Goal: Task Accomplishment & Management: Use online tool/utility

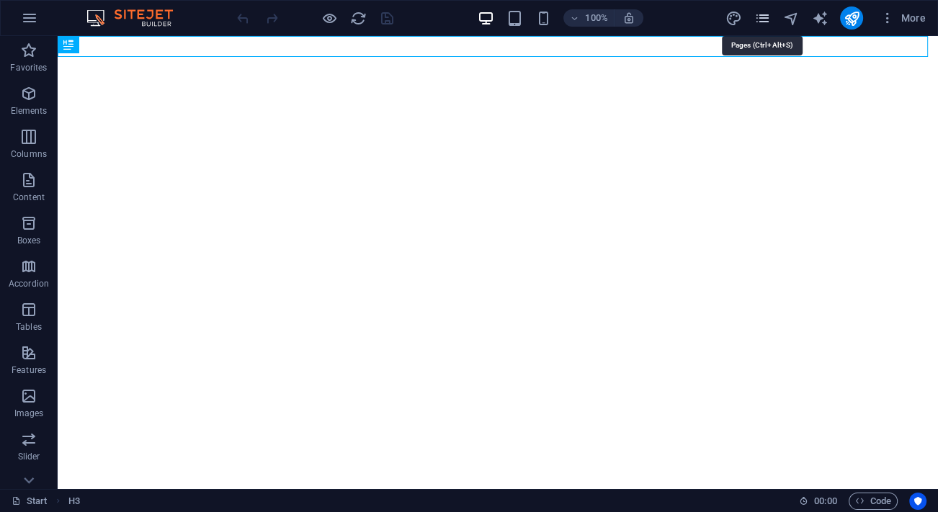
click at [765, 20] on icon "pages" at bounding box center [762, 18] width 17 height 17
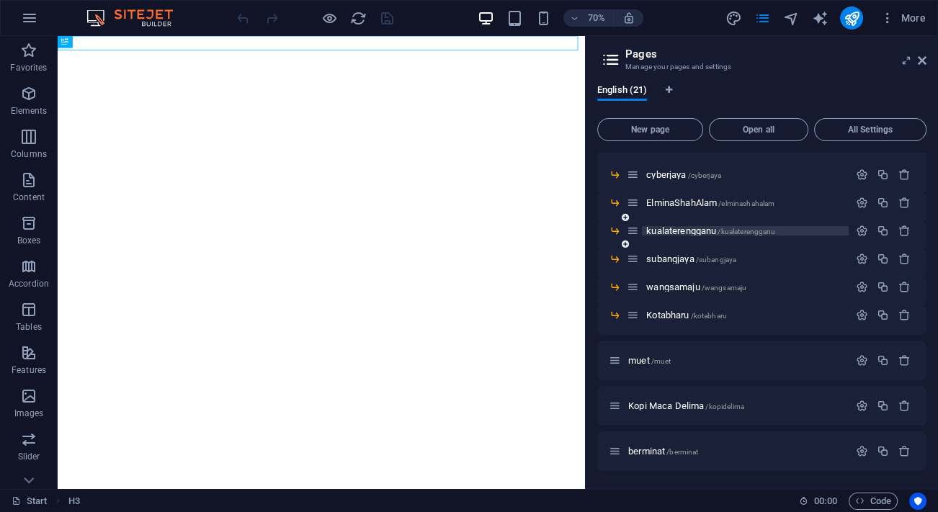
scroll to position [420, 0]
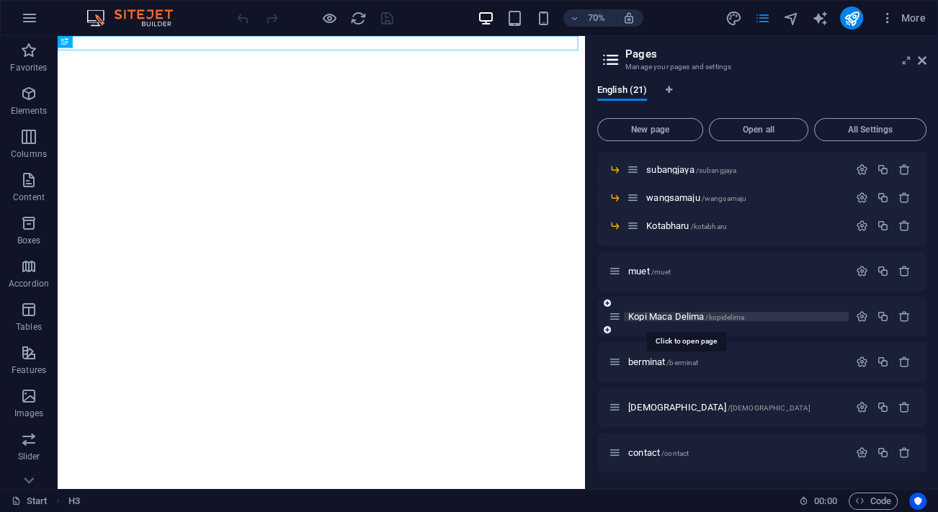
click at [679, 311] on span "Kopi Maca Delima /kopidelima" at bounding box center [686, 316] width 116 height 11
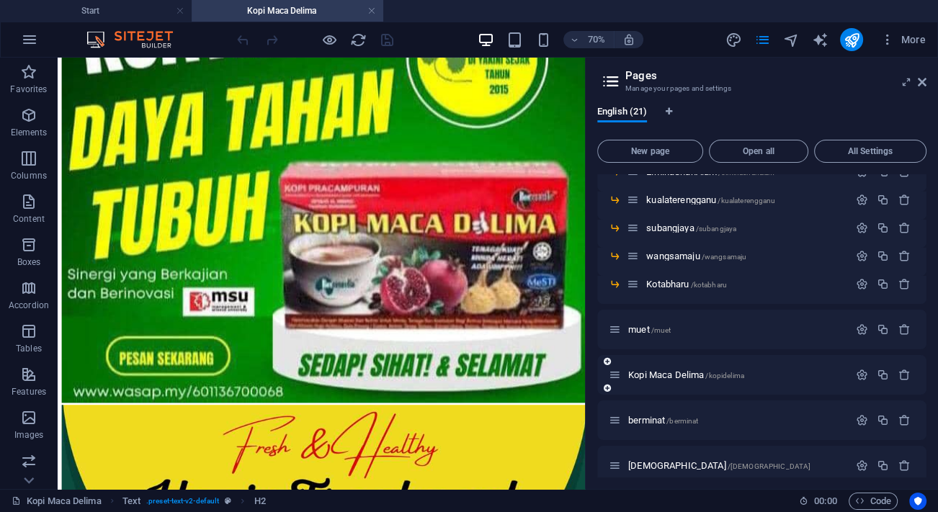
scroll to position [0, 0]
click at [861, 377] on icon "button" at bounding box center [862, 375] width 12 height 12
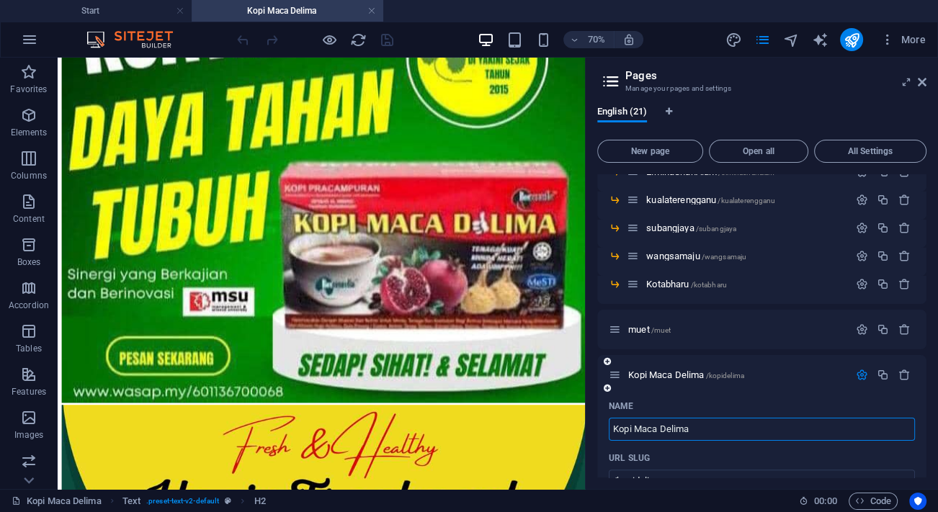
scroll to position [449, 0]
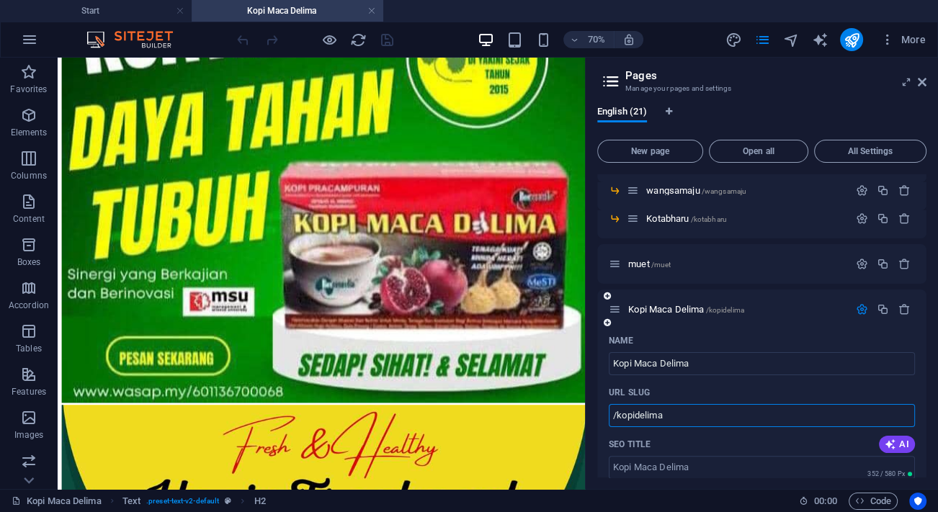
click at [635, 414] on input "/kopidelima" at bounding box center [762, 415] width 306 height 23
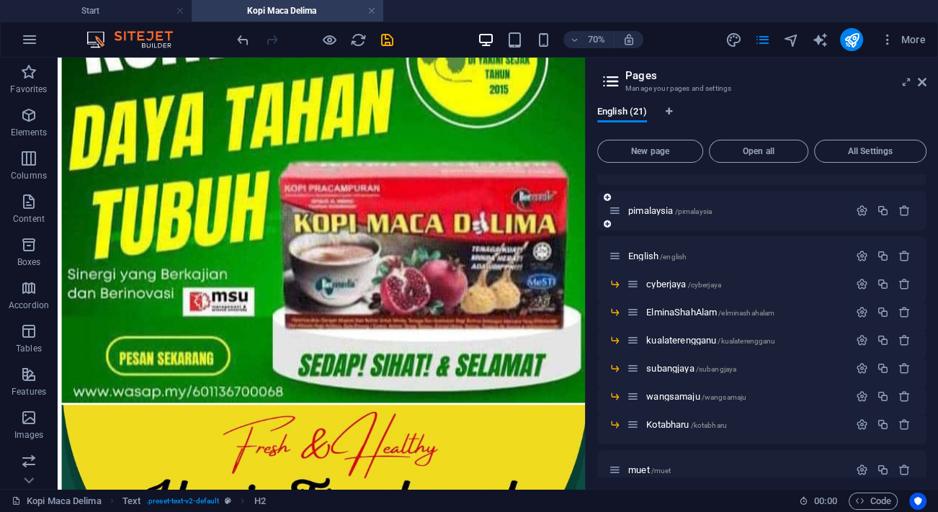
scroll to position [242, 0]
type input "/kopimacadelima"
click at [394, 40] on icon "save" at bounding box center [387, 40] width 17 height 17
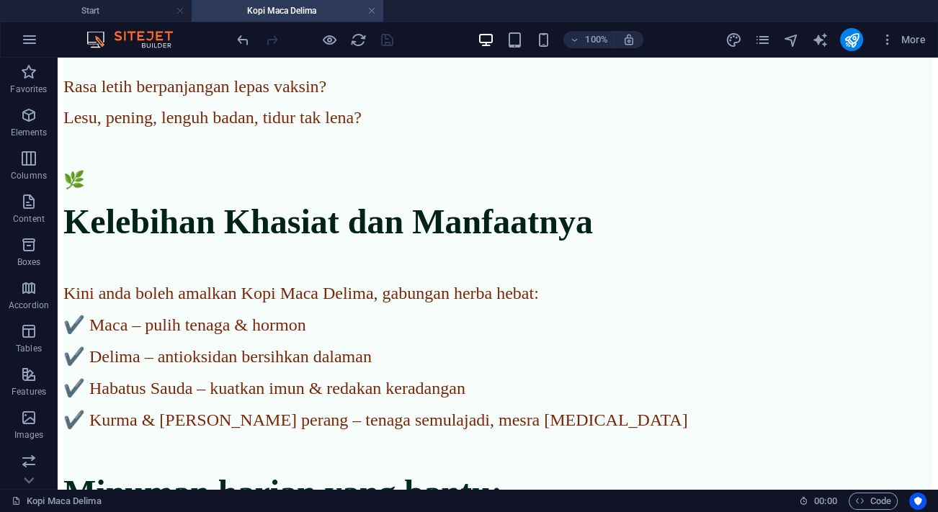
scroll to position [1976, 0]
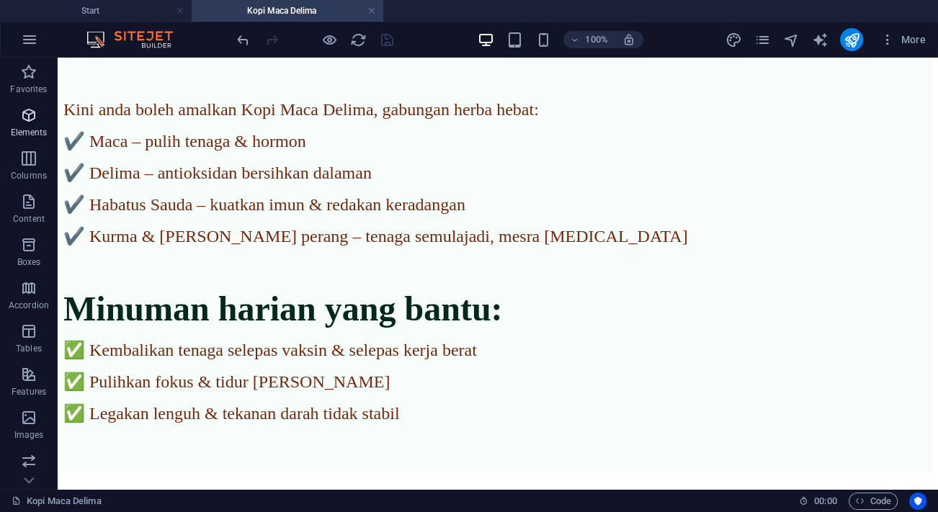
click at [29, 114] on icon "button" at bounding box center [28, 115] width 17 height 17
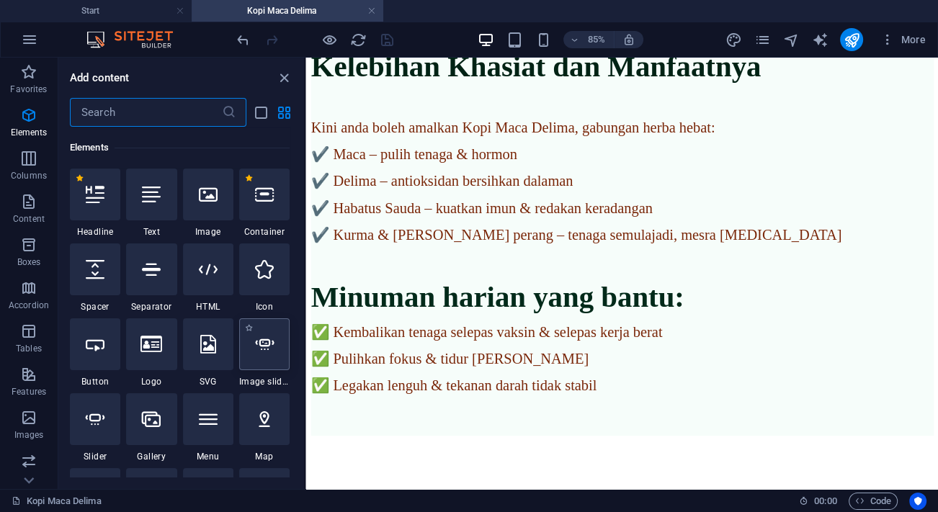
scroll to position [218, 0]
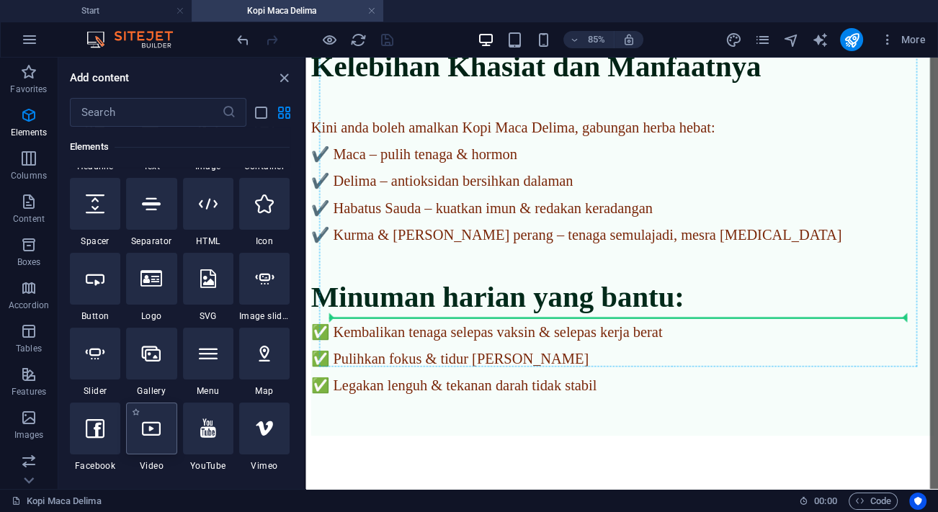
select select "%"
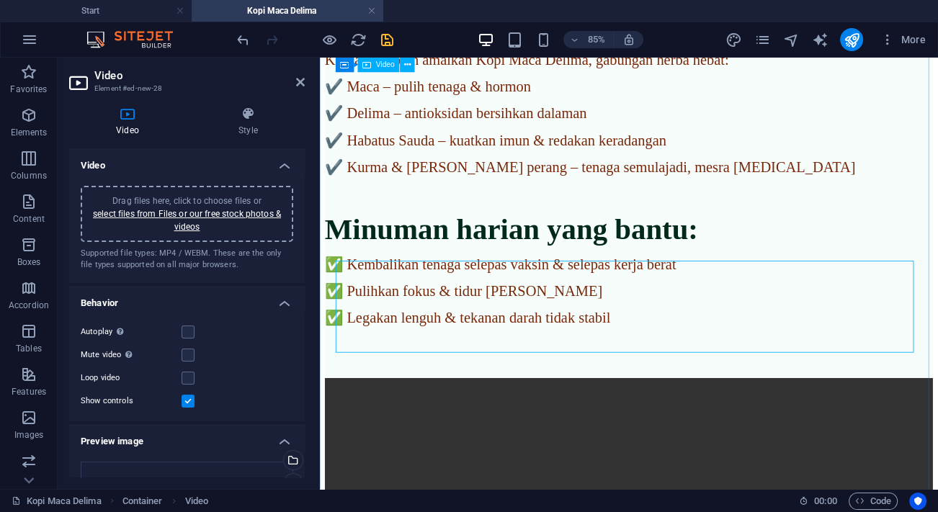
scroll to position [2042, 0]
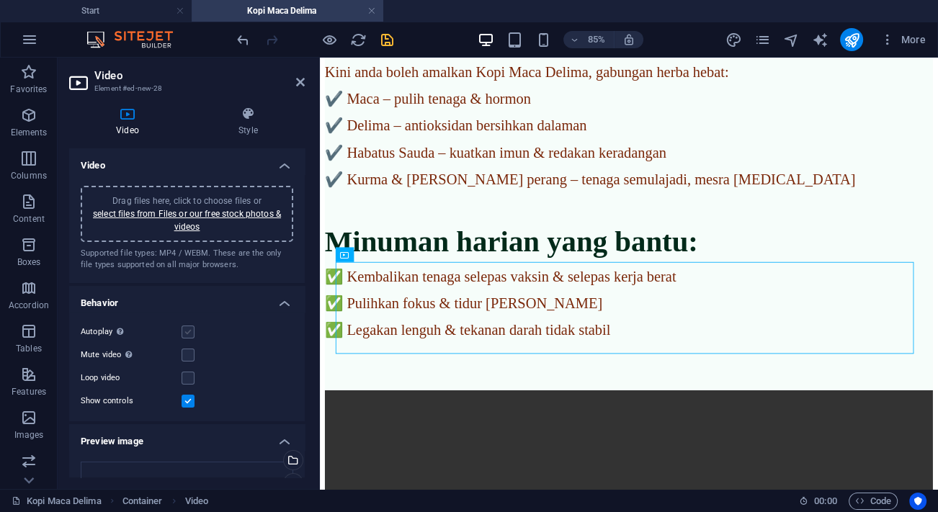
click at [187, 330] on label at bounding box center [188, 332] width 13 height 13
click at [0, 0] on input "Autoplay Autoplay is only available if muted is checked" at bounding box center [0, 0] width 0 height 0
click at [192, 332] on label at bounding box center [188, 332] width 13 height 13
click at [0, 0] on input "Autoplay Autoplay is only available if muted is checked" at bounding box center [0, 0] width 0 height 0
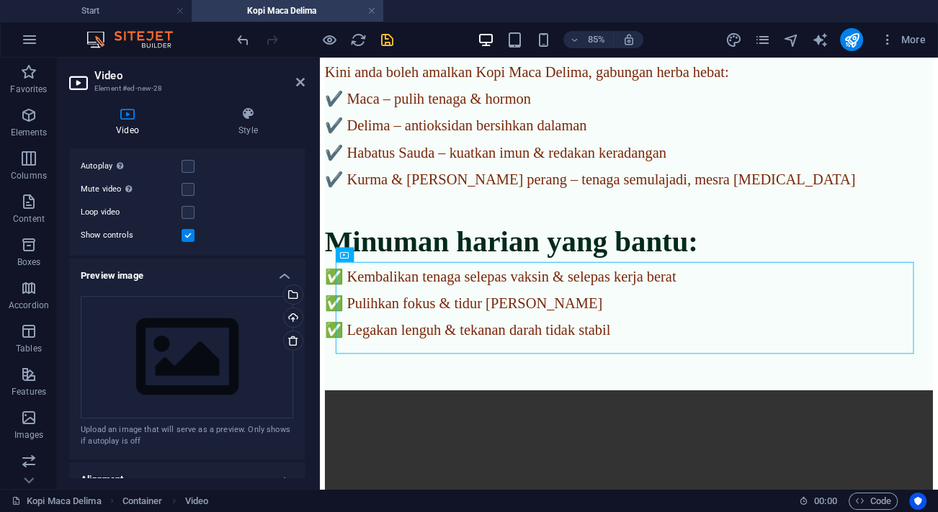
scroll to position [196, 0]
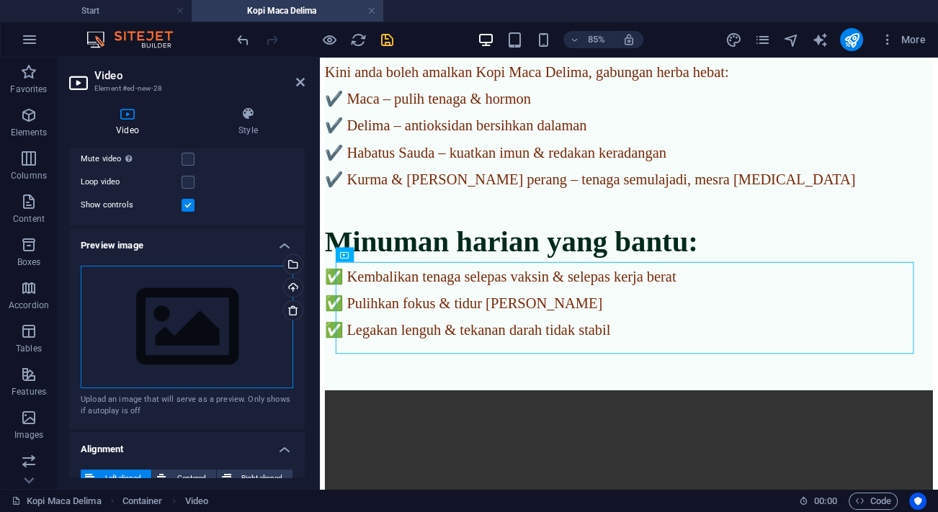
click at [204, 335] on div "Drag files here, click to choose files or select files from Files or our free s…" at bounding box center [187, 327] width 213 height 122
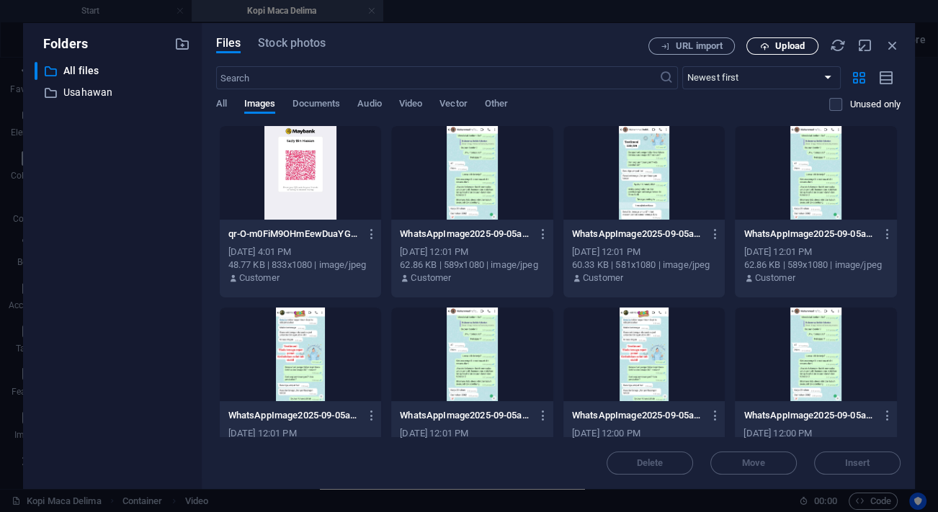
click at [785, 50] on span "Upload" at bounding box center [790, 46] width 30 height 9
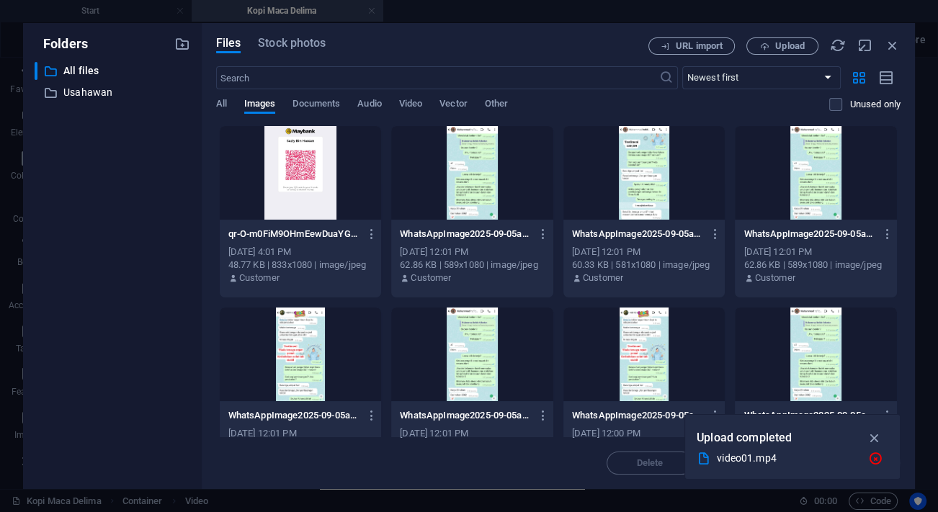
click at [291, 148] on div at bounding box center [301, 173] width 162 height 94
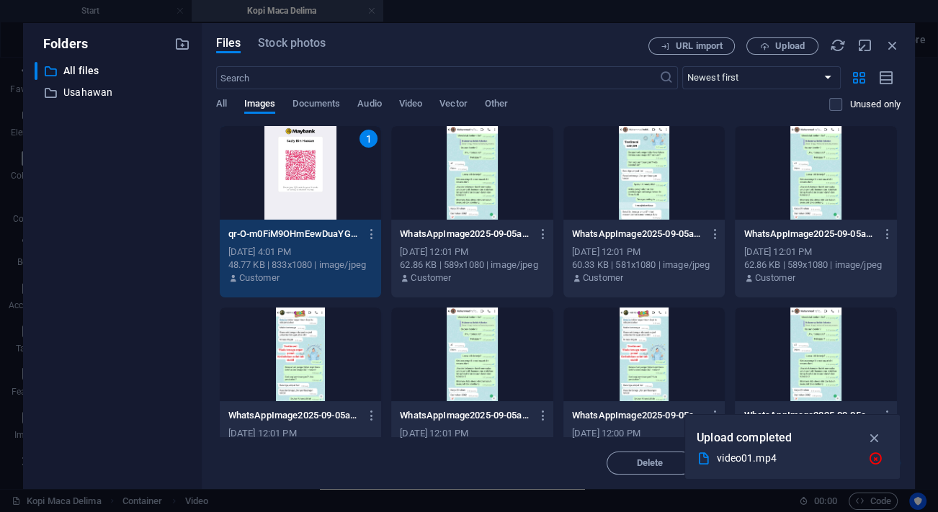
click at [304, 181] on div "1" at bounding box center [301, 173] width 162 height 94
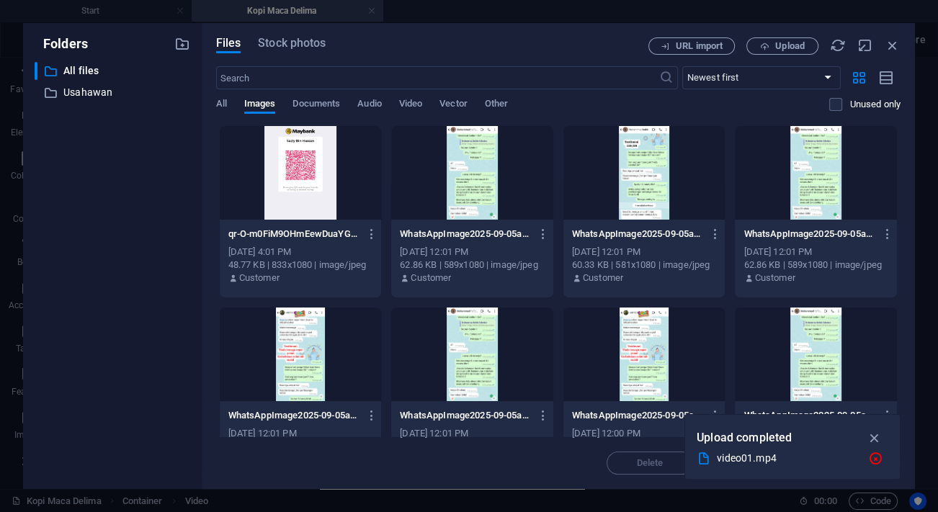
click at [304, 181] on div at bounding box center [301, 173] width 162 height 94
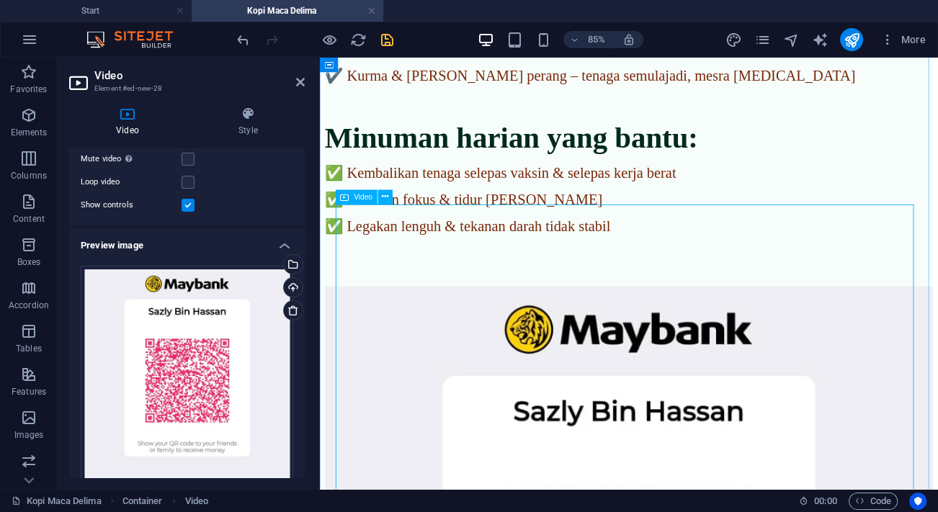
scroll to position [2239, 0]
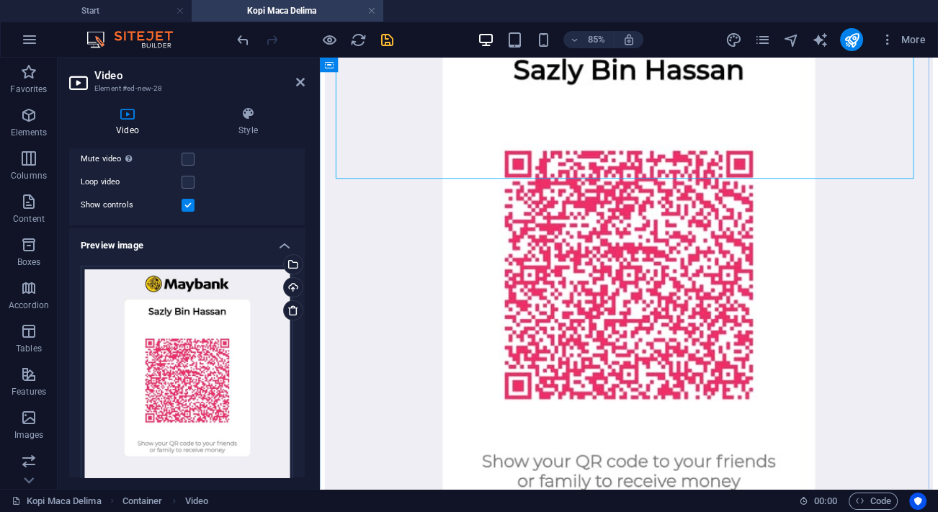
scroll to position [2566, 0]
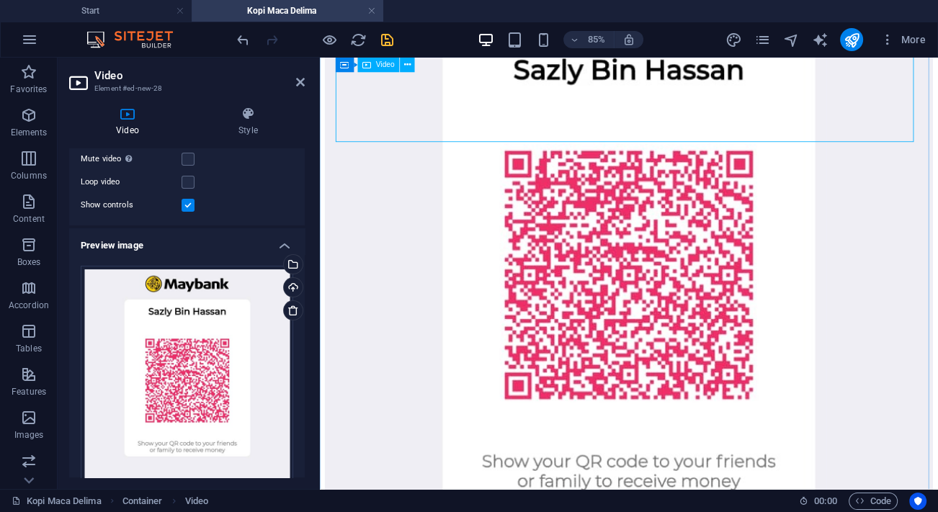
click at [718, 291] on figure at bounding box center [683, 390] width 715 height 930
click at [668, 304] on figure at bounding box center [683, 390] width 715 height 930
click at [224, 360] on div "Drag files here, click to choose files or select files from Files or our free s…" at bounding box center [187, 403] width 213 height 274
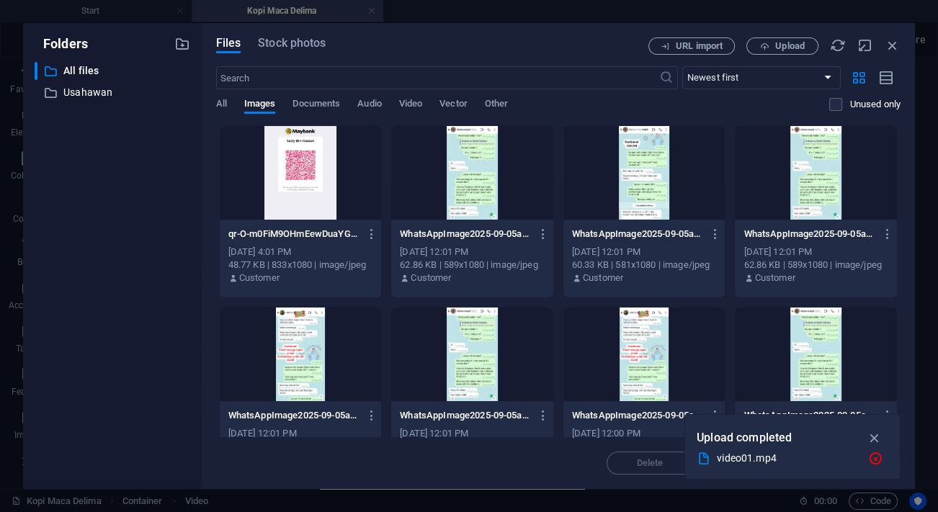
click at [313, 188] on div at bounding box center [301, 173] width 162 height 94
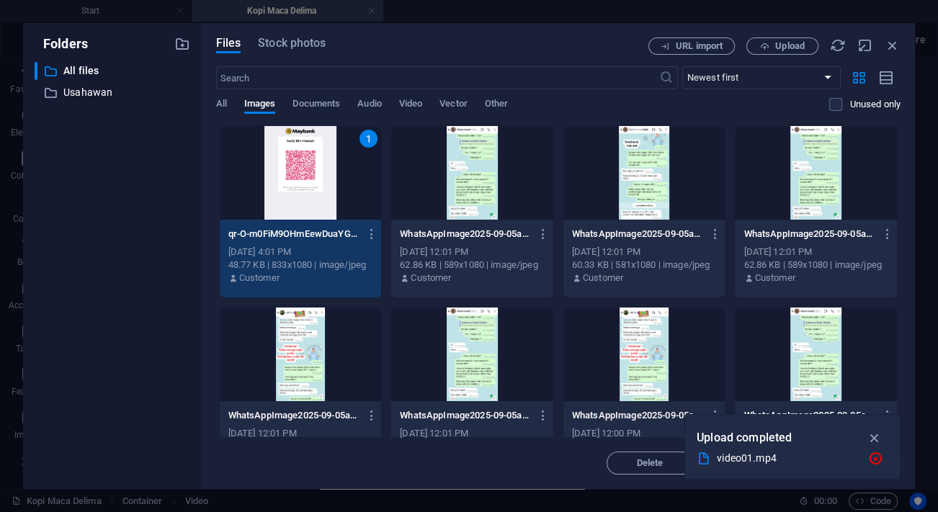
click at [312, 187] on div "1" at bounding box center [301, 173] width 162 height 94
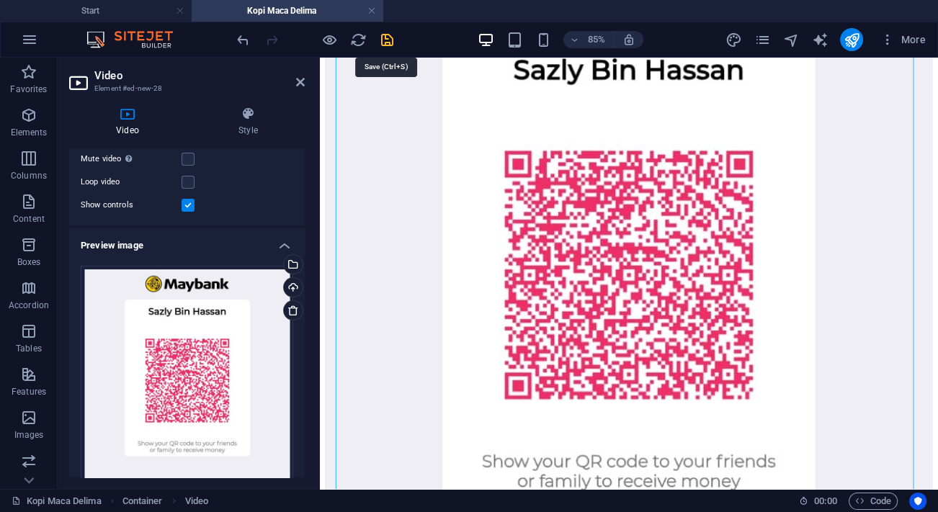
click at [391, 38] on icon "save" at bounding box center [387, 40] width 17 height 17
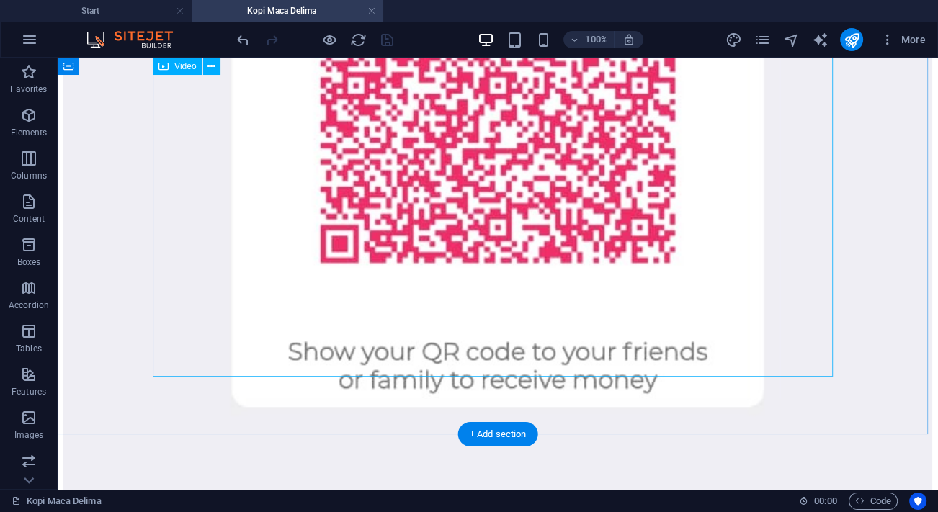
scroll to position [2781, 0]
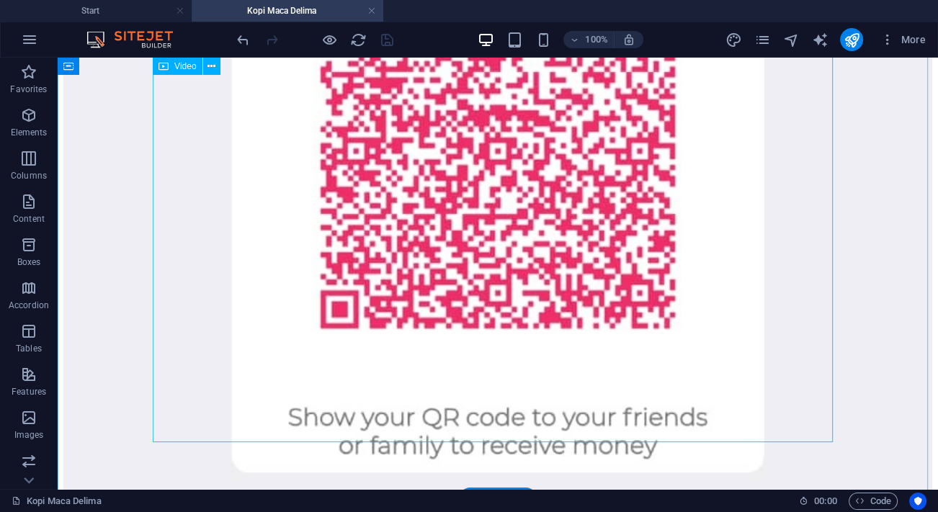
click at [169, 405] on figure at bounding box center [497, 245] width 869 height 1130
click at [169, 409] on figure at bounding box center [497, 245] width 869 height 1130
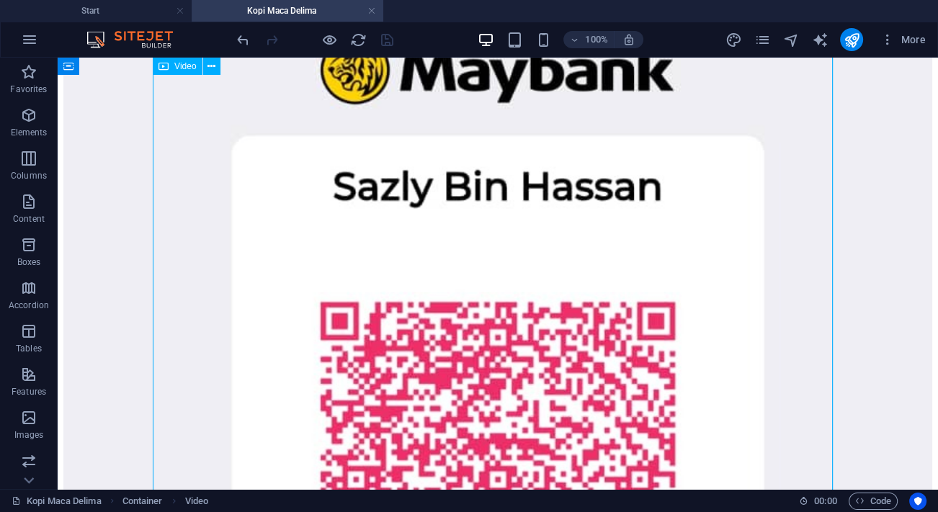
scroll to position [2126, 0]
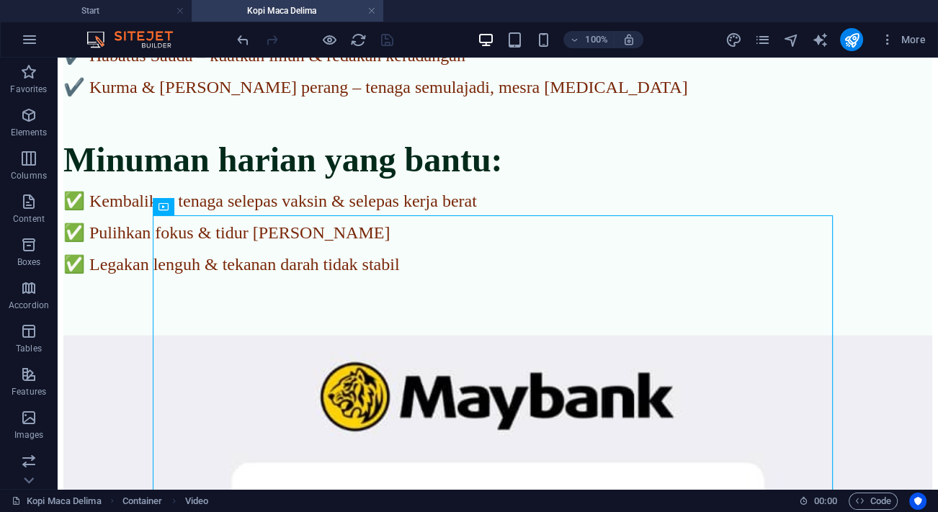
click at [338, 37] on div at bounding box center [314, 39] width 161 height 23
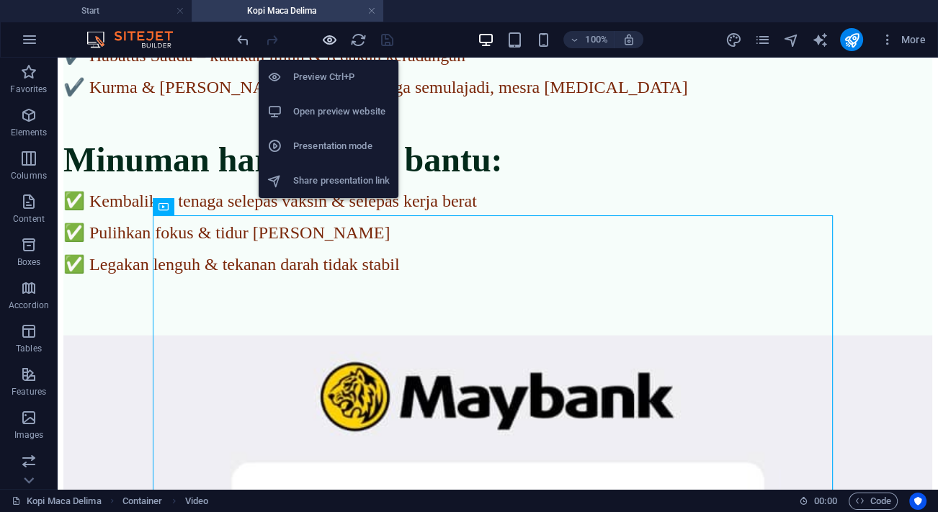
click at [333, 39] on icon "button" at bounding box center [329, 40] width 17 height 17
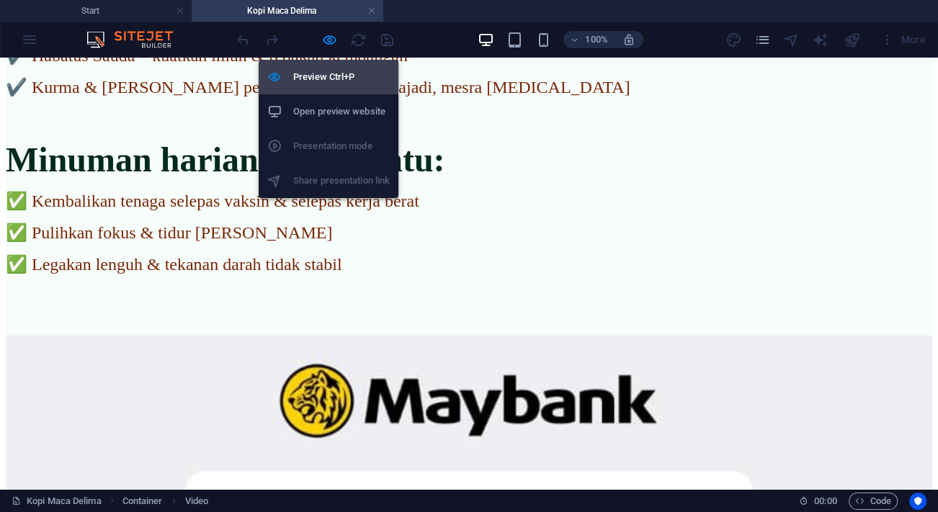
click at [326, 71] on h6 "Preview Ctrl+P" at bounding box center [341, 76] width 97 height 17
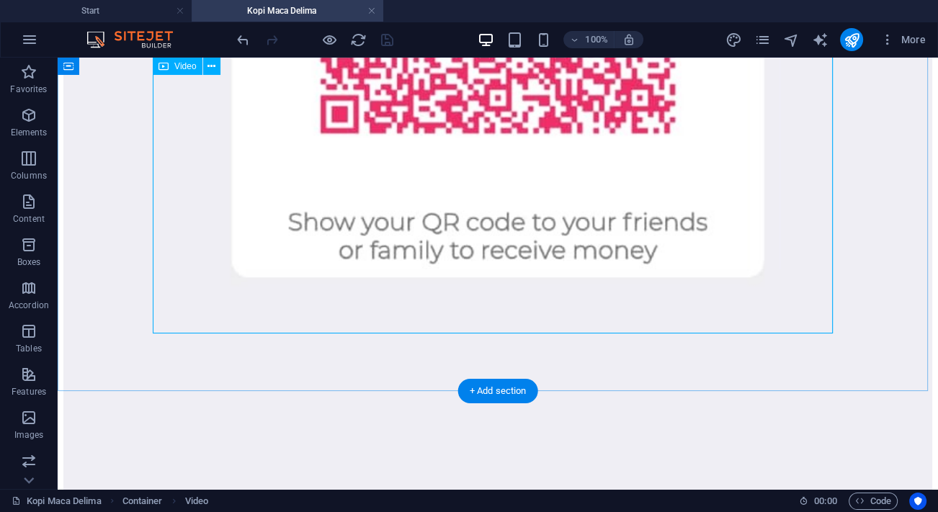
scroll to position [2977, 0]
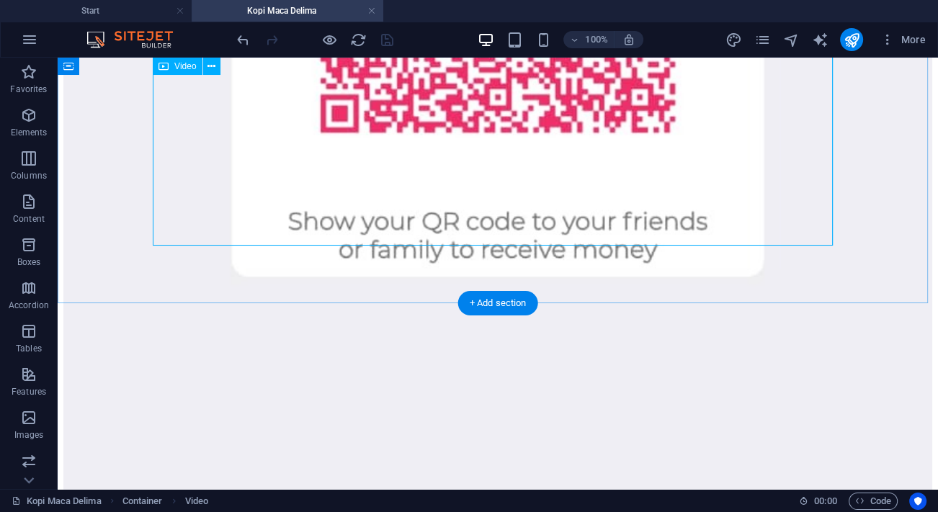
click at [187, 228] on figure at bounding box center [497, 49] width 869 height 1130
click at [170, 211] on figure at bounding box center [497, 49] width 869 height 1130
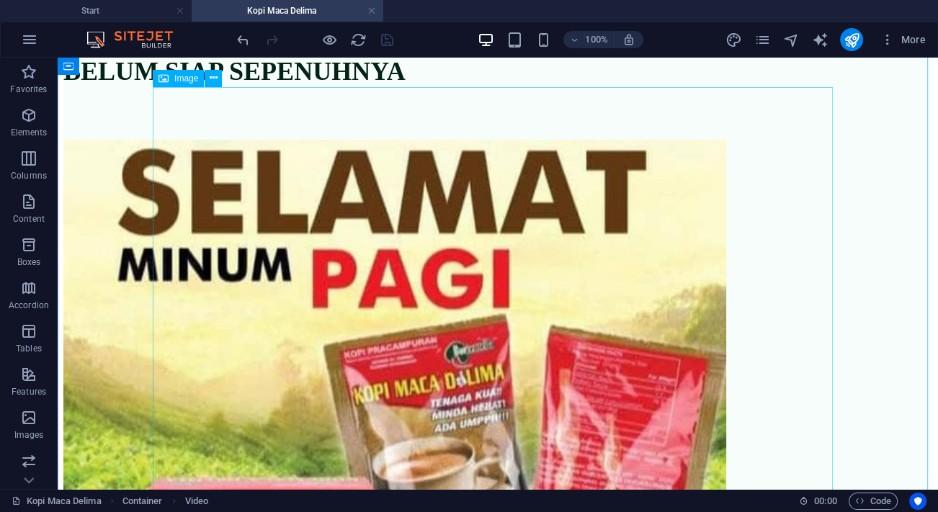
scroll to position [0, 0]
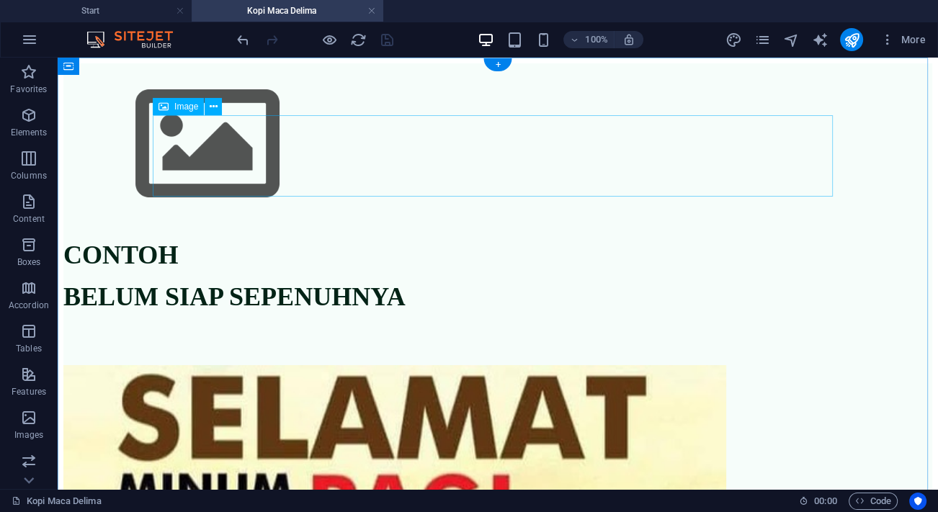
click at [504, 159] on figure at bounding box center [497, 145] width 869 height 165
click at [212, 105] on icon at bounding box center [214, 106] width 8 height 15
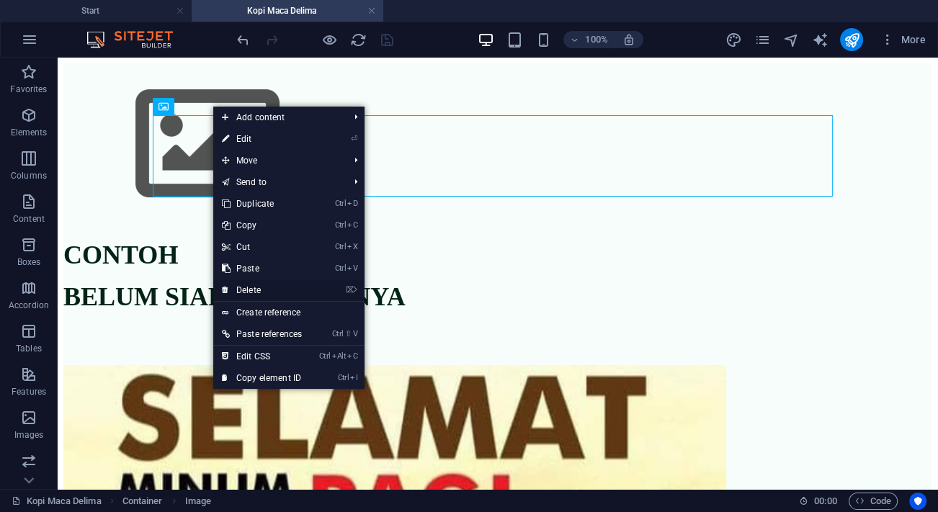
click at [257, 285] on link "⌦ Delete" at bounding box center [261, 291] width 97 height 22
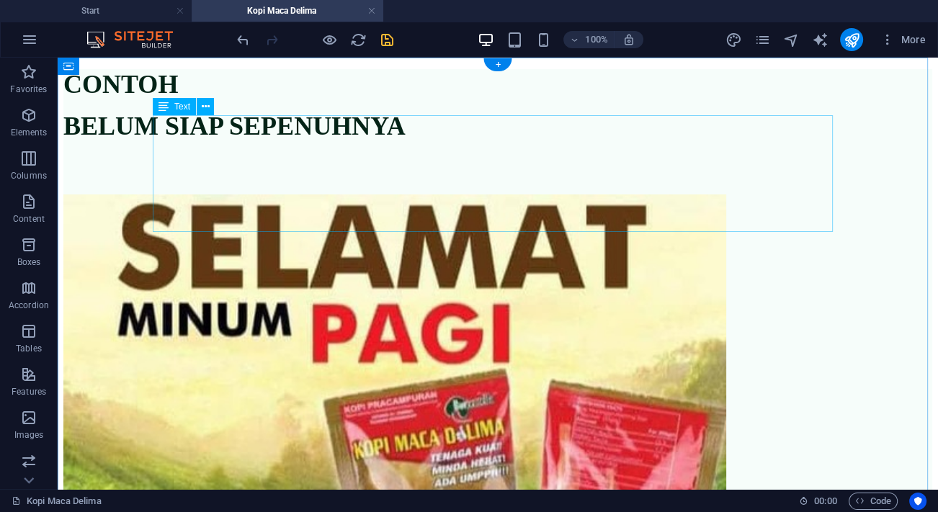
click at [504, 152] on div "CONTOH BELUM SIAP SEPENUHNYA" at bounding box center [497, 126] width 869 height 114
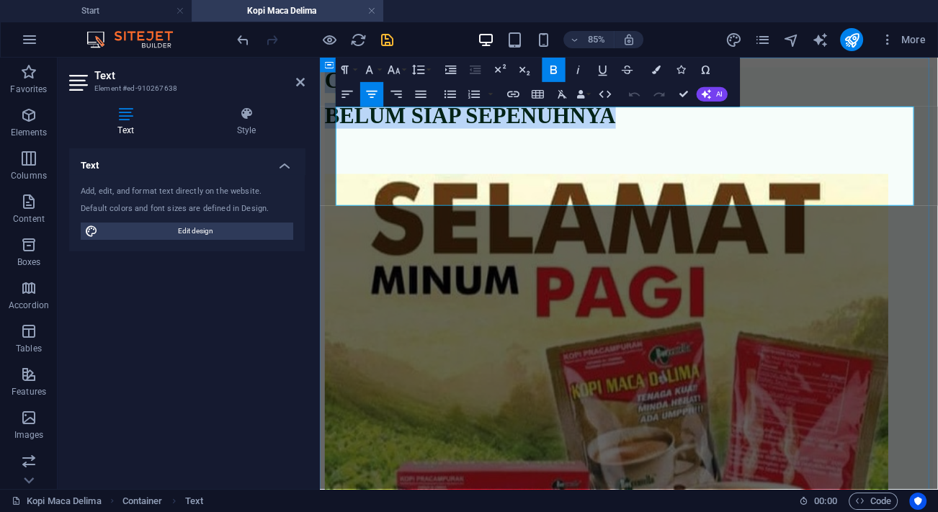
drag, startPoint x: 620, startPoint y: 142, endPoint x: 880, endPoint y: 159, distance: 260.7
click at [877, 166] on div "CONTOH BELUM SIAP SEPENUHNYA" at bounding box center [683, 126] width 715 height 114
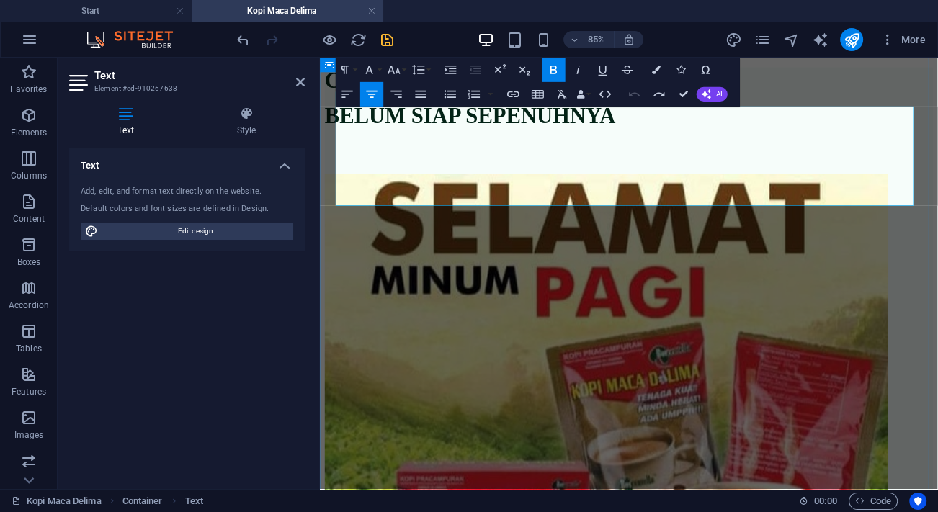
click at [668, 141] on strong "BELUM SIAP SEPENUHNYA" at bounding box center [497, 126] width 342 height 29
drag, startPoint x: 730, startPoint y: 133, endPoint x: 645, endPoint y: 138, distance: 85.2
click at [440, 99] on strong "CONTOH" at bounding box center [383, 84] width 115 height 29
click at [576, 99] on strong "CKopi Maca Delima" at bounding box center [507, 84] width 363 height 29
click at [864, 141] on p "BELUM SIAP SEPENUHNYA" at bounding box center [683, 126] width 715 height 30
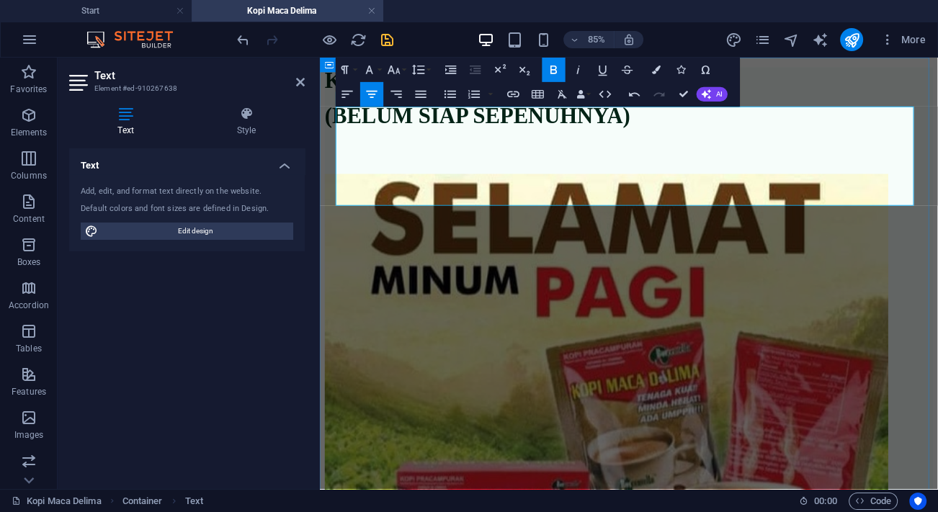
click at [535, 99] on strong "Kopi Maca Delima" at bounding box center [430, 84] width 209 height 29
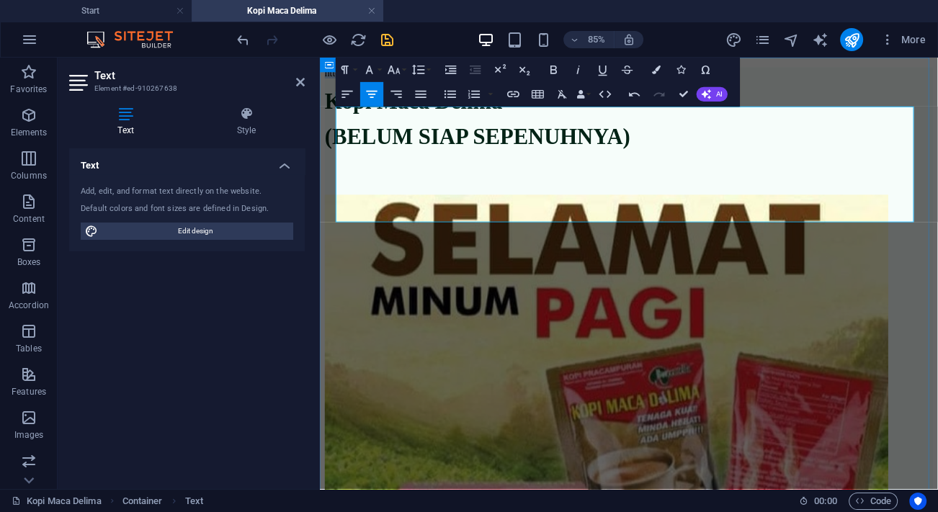
drag, startPoint x: 776, startPoint y: 131, endPoint x: 579, endPoint y: 128, distance: 196.7
click at [579, 82] on p "httos" at bounding box center [683, 75] width 715 height 13
click at [390, 40] on icon "save" at bounding box center [387, 40] width 17 height 17
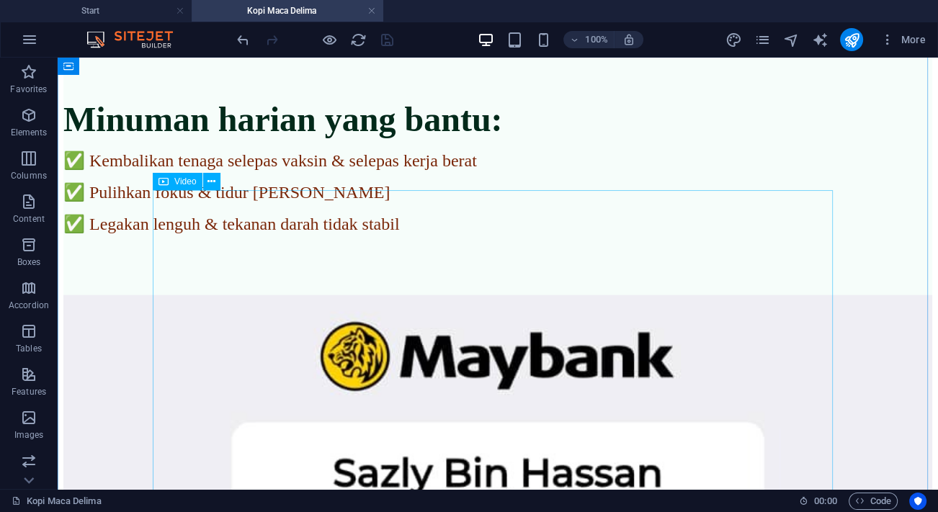
scroll to position [2096, 0]
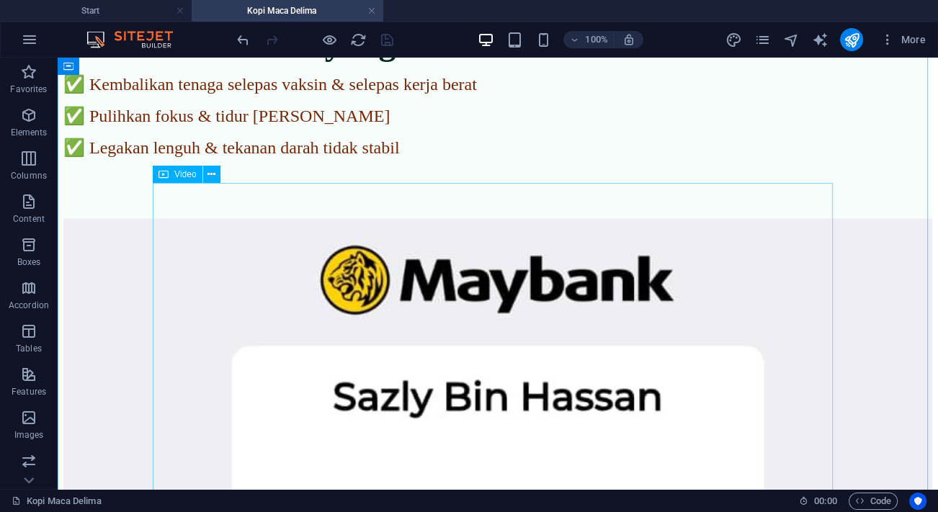
select select "%"
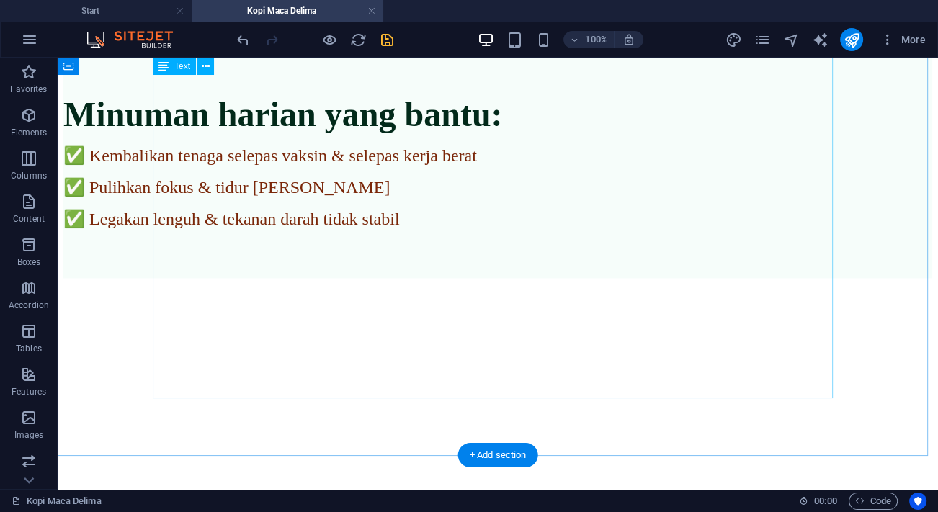
scroll to position [2030, 0]
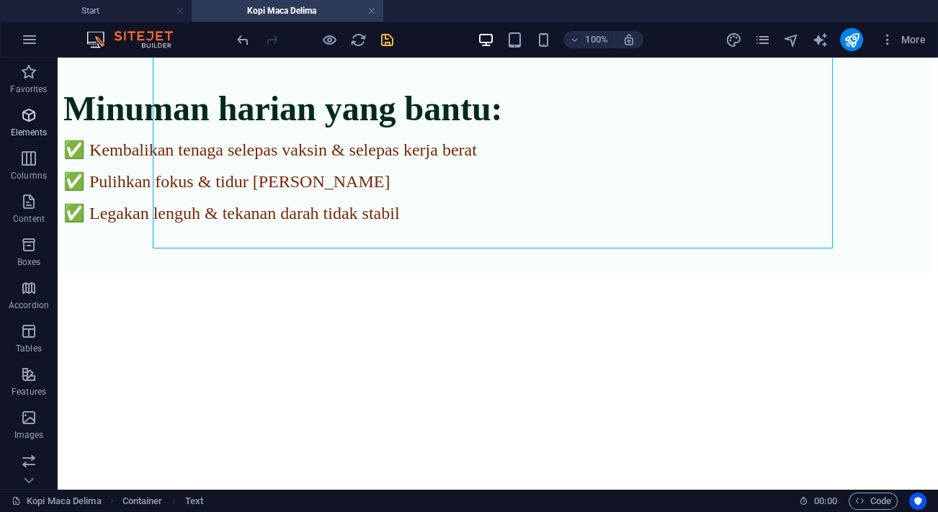
click at [24, 107] on icon "button" at bounding box center [28, 115] width 17 height 17
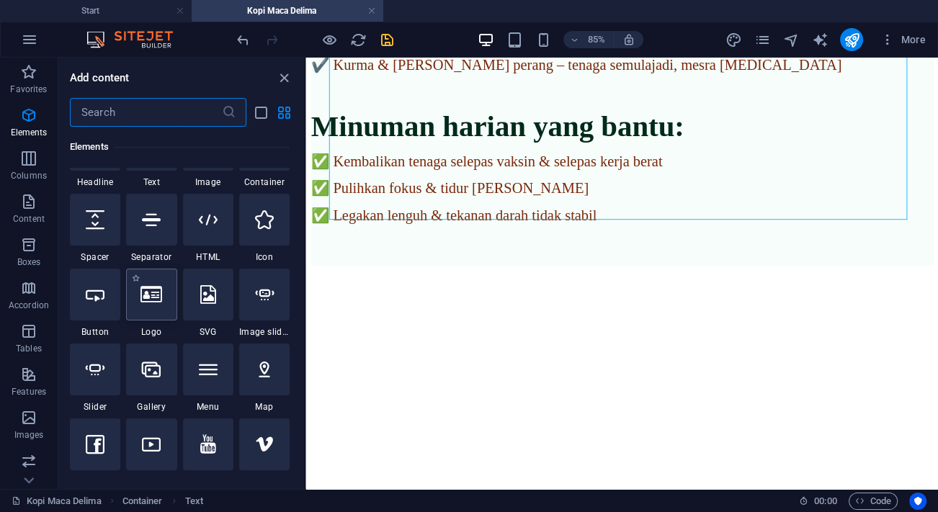
scroll to position [284, 0]
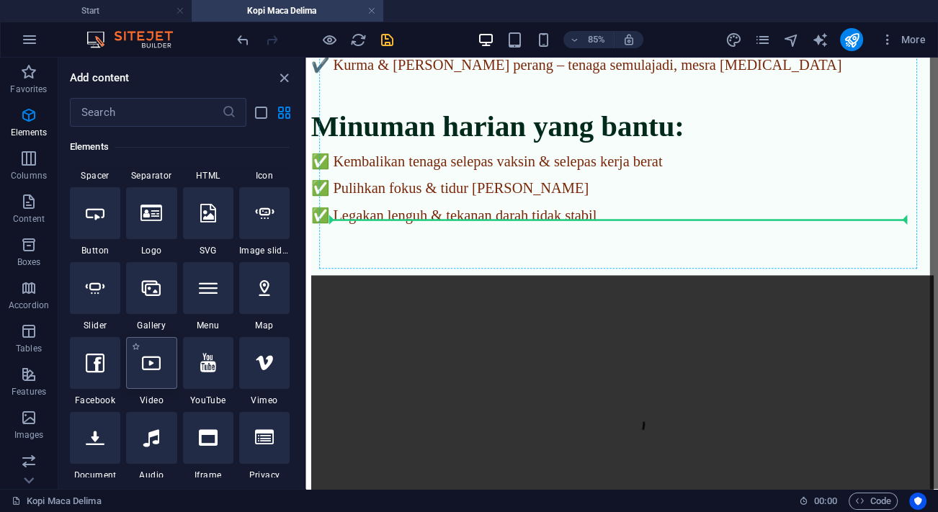
select select "%"
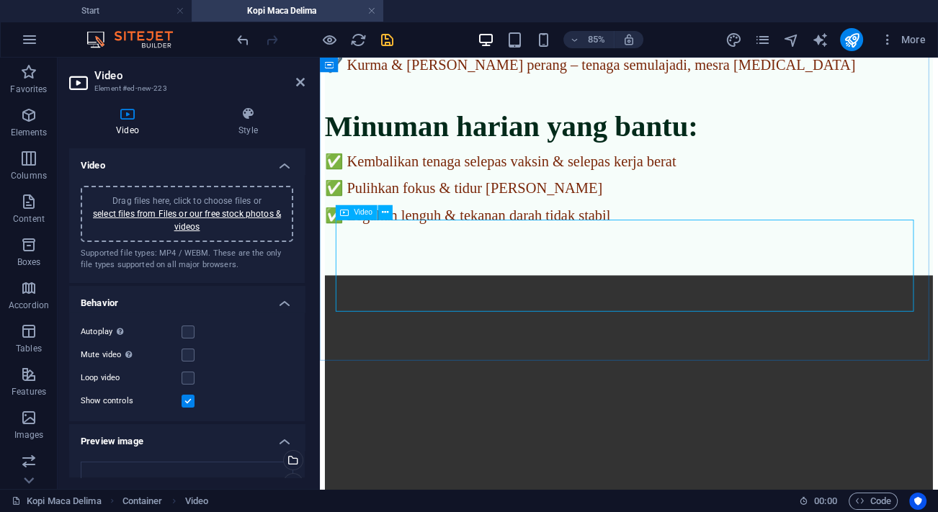
scroll to position [2096, 0]
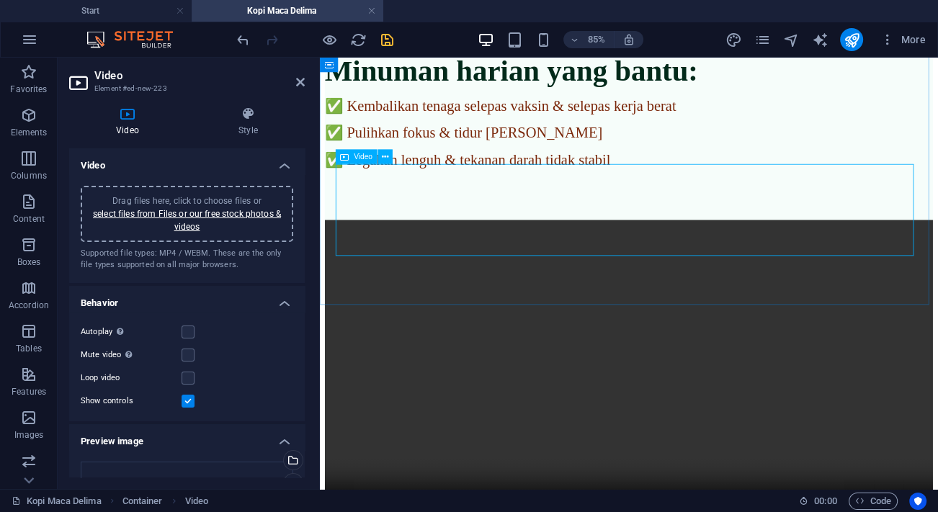
click at [556, 295] on figure at bounding box center [683, 429] width 715 height 361
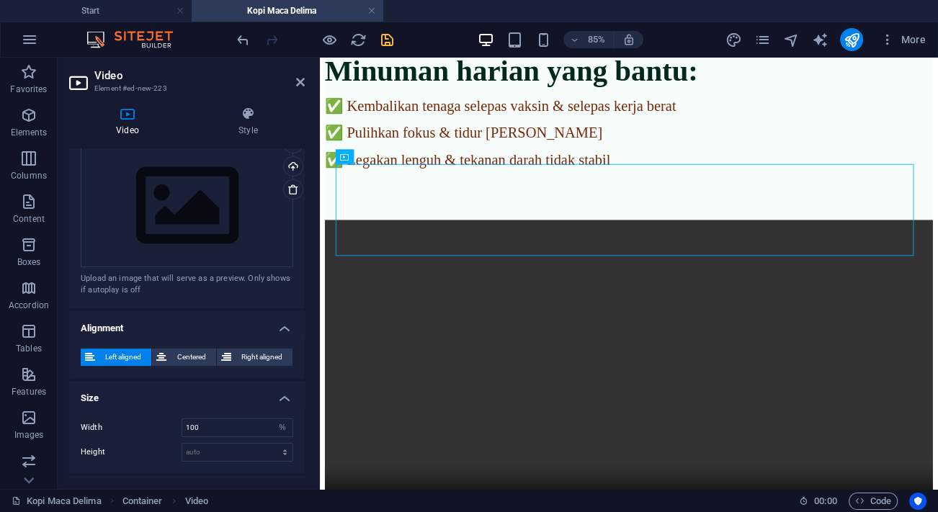
scroll to position [347, 0]
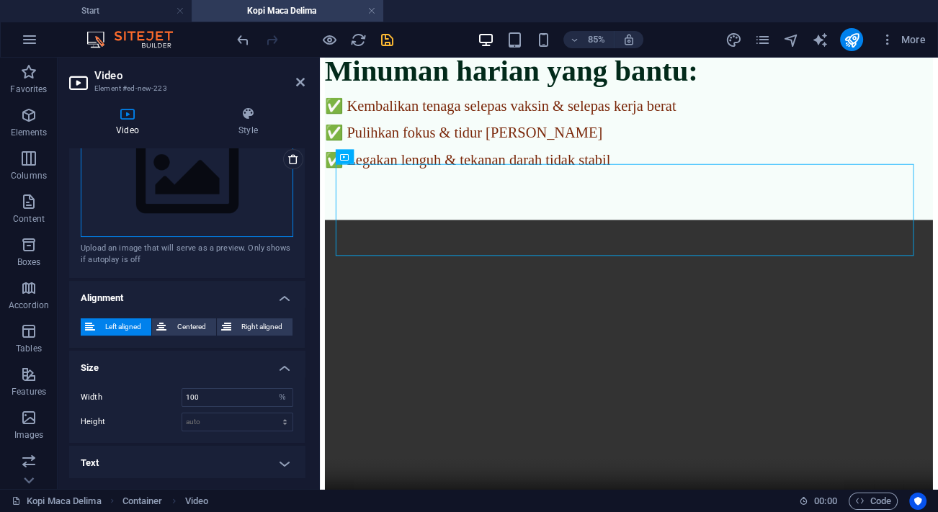
click at [195, 189] on div "Drag files here, click to choose files or select files from Files or our free s…" at bounding box center [187, 176] width 213 height 122
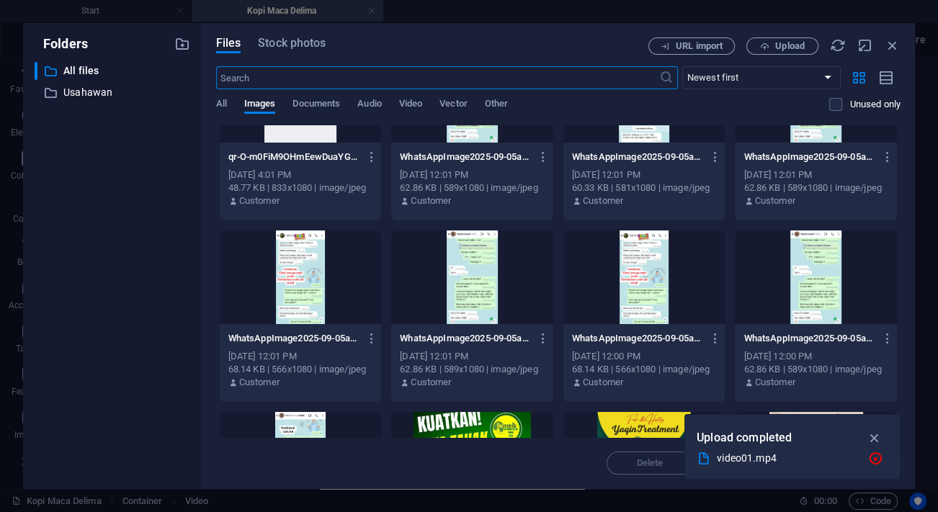
scroll to position [0, 0]
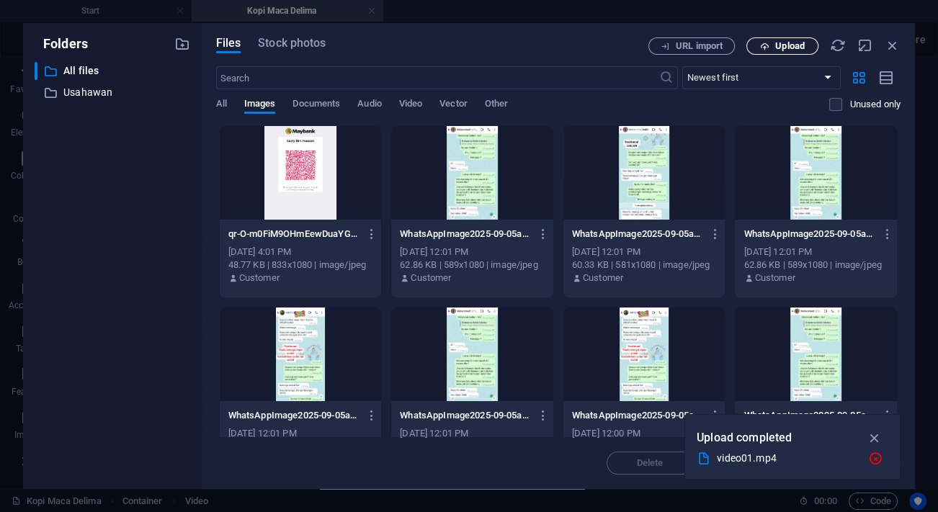
click at [801, 51] on button "Upload" at bounding box center [782, 45] width 72 height 17
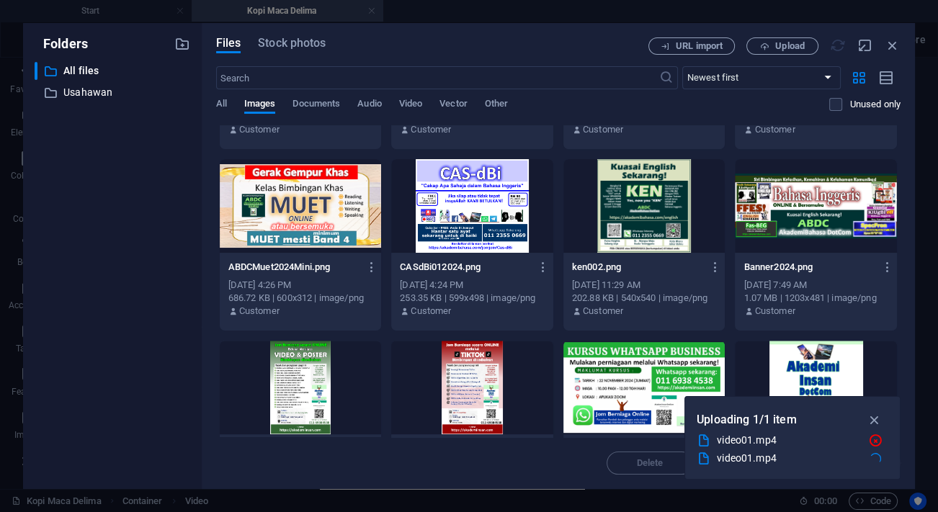
scroll to position [5515, 0]
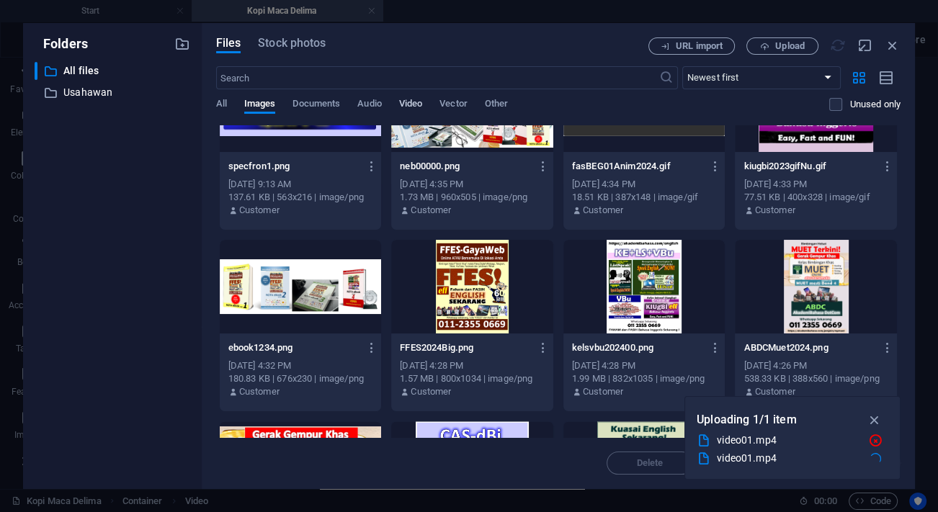
click at [411, 97] on span "Video" at bounding box center [410, 105] width 23 height 20
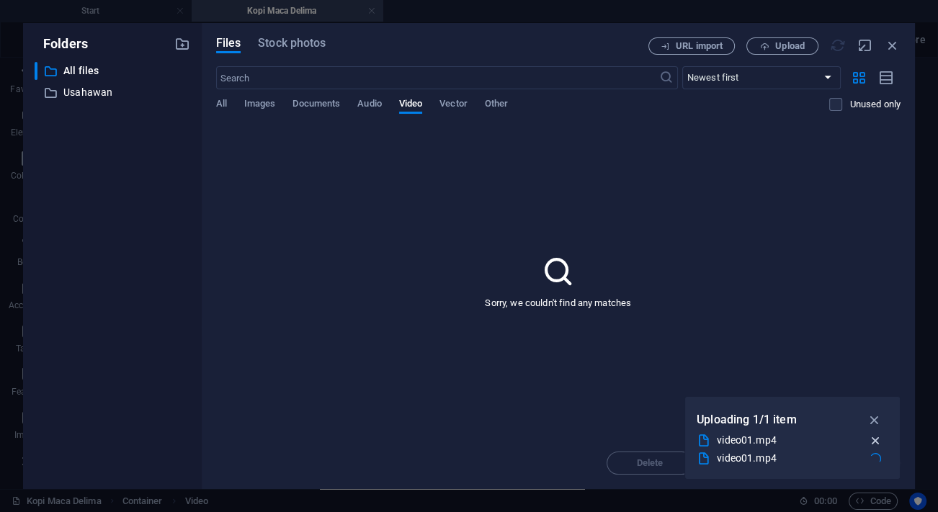
click at [871, 439] on icon "button" at bounding box center [875, 441] width 15 height 14
click at [879, 460] on icon "button" at bounding box center [875, 459] width 15 height 14
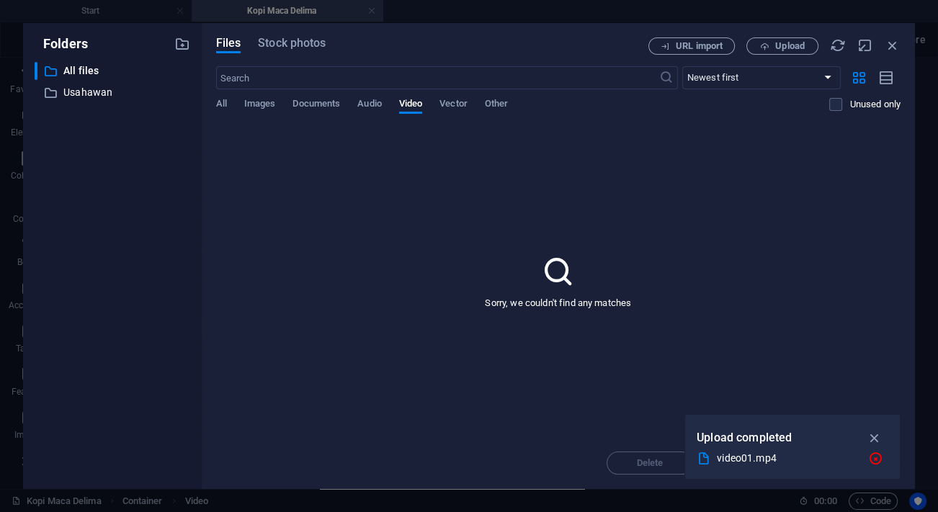
drag, startPoint x: 875, startPoint y: 440, endPoint x: 868, endPoint y: 445, distance: 8.8
click at [874, 438] on icon "button" at bounding box center [874, 438] width 17 height 16
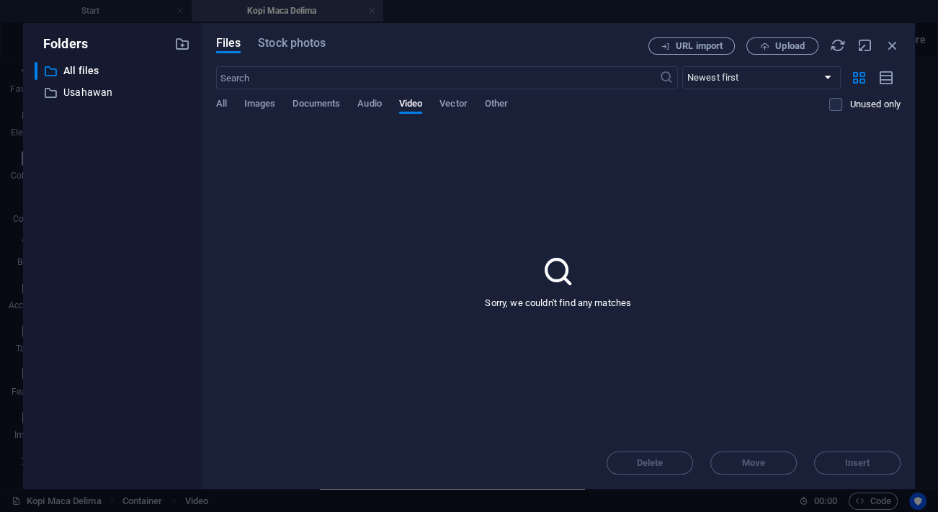
drag, startPoint x: 865, startPoint y: 447, endPoint x: 818, endPoint y: 483, distance: 59.7
click at [824, 481] on div "Files Stock photos URL import Upload ​ Newest first Oldest first Name (A-Z) Nam…" at bounding box center [558, 256] width 713 height 466
click at [404, 189] on div "Sorry, we couldn't find any matches" at bounding box center [558, 281] width 685 height 312
click at [775, 35] on div "Files Stock photos URL import Upload ​ Newest first Oldest first Name (A-Z) Nam…" at bounding box center [558, 256] width 713 height 466
click at [776, 42] on span "Upload" at bounding box center [790, 46] width 30 height 9
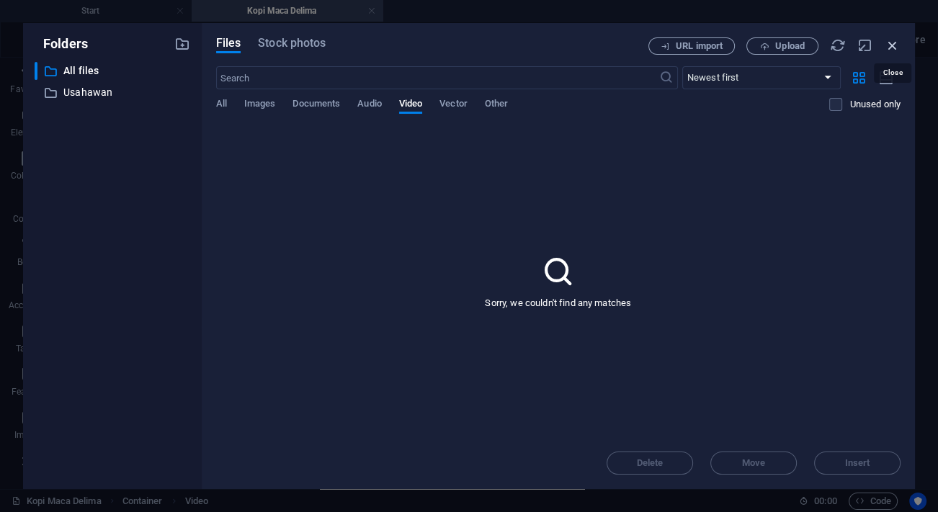
click at [891, 43] on icon "button" at bounding box center [893, 45] width 16 height 16
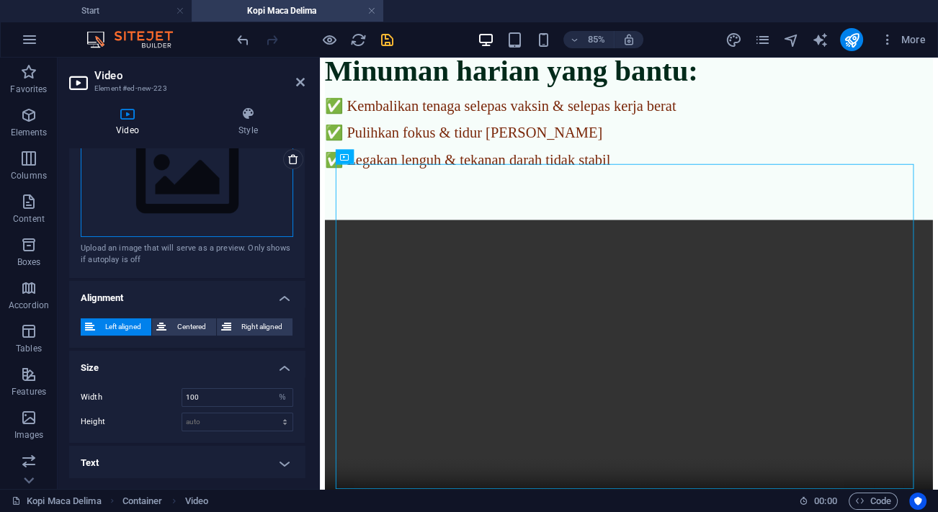
click at [186, 174] on div "Drag files here, click to choose files or select files from Files or our free s…" at bounding box center [187, 176] width 213 height 122
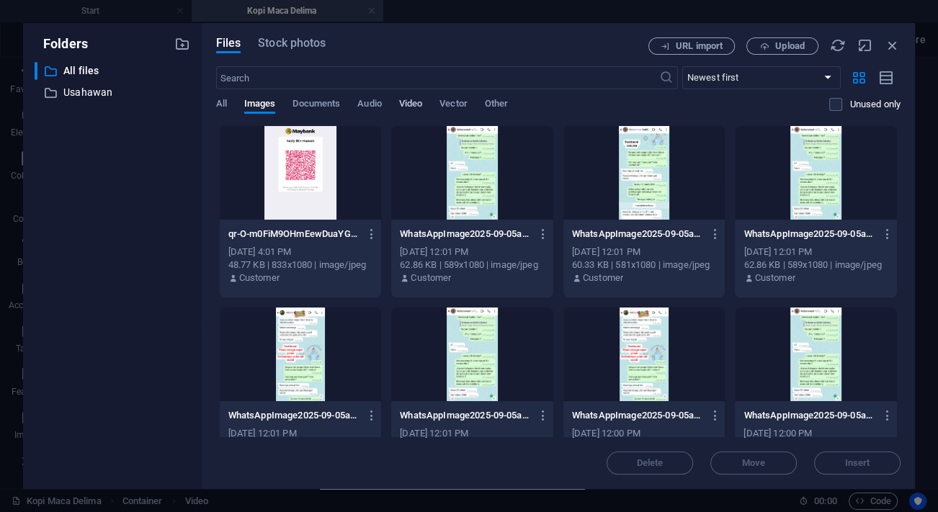
click at [406, 102] on span "Video" at bounding box center [410, 105] width 23 height 20
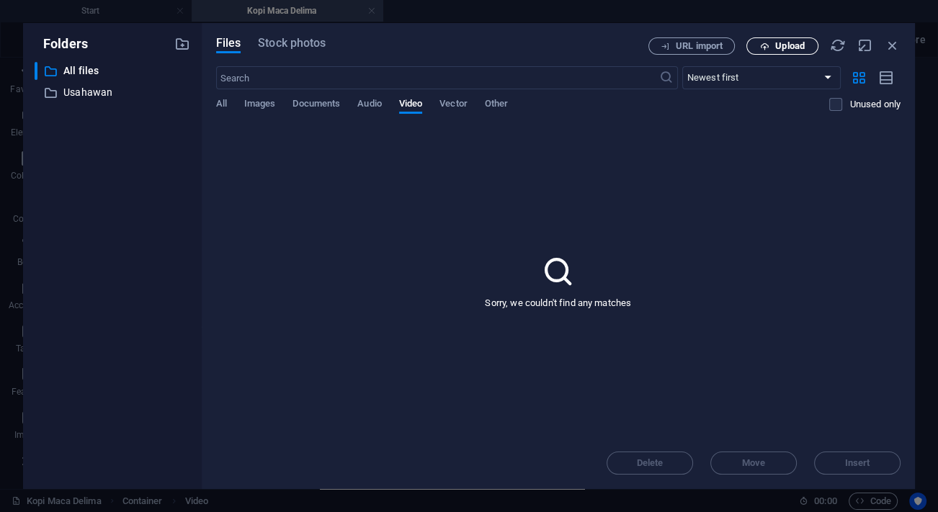
click at [802, 49] on span "Upload" at bounding box center [790, 46] width 30 height 9
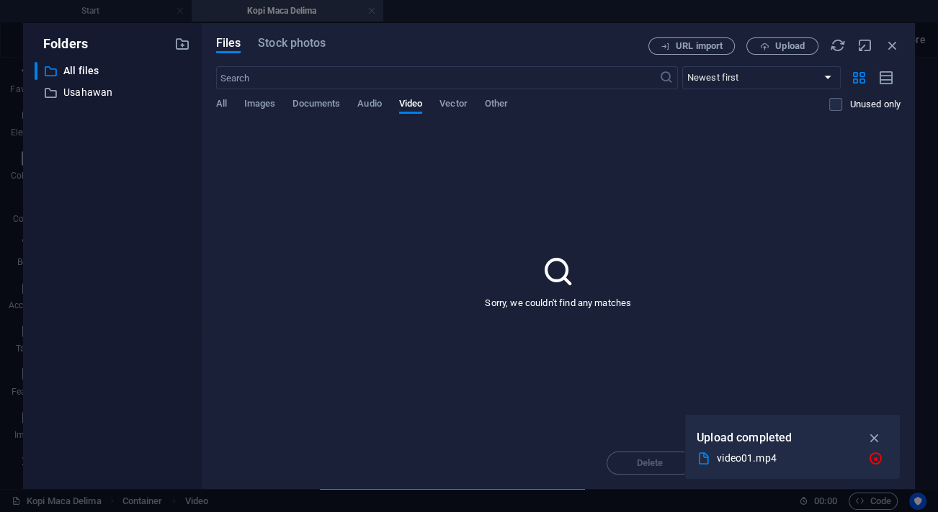
click at [671, 175] on div "Sorry, we couldn't find any matches" at bounding box center [558, 281] width 685 height 312
click at [223, 102] on span "All" at bounding box center [221, 105] width 11 height 20
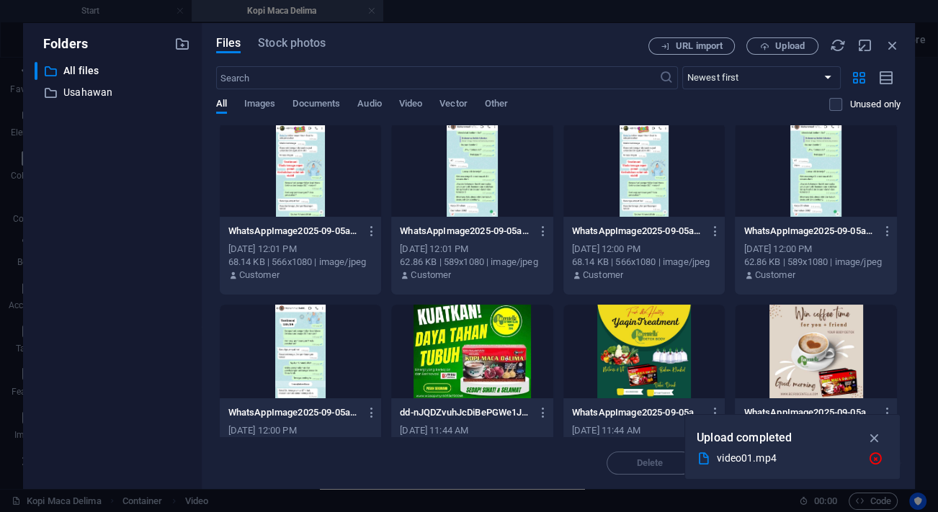
scroll to position [262, 0]
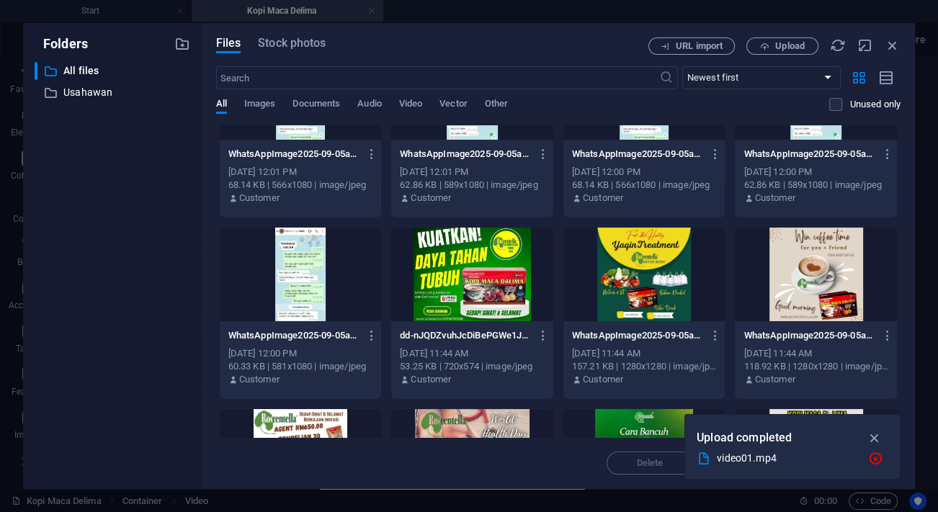
click at [756, 456] on div "video01.mp4" at bounding box center [787, 458] width 140 height 17
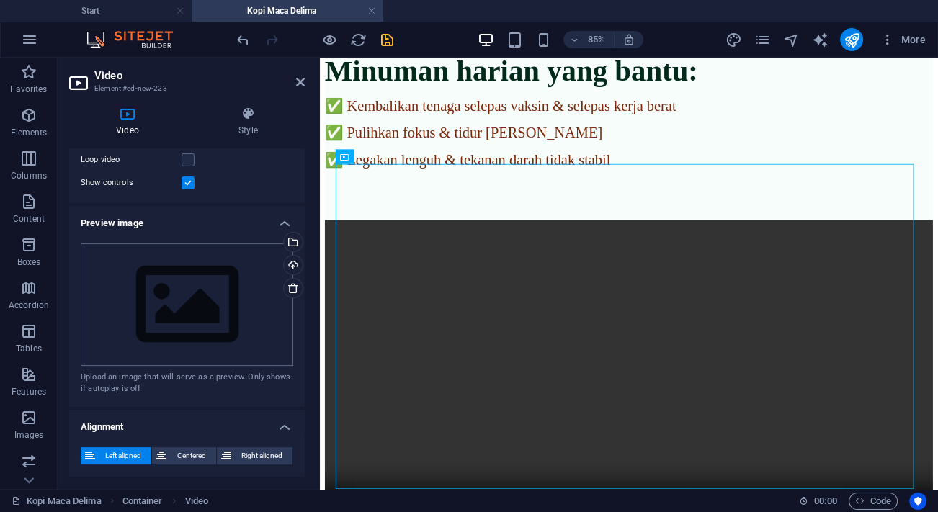
scroll to position [216, 0]
click at [200, 280] on div "Drag files here, click to choose files or select files from Files or our free s…" at bounding box center [187, 307] width 213 height 122
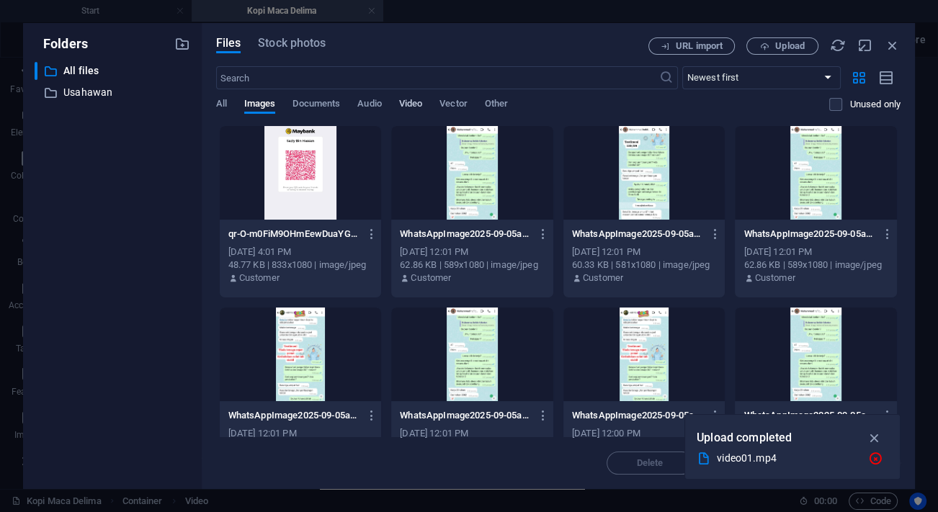
click at [413, 98] on span "Video" at bounding box center [410, 105] width 23 height 20
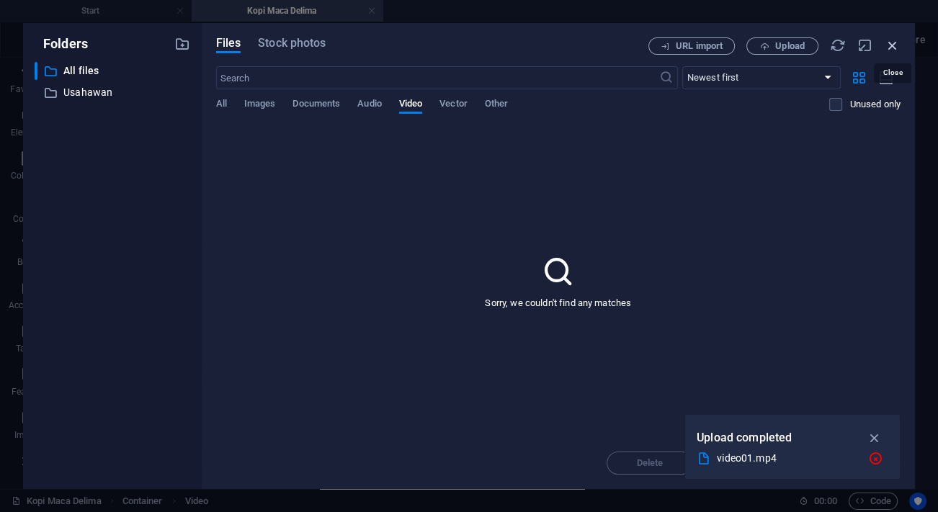
click at [893, 44] on icon "button" at bounding box center [893, 45] width 16 height 16
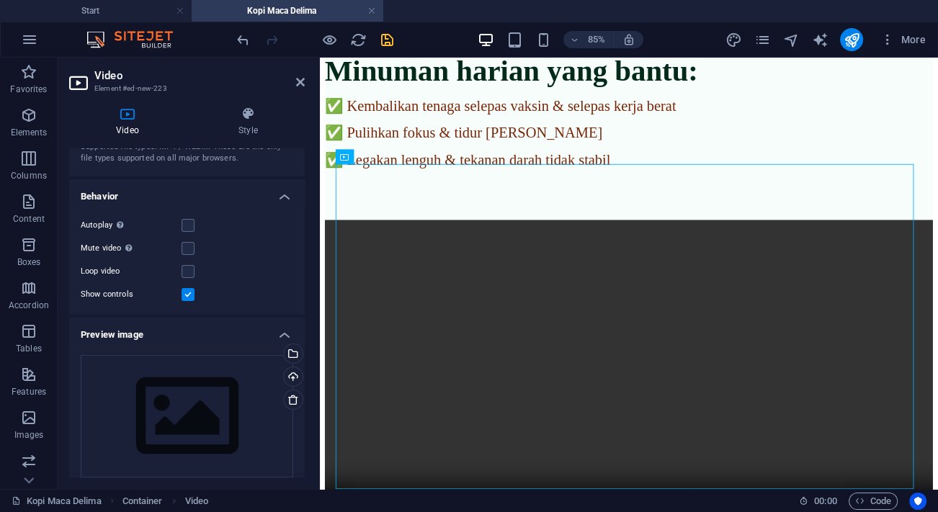
scroll to position [0, 0]
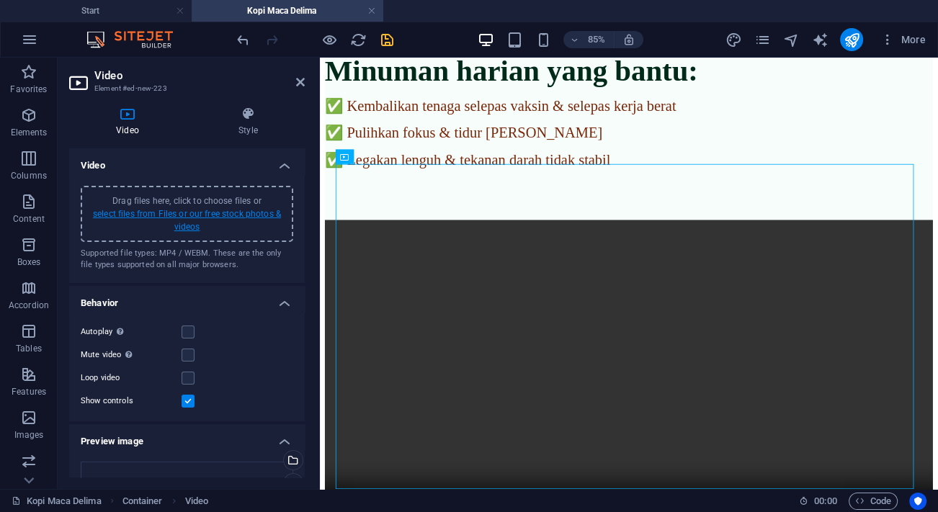
click at [199, 215] on link "select files from Files or our free stock photos & videos" at bounding box center [187, 220] width 188 height 23
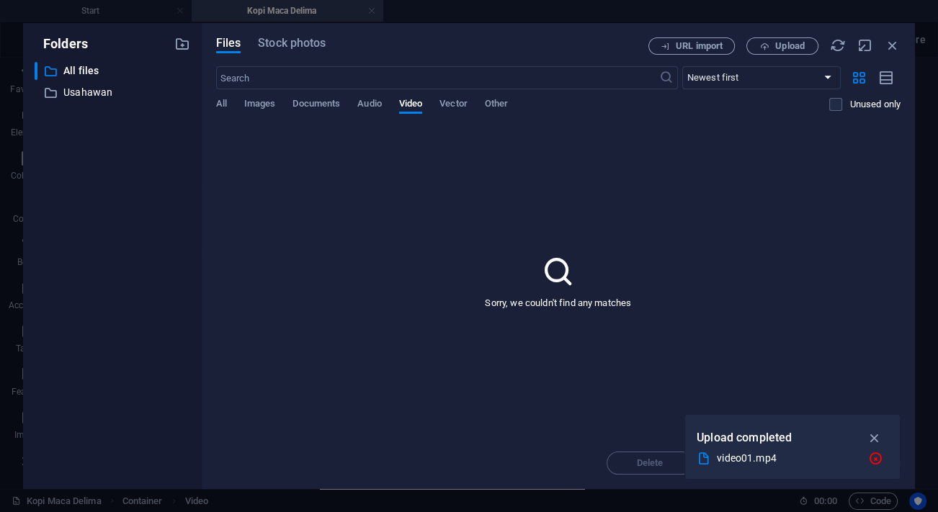
click at [741, 463] on div "video01.mp4" at bounding box center [787, 458] width 140 height 17
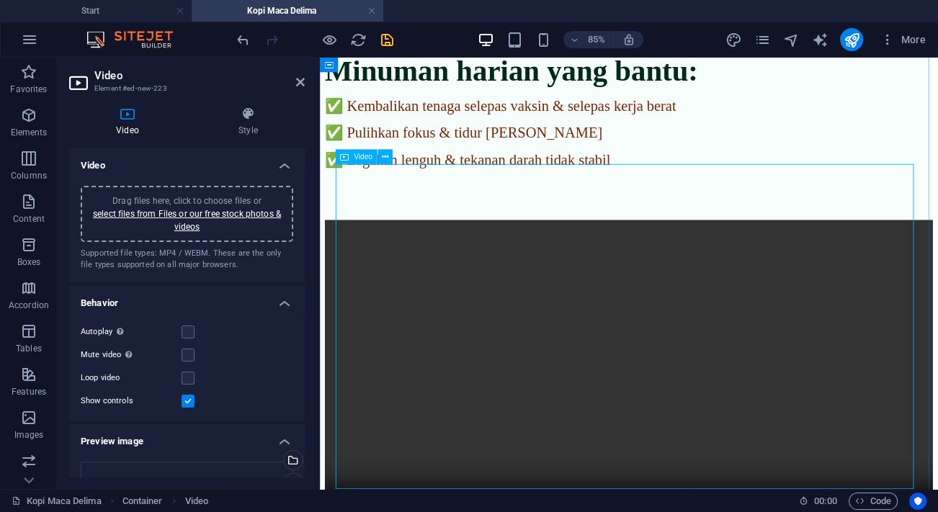
click at [816, 535] on figure at bounding box center [683, 429] width 715 height 361
click at [200, 271] on div "Drag files here, click to choose files or select files from Files or our free s…" at bounding box center [187, 228] width 236 height 109
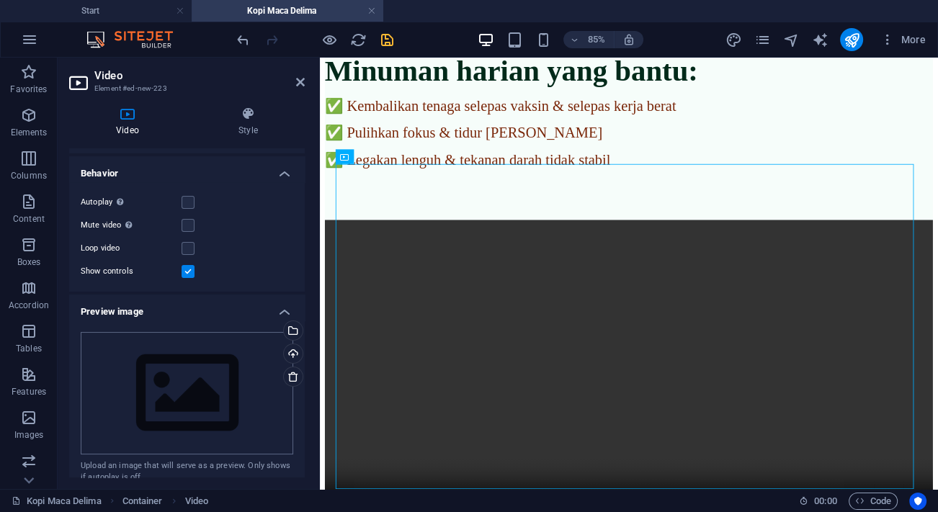
scroll to position [130, 0]
click at [223, 363] on div "Drag files here, click to choose files or select files from Files or our free s…" at bounding box center [187, 392] width 213 height 122
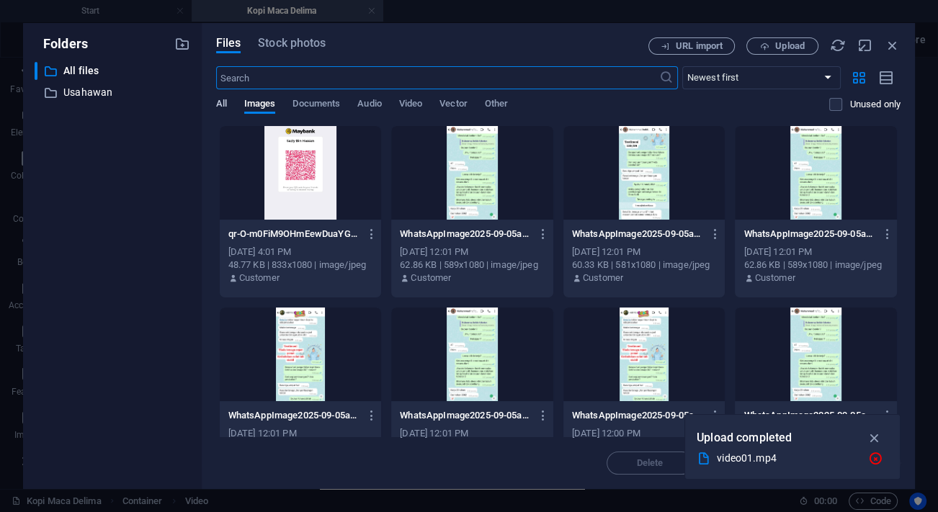
click at [224, 104] on span "All" at bounding box center [221, 105] width 11 height 20
click at [414, 108] on span "Video" at bounding box center [410, 105] width 23 height 20
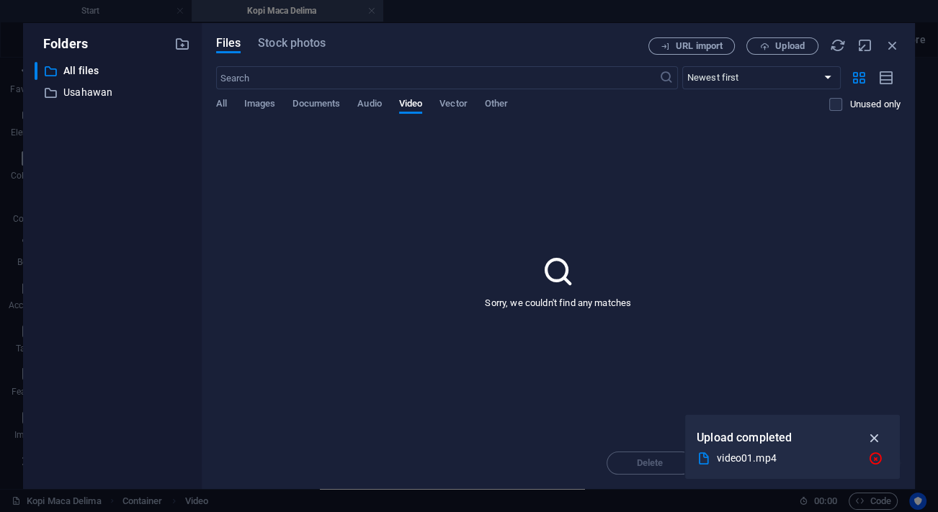
click at [873, 434] on icon "button" at bounding box center [874, 438] width 17 height 16
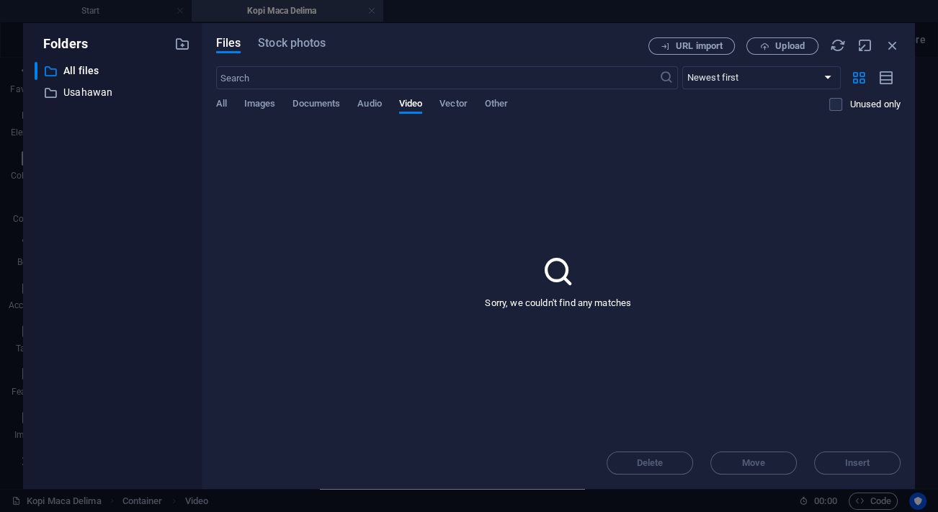
click at [783, 36] on div "Files Stock photos URL import Upload ​ Newest first Oldest first Name (A-Z) Nam…" at bounding box center [558, 256] width 713 height 466
click at [781, 44] on span "Upload" at bounding box center [790, 46] width 30 height 9
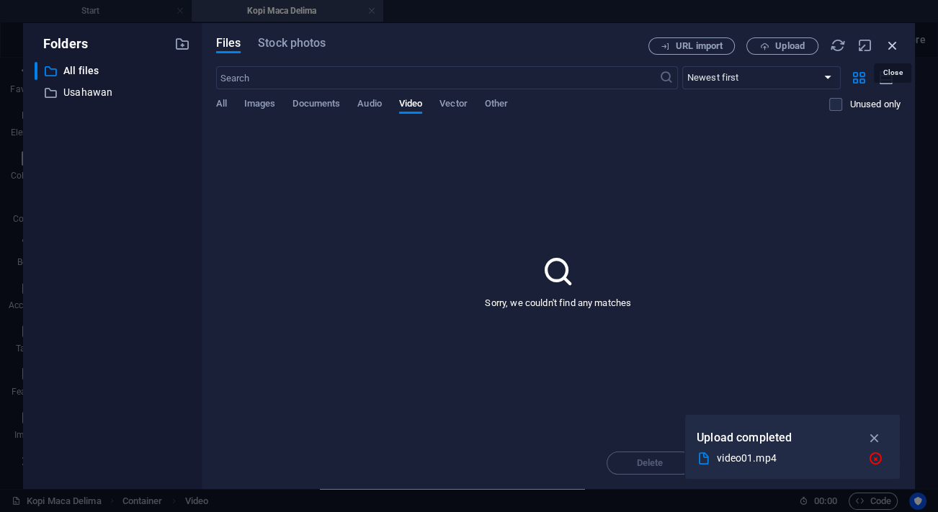
click at [891, 43] on icon "button" at bounding box center [893, 45] width 16 height 16
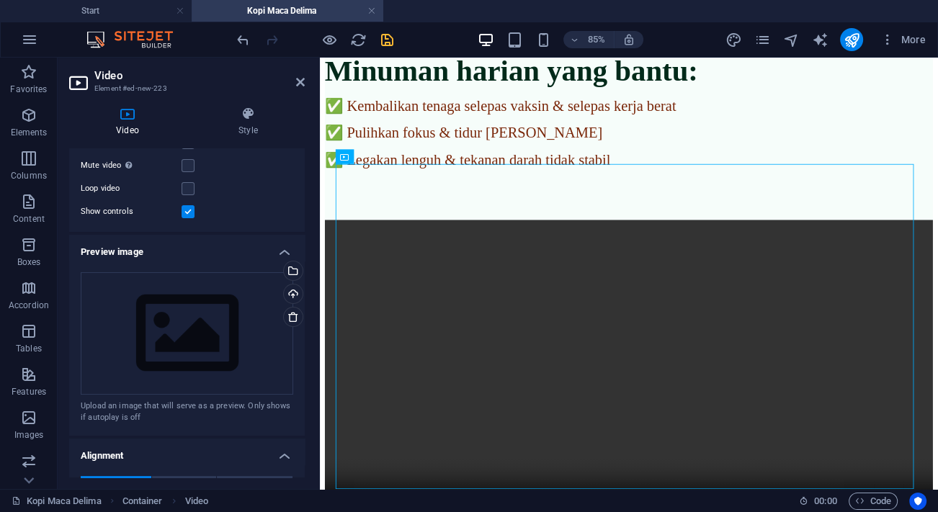
scroll to position [196, 0]
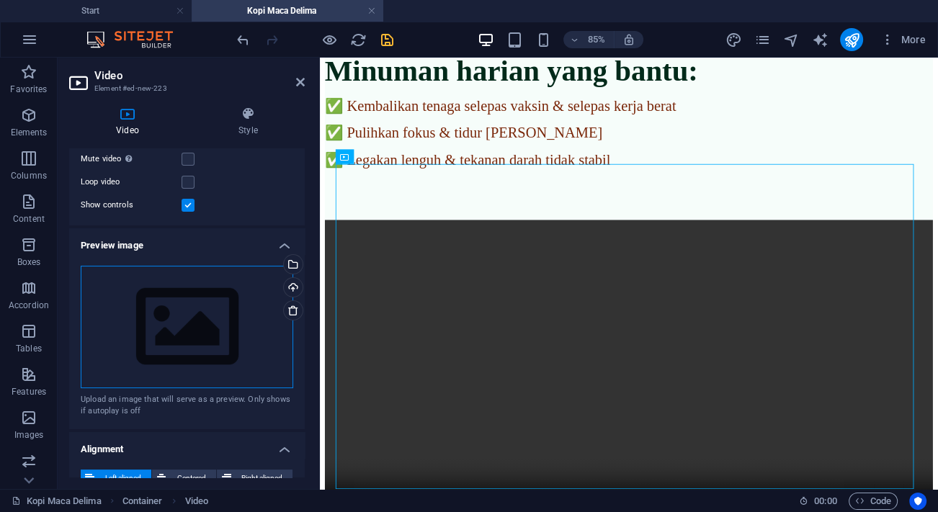
click at [188, 311] on div "Drag files here, click to choose files or select files from Files or our free s…" at bounding box center [187, 327] width 213 height 122
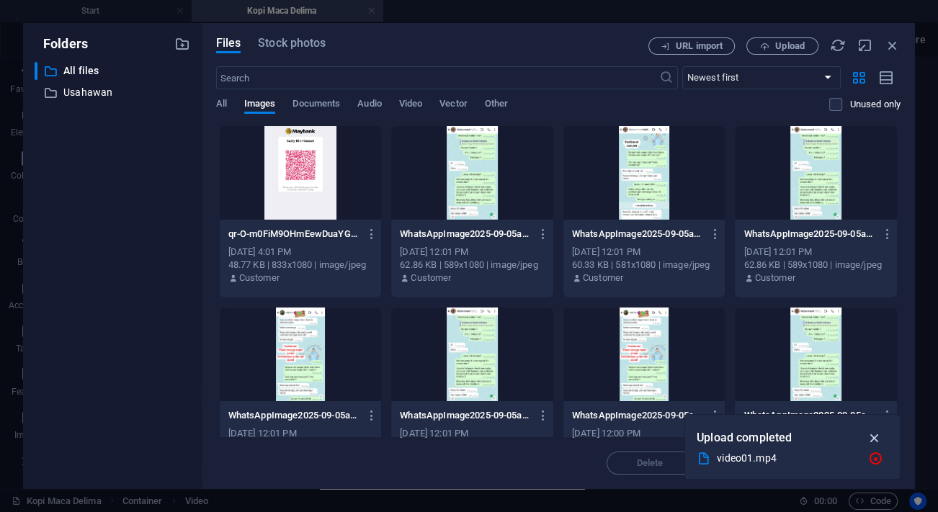
click at [871, 439] on icon "button" at bounding box center [874, 438] width 17 height 16
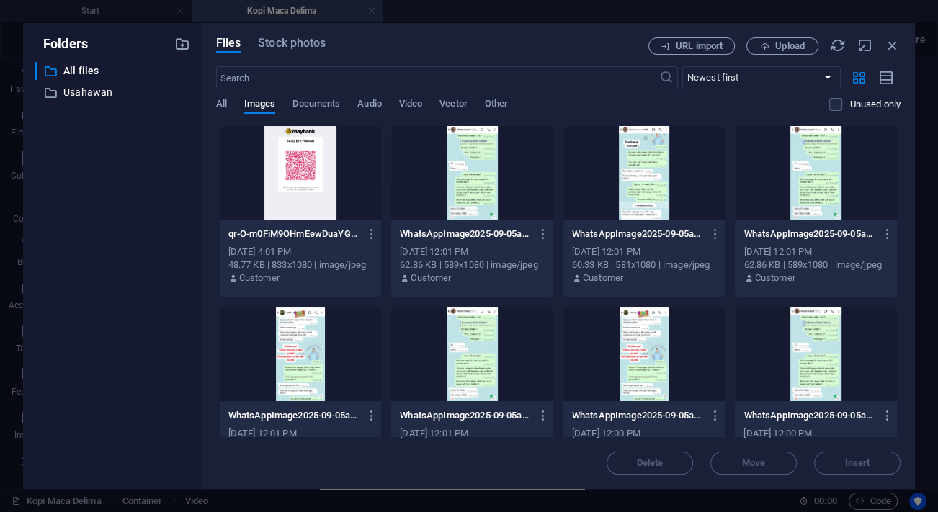
click at [407, 93] on div "​ Newest first Oldest first Name (A-Z) Name (Z-A) Size (0-9) Size (9-0) Resolut…" at bounding box center [558, 95] width 685 height 59
click at [407, 98] on span "Video" at bounding box center [410, 105] width 23 height 20
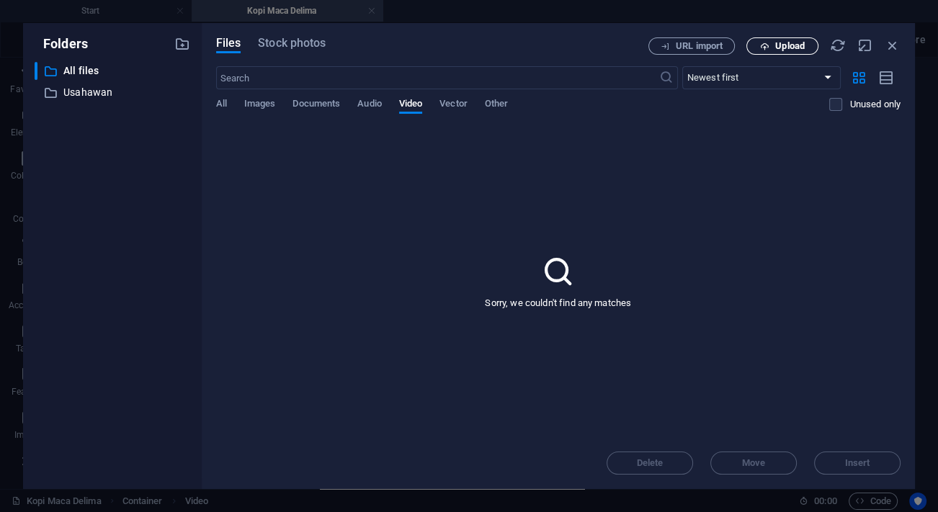
click at [782, 45] on span "Upload" at bounding box center [790, 46] width 30 height 9
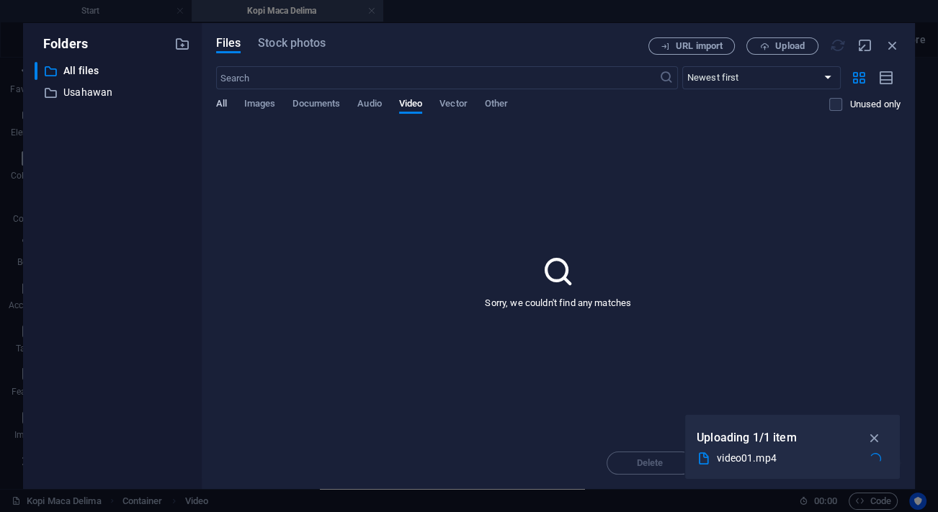
click at [224, 104] on span "All" at bounding box center [221, 105] width 11 height 20
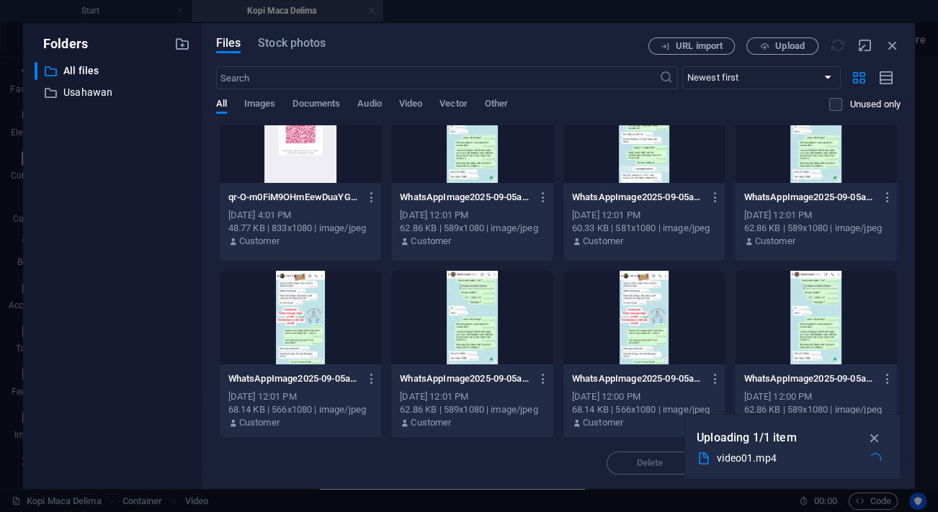
scroll to position [0, 0]
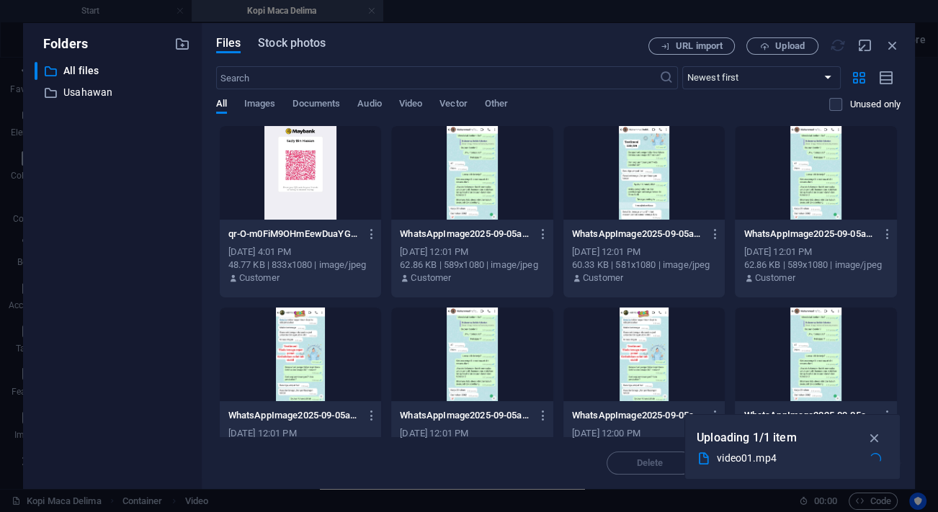
click at [287, 40] on span "Stock photos" at bounding box center [292, 43] width 68 height 17
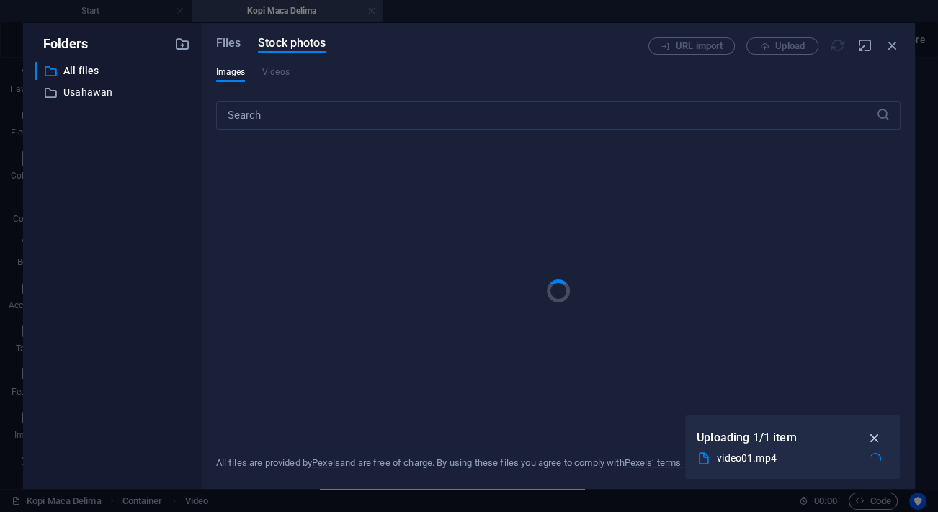
click at [875, 438] on icon "button" at bounding box center [874, 438] width 17 height 16
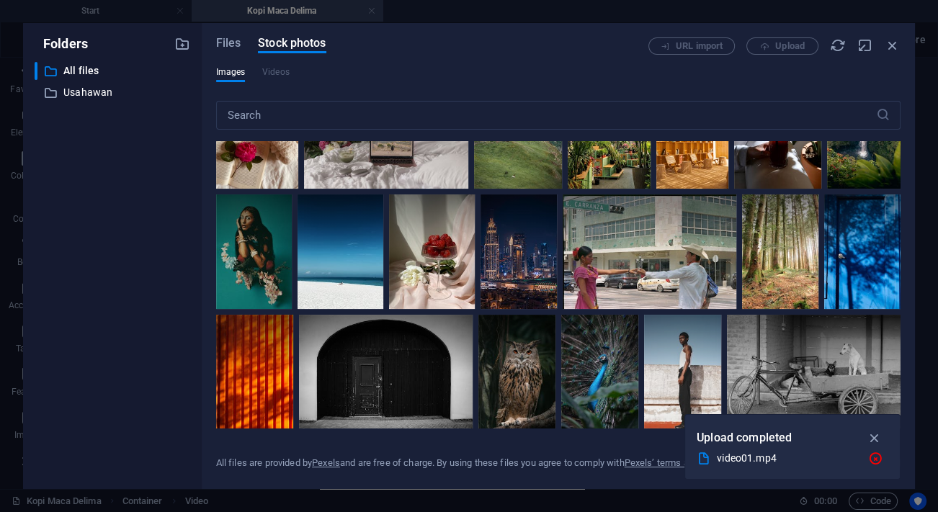
scroll to position [327, 0]
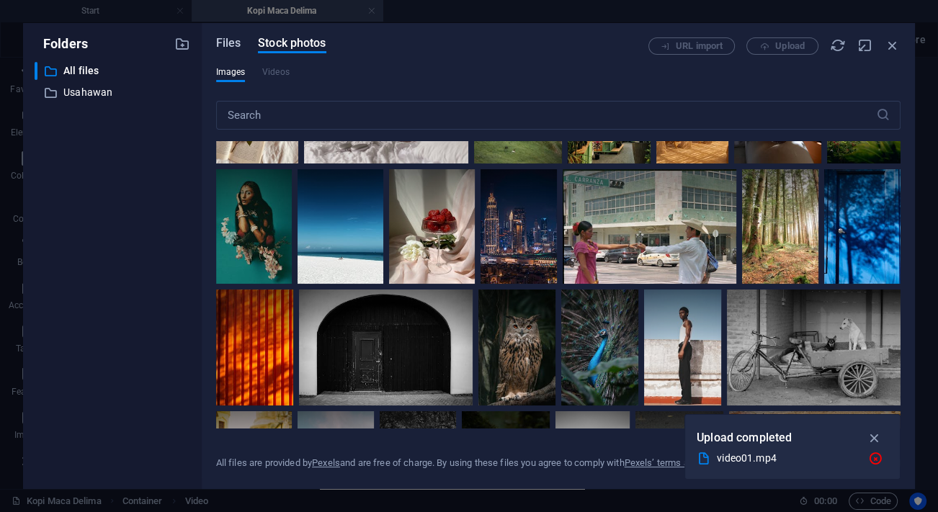
click at [229, 38] on span "Files" at bounding box center [228, 43] width 25 height 17
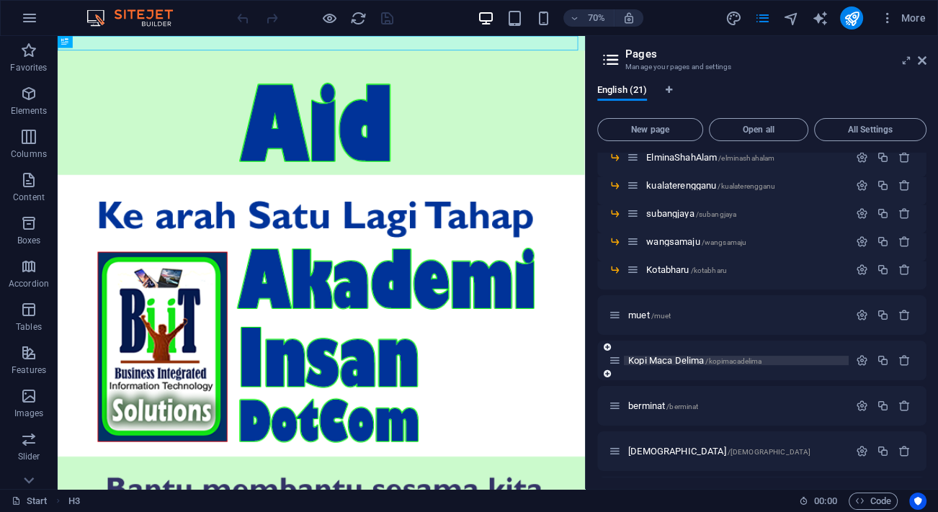
scroll to position [393, 0]
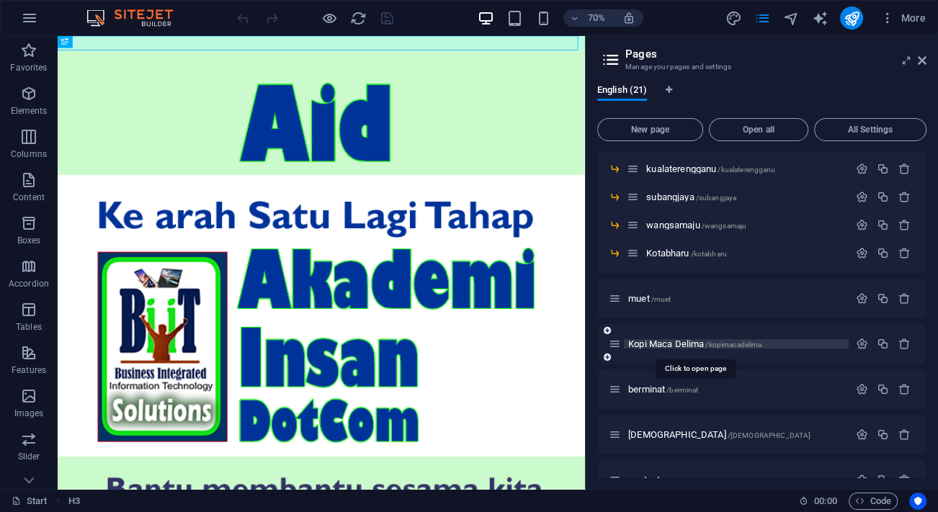
click at [692, 339] on span "Kopi Maca [PERSON_NAME] /kopimacadelima" at bounding box center [694, 344] width 133 height 11
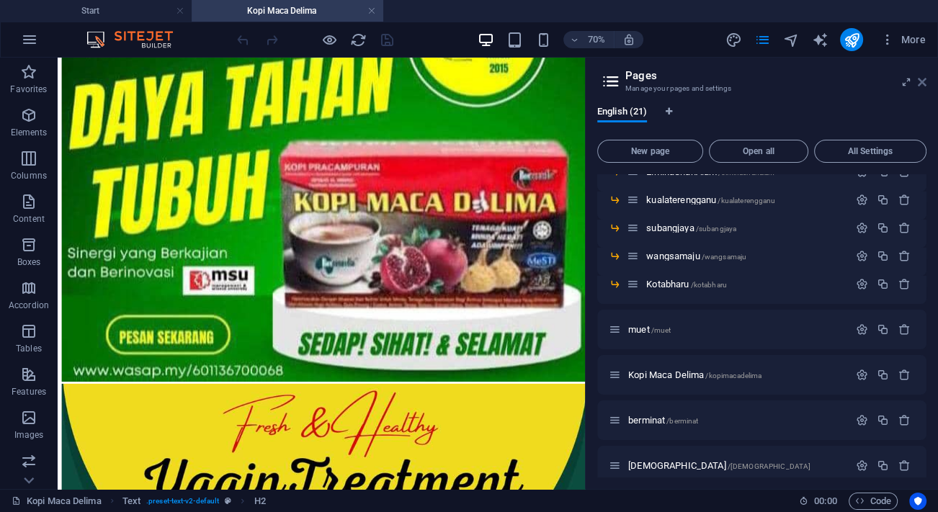
scroll to position [0, 0]
drag, startPoint x: 922, startPoint y: 86, endPoint x: 780, endPoint y: 43, distance: 148.9
click at [0, 0] on icon at bounding box center [0, 0] width 0 height 0
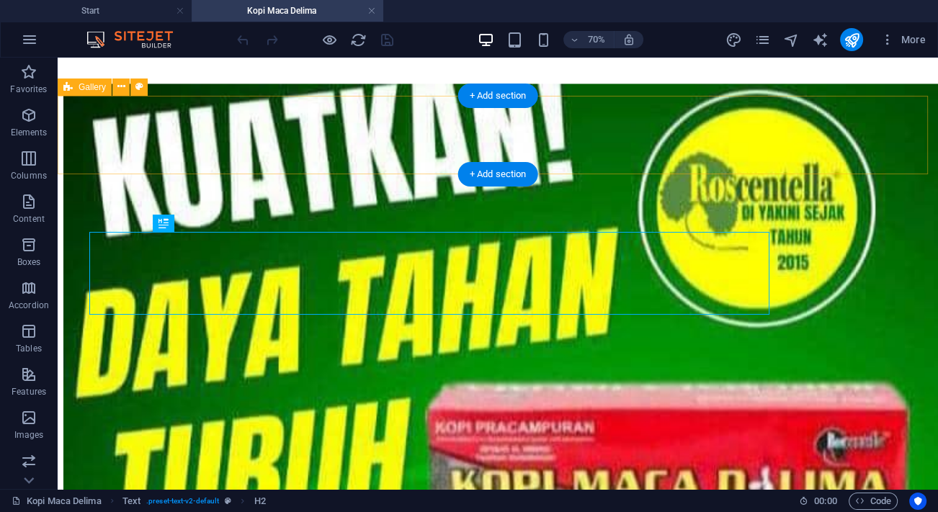
scroll to position [10120, 0]
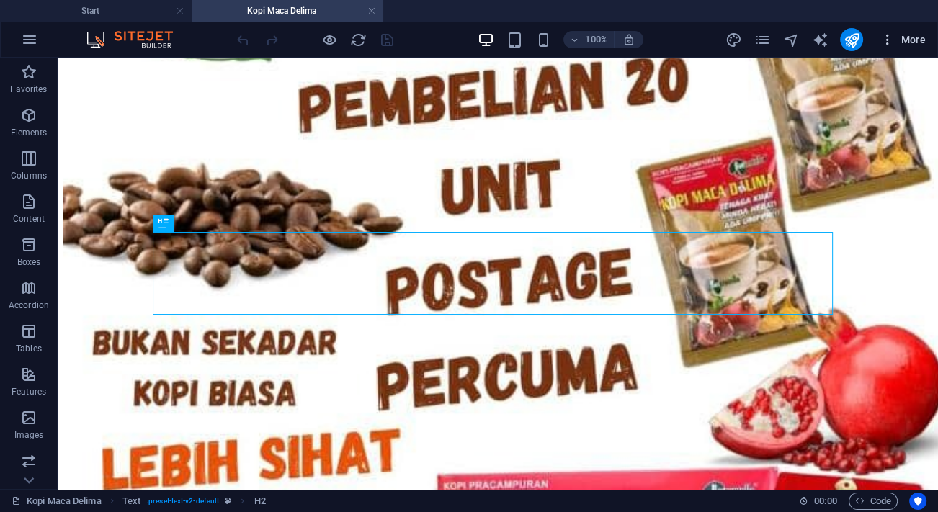
click at [887, 38] on icon "button" at bounding box center [887, 39] width 14 height 14
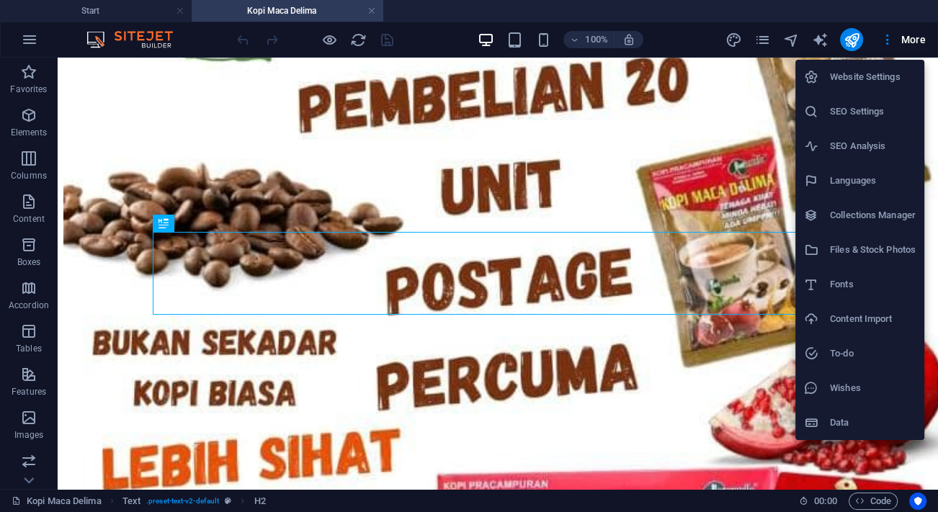
click at [589, 89] on div at bounding box center [469, 256] width 938 height 512
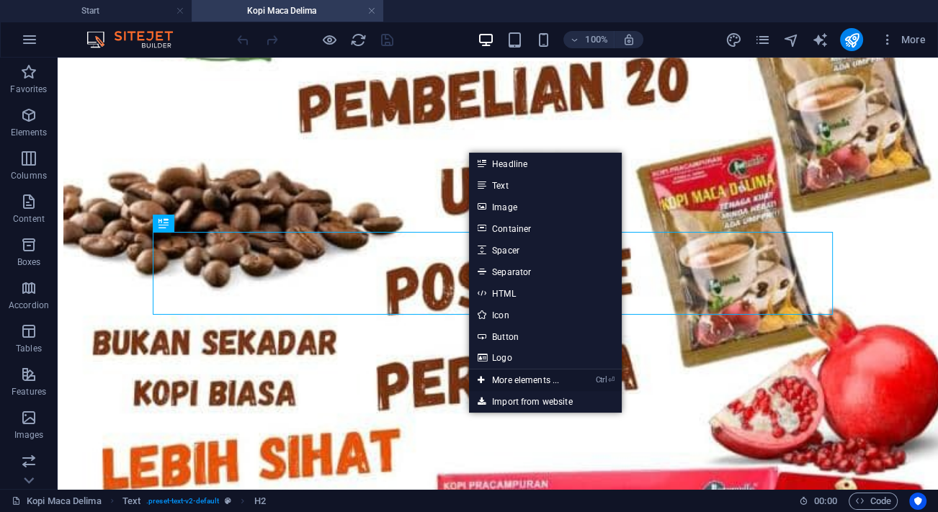
click at [520, 381] on link "Ctrl ⏎ More elements ..." at bounding box center [518, 381] width 99 height 22
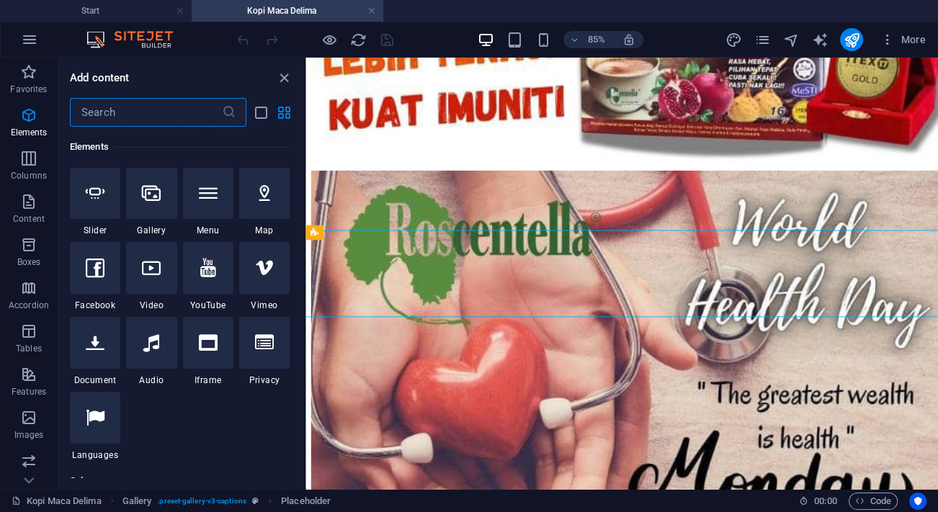
scroll to position [415, 0]
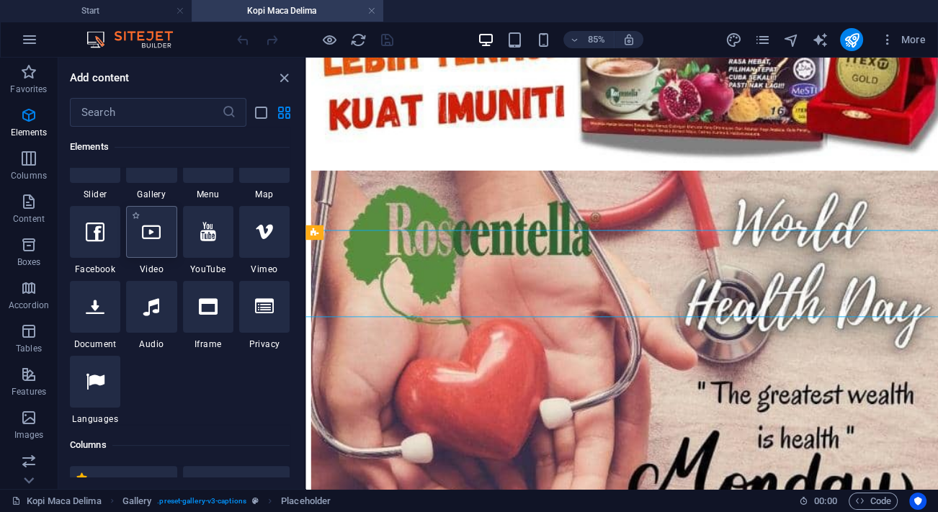
click at [159, 235] on icon at bounding box center [151, 232] width 19 height 19
select select "%"
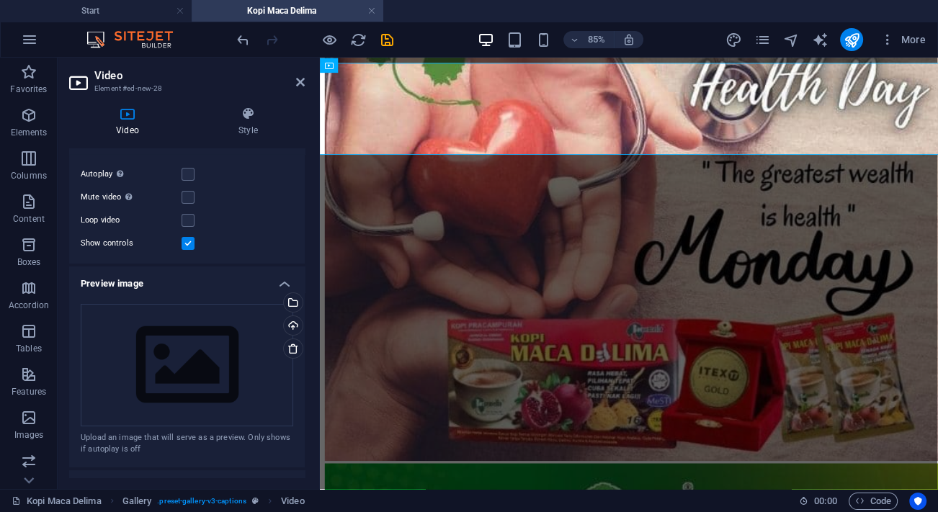
scroll to position [196, 0]
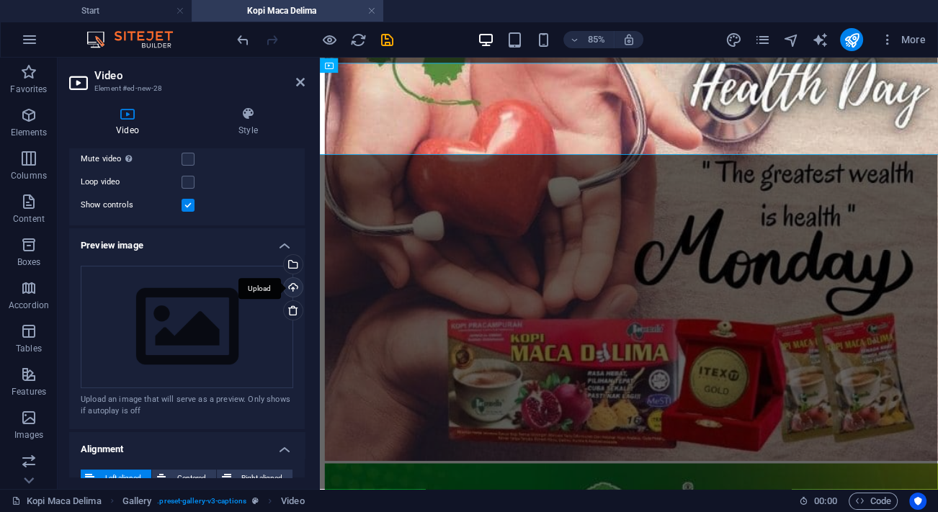
click at [295, 285] on div "Upload" at bounding box center [292, 289] width 22 height 22
click at [281, 264] on div "Select files from the file manager, stock photos, or upload file(s)" at bounding box center [234, 265] width 94 height 54
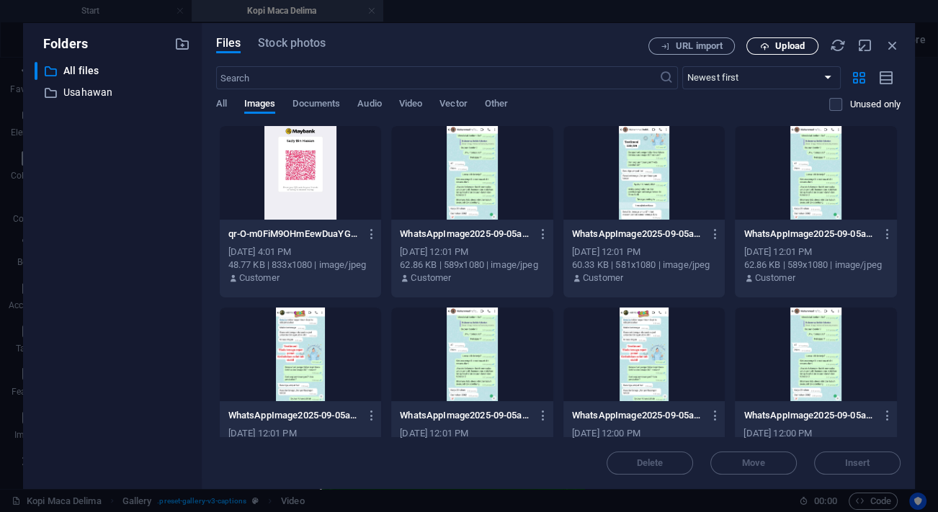
click at [792, 37] on button "Upload" at bounding box center [782, 45] width 72 height 17
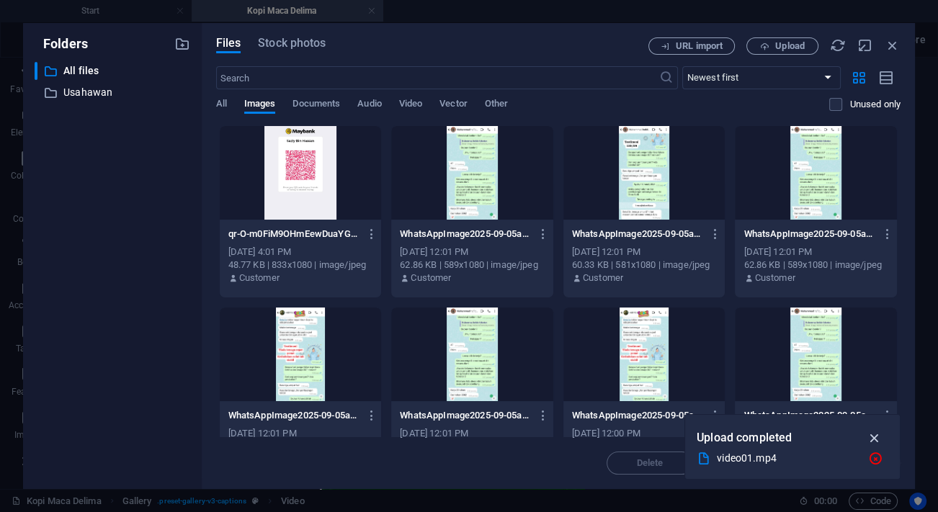
click at [868, 437] on icon "button" at bounding box center [874, 438] width 17 height 16
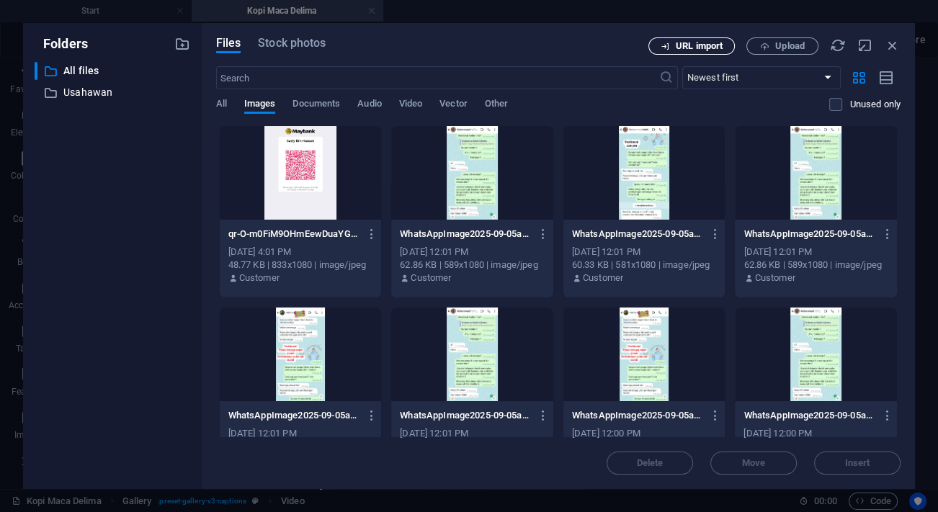
click at [698, 48] on span "URL import" at bounding box center [699, 46] width 47 height 9
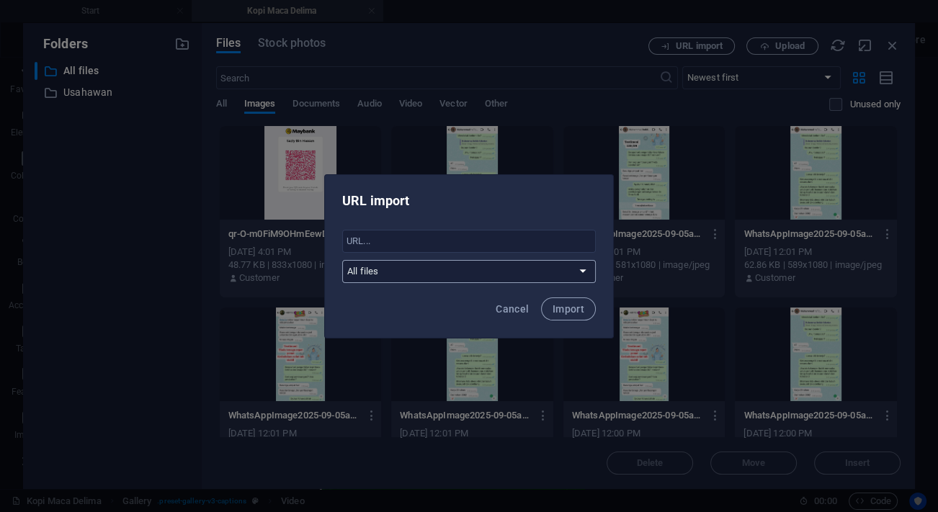
click at [575, 275] on select "All files Usahawan" at bounding box center [469, 271] width 254 height 23
click at [512, 245] on input "text" at bounding box center [469, 241] width 254 height 23
click at [520, 308] on span "Cancel" at bounding box center [512, 309] width 33 height 12
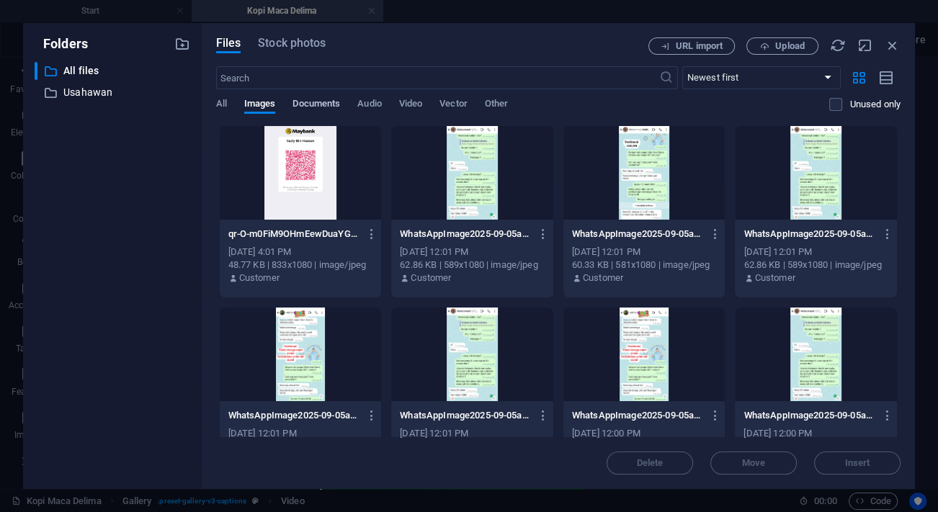
click at [335, 105] on span "Documents" at bounding box center [317, 105] width 48 height 20
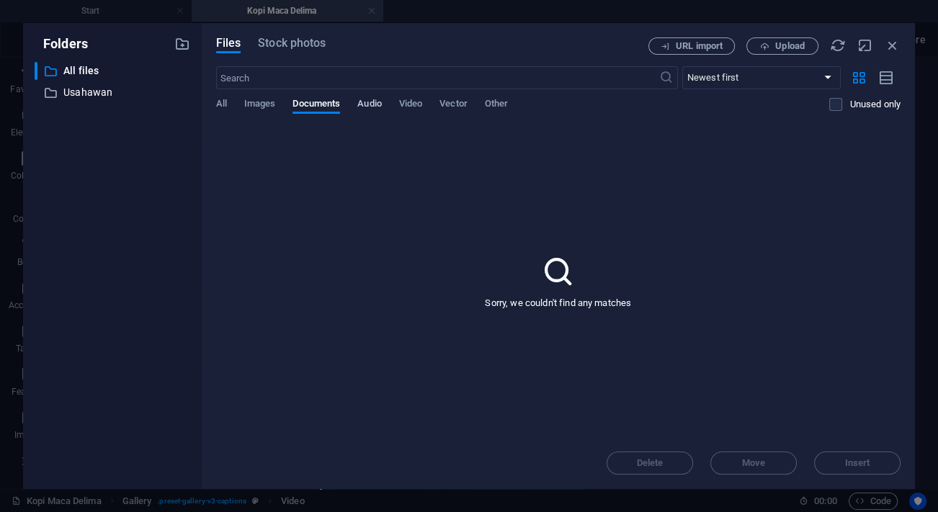
click at [363, 104] on span "Audio" at bounding box center [369, 105] width 24 height 20
click at [411, 103] on span "Video" at bounding box center [410, 105] width 23 height 20
click at [460, 107] on span "Vector" at bounding box center [454, 105] width 28 height 20
click at [418, 111] on span "Video" at bounding box center [410, 105] width 23 height 20
click at [772, 45] on span "Upload" at bounding box center [782, 46] width 59 height 9
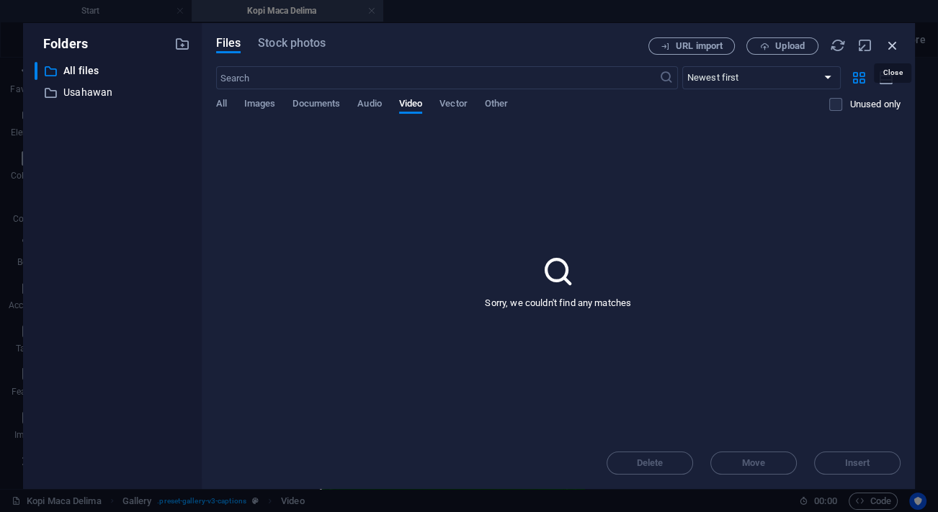
click at [891, 46] on icon "button" at bounding box center [893, 45] width 16 height 16
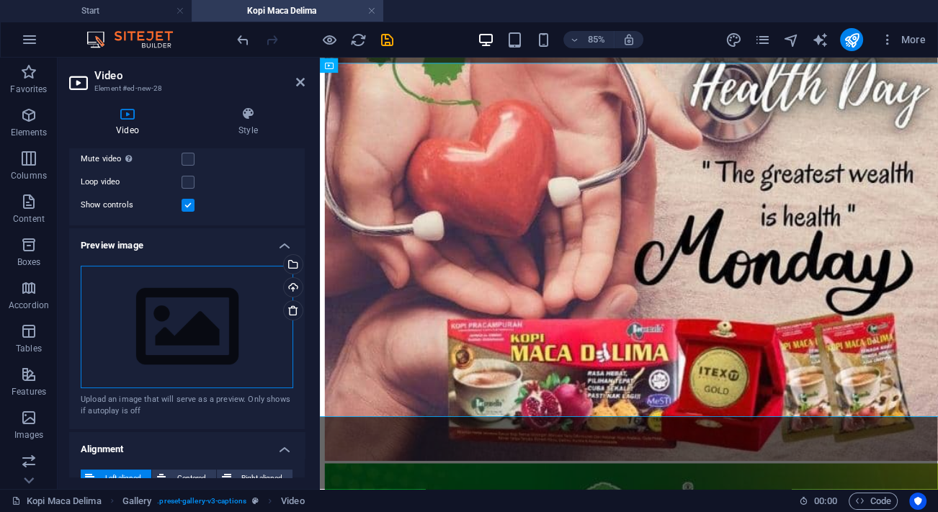
click at [201, 298] on div "Drag files here, click to choose files or select files from Files or our free s…" at bounding box center [187, 327] width 213 height 122
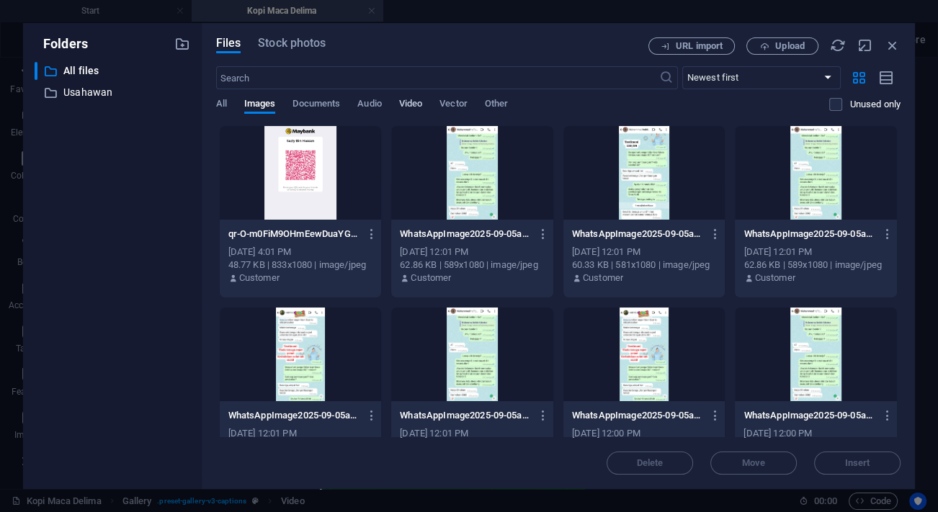
click at [418, 110] on span "Video" at bounding box center [410, 105] width 23 height 20
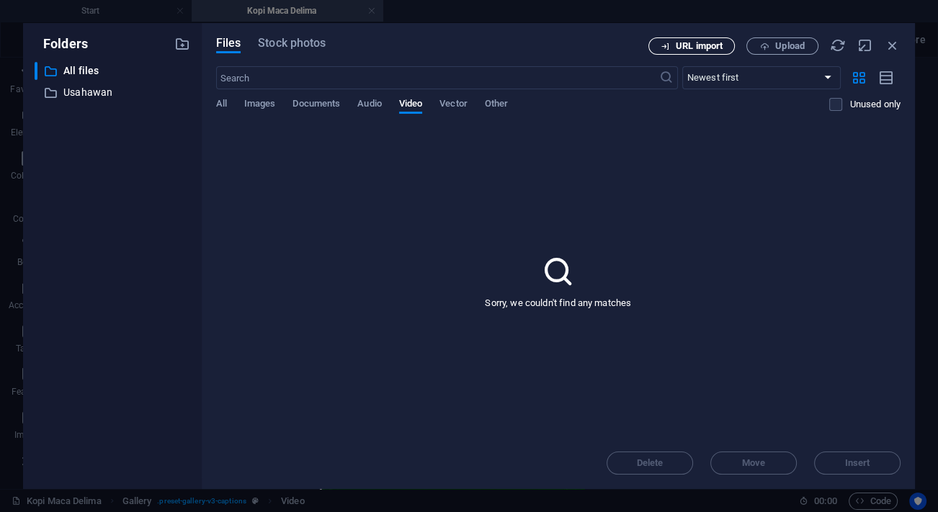
click at [713, 43] on span "URL import" at bounding box center [699, 46] width 47 height 9
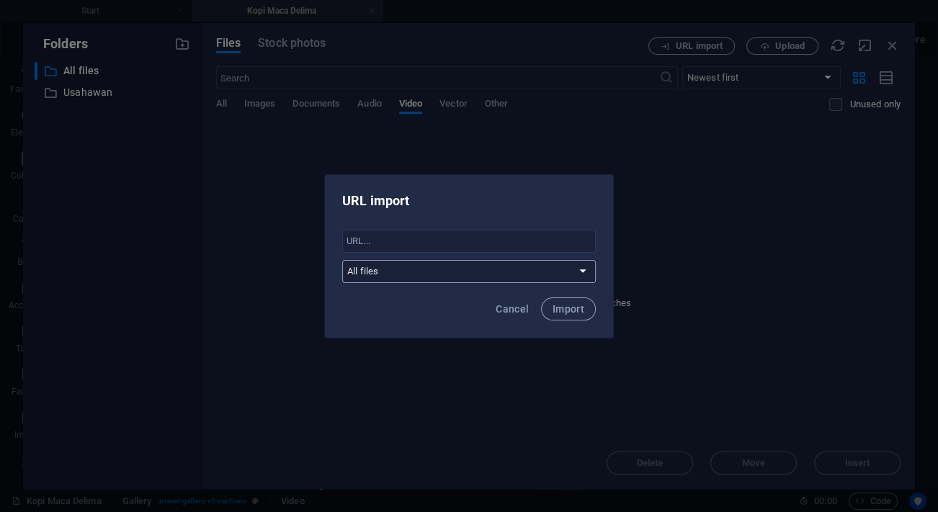
click at [581, 269] on select "All files Usahawan" at bounding box center [469, 271] width 254 height 23
click at [562, 209] on div "URL import" at bounding box center [469, 199] width 288 height 49
click at [511, 309] on span "Cancel" at bounding box center [512, 309] width 33 height 12
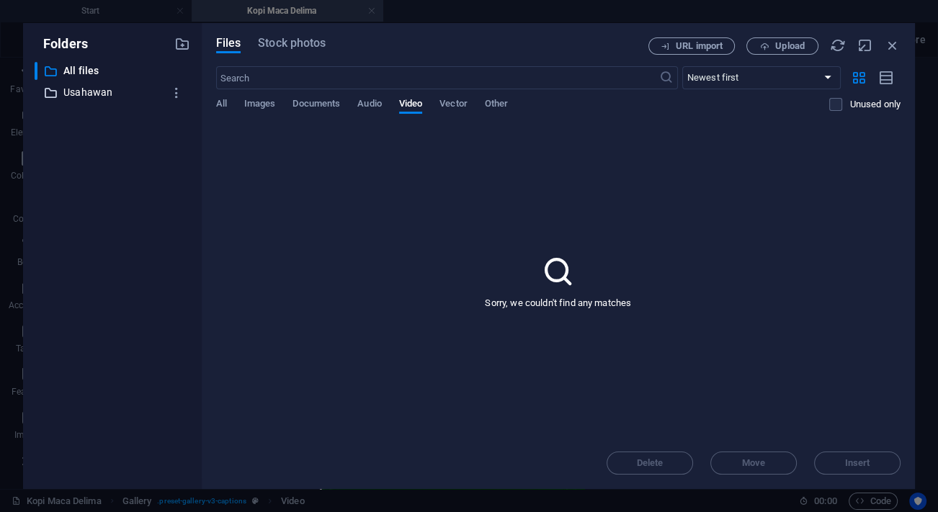
click at [91, 89] on p "Usahawan" at bounding box center [113, 92] width 100 height 17
click at [177, 89] on icon "button" at bounding box center [176, 93] width 15 height 14
click at [303, 190] on div at bounding box center [469, 256] width 938 height 512
click at [83, 71] on p "All files" at bounding box center [113, 71] width 100 height 17
click at [831, 76] on select "Newest first Oldest first Name (A-Z) Name (Z-A) Size (0-9) Size (9-0) Resolutio…" at bounding box center [761, 77] width 159 height 23
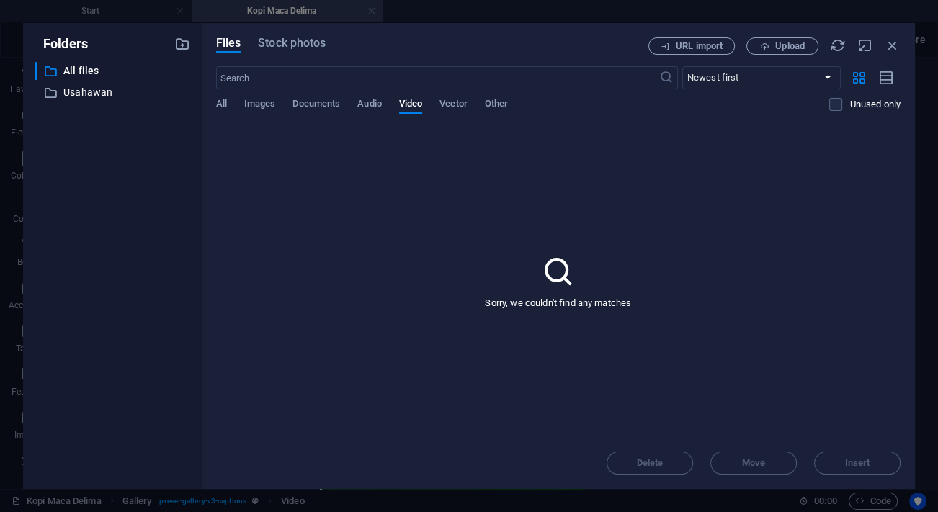
click at [823, 254] on div "Sorry, we couldn't find any matches" at bounding box center [558, 281] width 685 height 312
click at [786, 50] on span "Upload" at bounding box center [790, 46] width 30 height 9
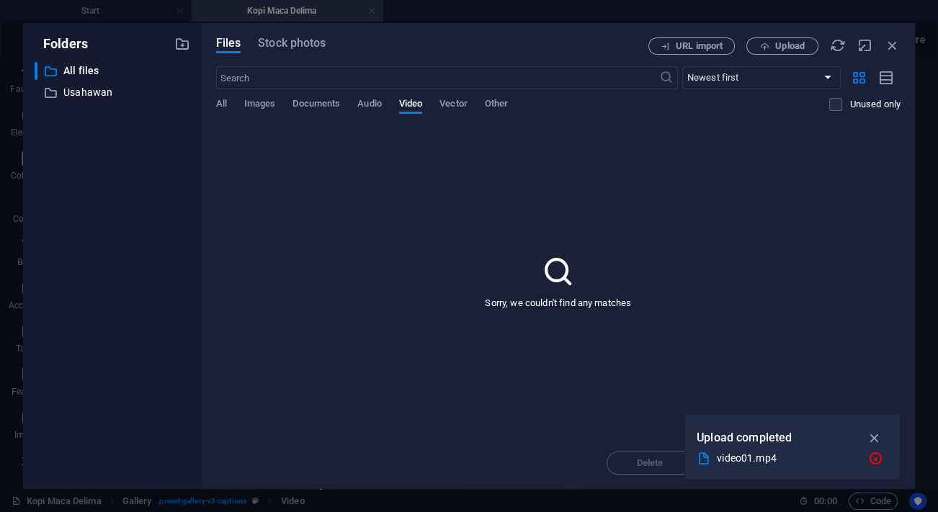
click at [526, 345] on div "Sorry, we couldn't find any matches" at bounding box center [558, 281] width 685 height 312
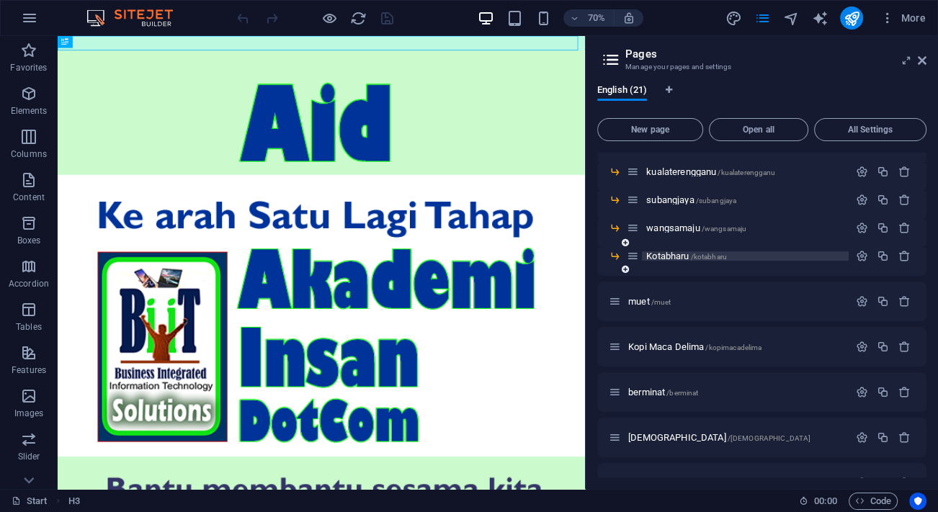
scroll to position [393, 0]
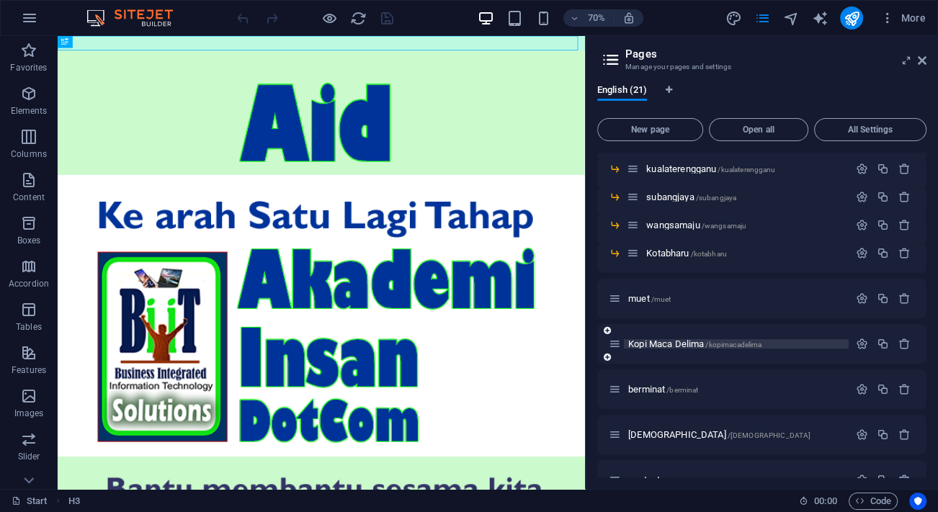
click at [666, 344] on span "Kopi Maca [PERSON_NAME] /kopimacadelima" at bounding box center [694, 344] width 133 height 11
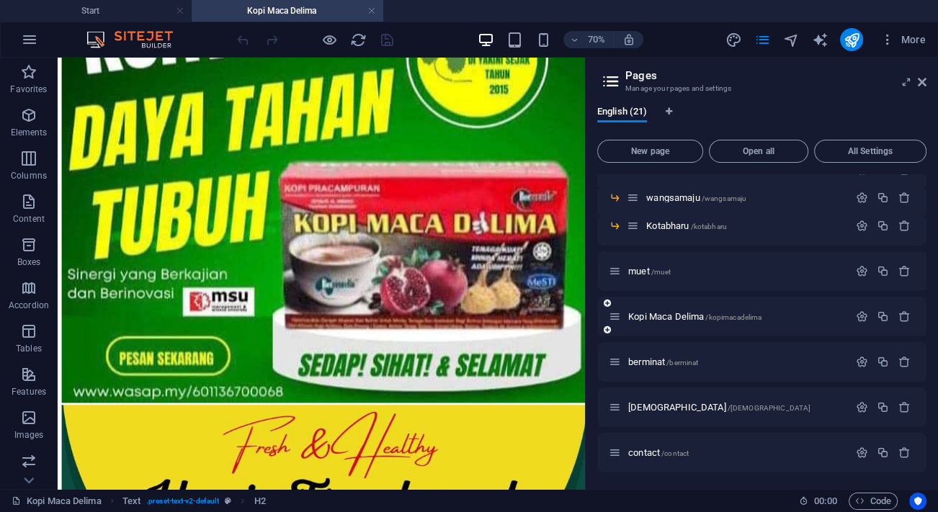
scroll to position [0, 0]
click at [866, 316] on button "button" at bounding box center [862, 317] width 21 height 12
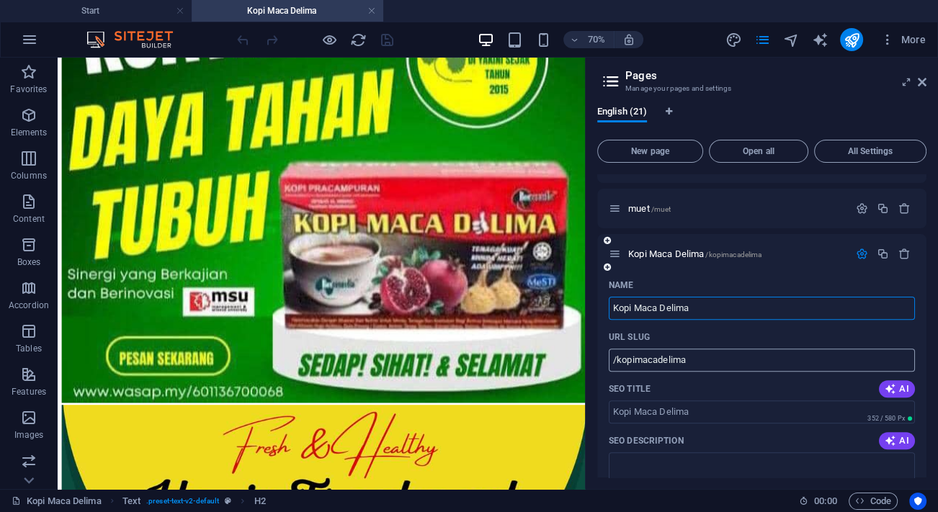
scroll to position [507, 0]
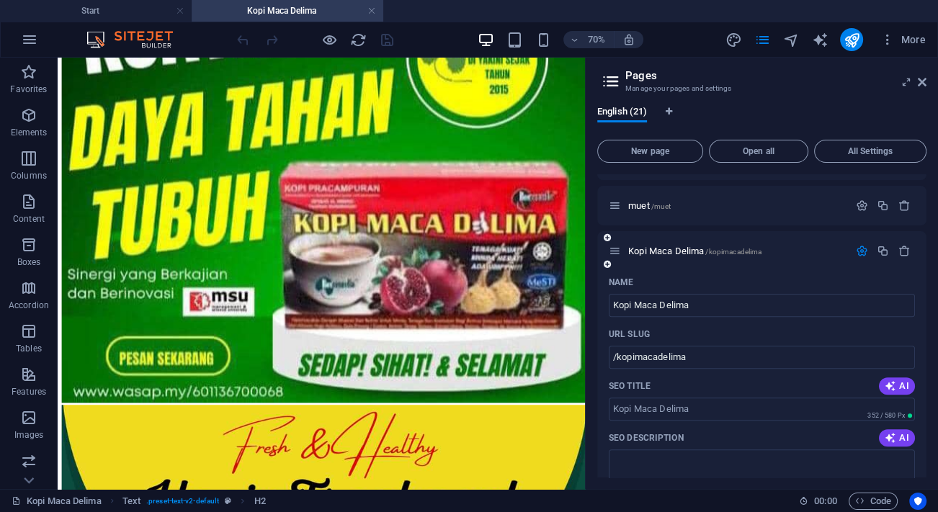
click at [859, 253] on icon "button" at bounding box center [862, 251] width 12 height 12
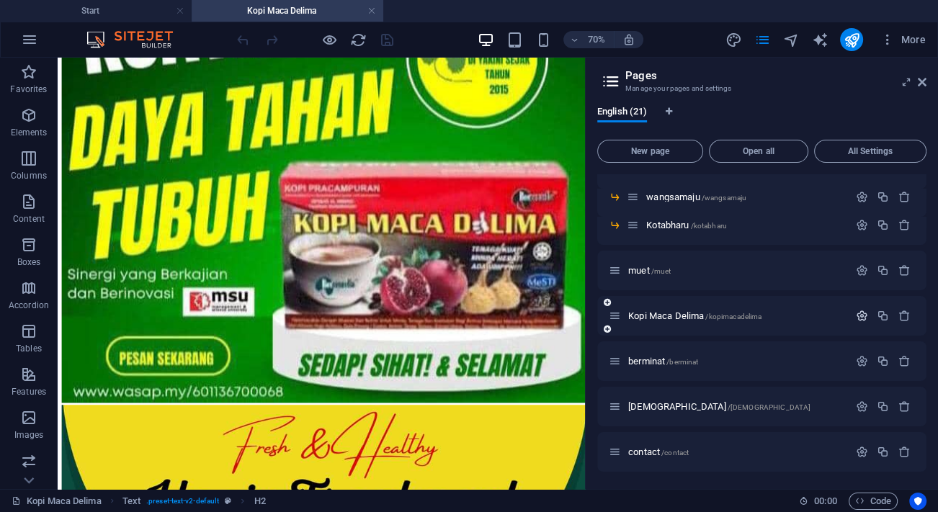
scroll to position [442, 0]
click at [856, 313] on icon "button" at bounding box center [862, 317] width 12 height 12
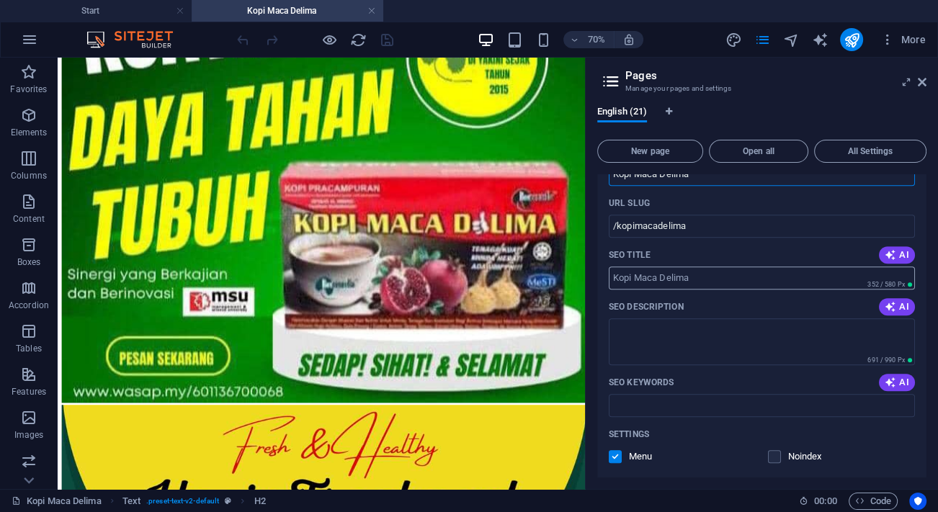
scroll to position [573, 0]
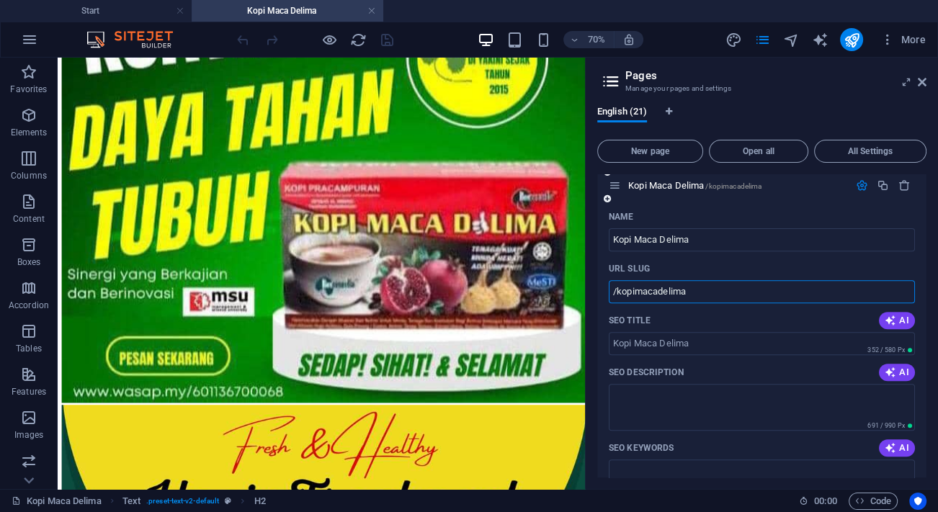
drag, startPoint x: 695, startPoint y: 294, endPoint x: 605, endPoint y: 287, distance: 89.6
click at [605, 287] on div "Name Kopi Maca [PERSON_NAME] ​ URL SLUG /kopimacadelima ​ SEO Title AI ​ 352 / …" at bounding box center [761, 498] width 329 height 586
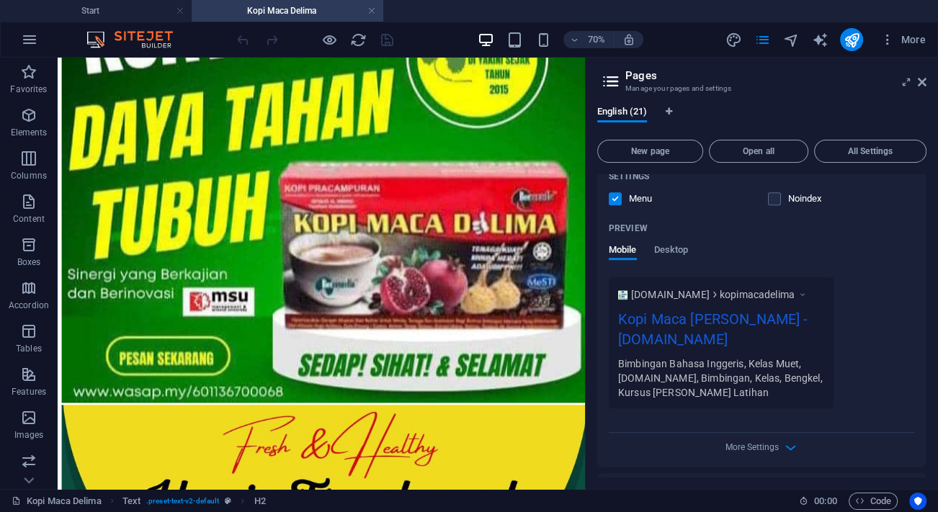
scroll to position [901, 0]
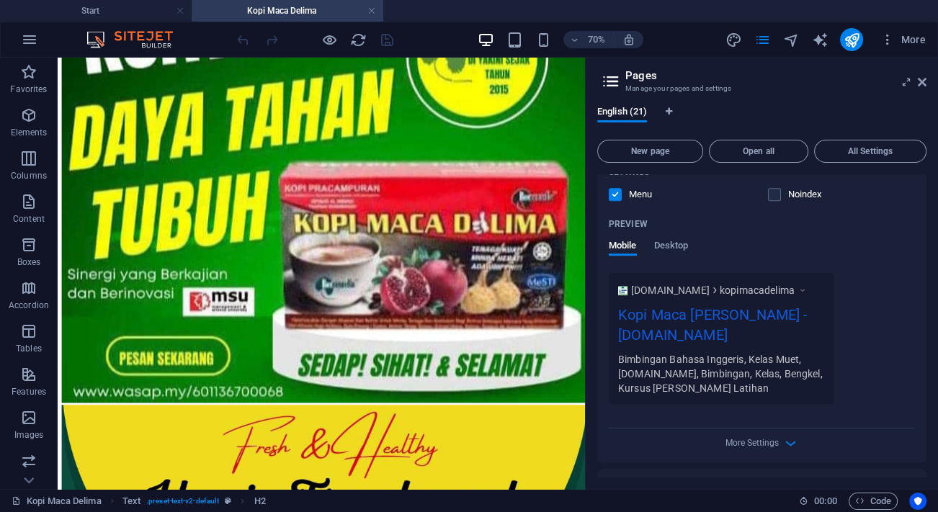
click at [764, 329] on div "Kopi Maca [PERSON_NAME] - [DOMAIN_NAME]" at bounding box center [721, 328] width 206 height 48
drag, startPoint x: 767, startPoint y: 336, endPoint x: 615, endPoint y: 310, distance: 153.6
click at [616, 311] on div "[DOMAIN_NAME] kopimacadelima Kopi Maca [PERSON_NAME] - [DOMAIN_NAME] Bimbingan …" at bounding box center [721, 338] width 225 height 131
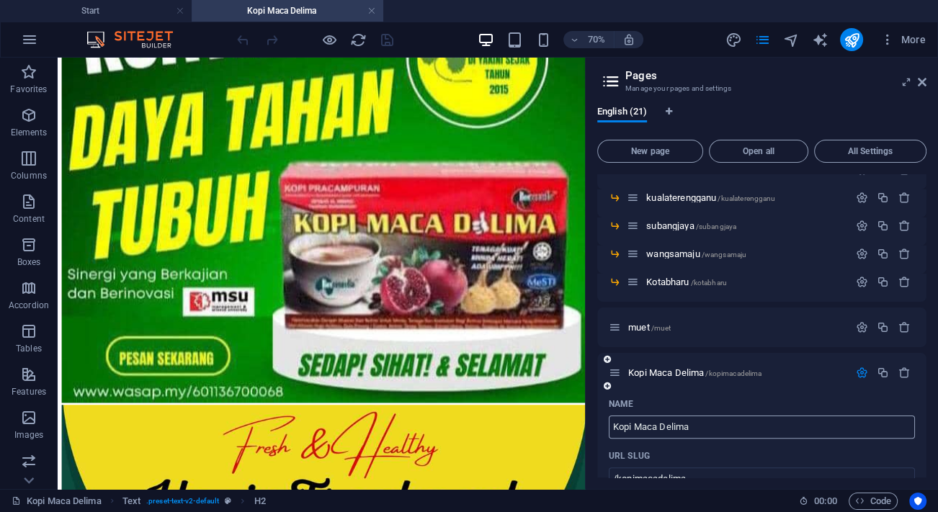
scroll to position [376, 0]
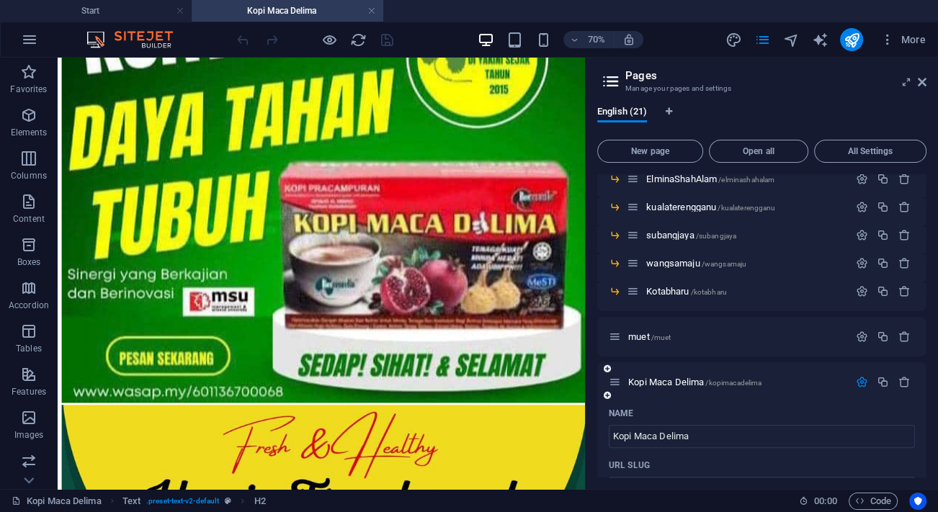
click at [856, 381] on icon "button" at bounding box center [862, 382] width 12 height 12
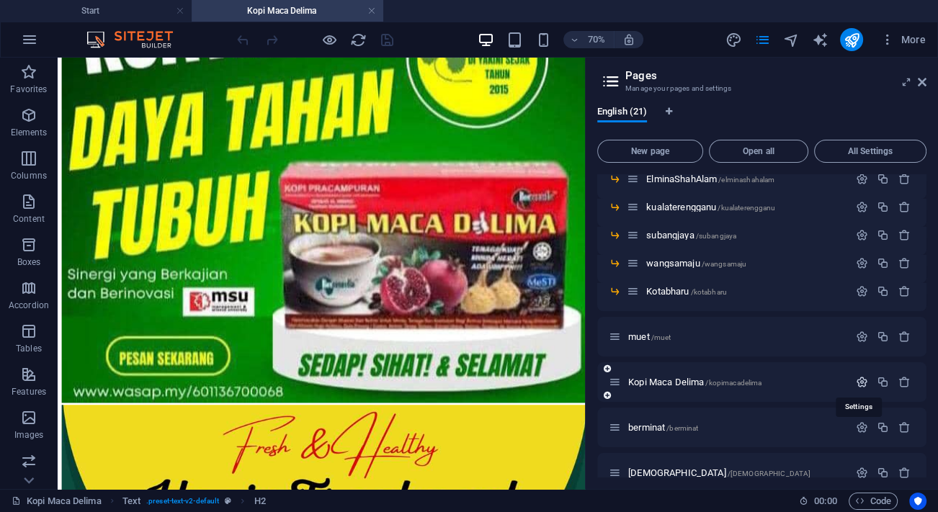
click at [856, 381] on icon "button" at bounding box center [862, 382] width 12 height 12
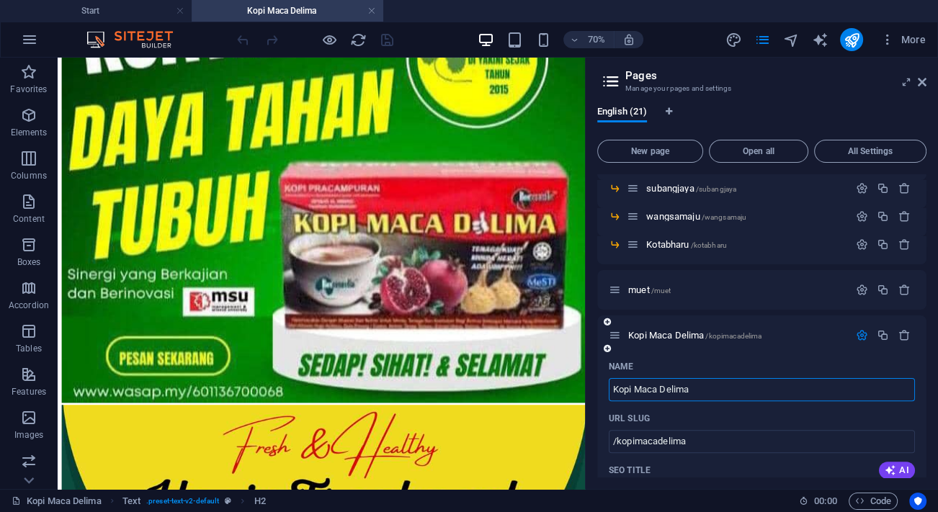
scroll to position [442, 0]
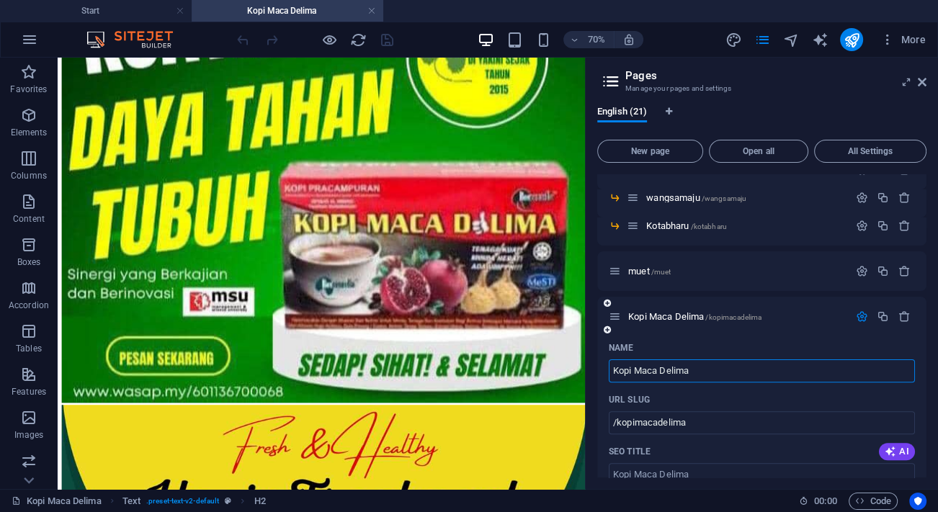
click at [660, 365] on input "Kopi Maca Delima" at bounding box center [762, 371] width 306 height 23
drag, startPoint x: 722, startPoint y: 368, endPoint x: 610, endPoint y: 366, distance: 111.7
click at [610, 366] on input "Kopi Maca Delima" at bounding box center [762, 371] width 306 height 23
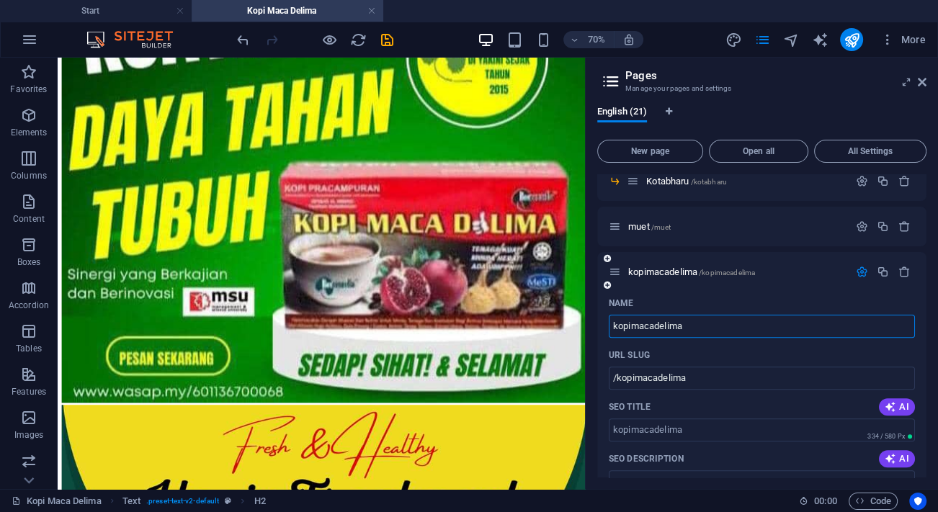
scroll to position [507, 0]
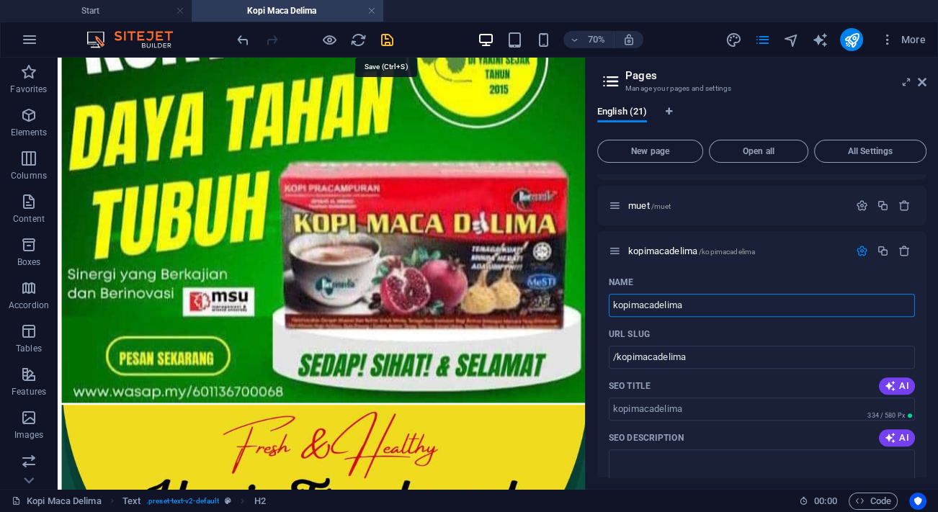
type input "kopimacadelima"
click at [391, 39] on icon "save" at bounding box center [387, 40] width 17 height 17
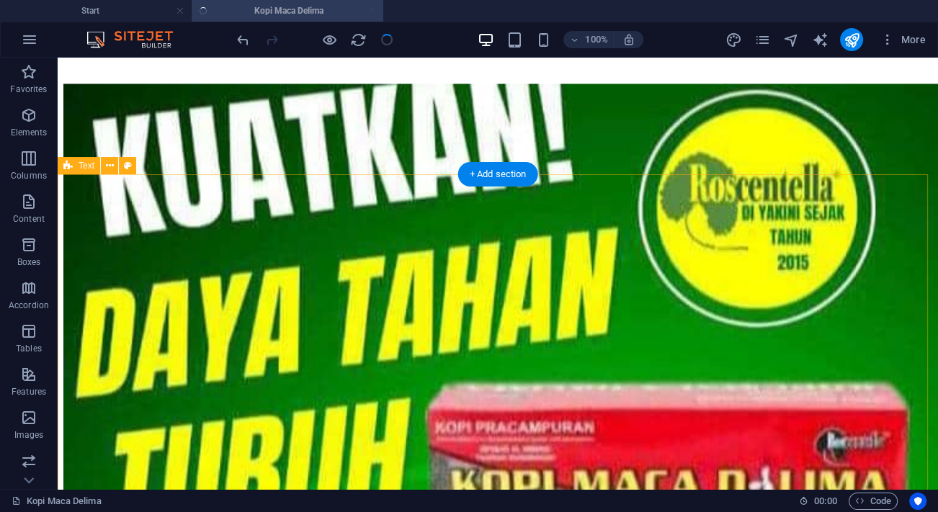
scroll to position [10120, 0]
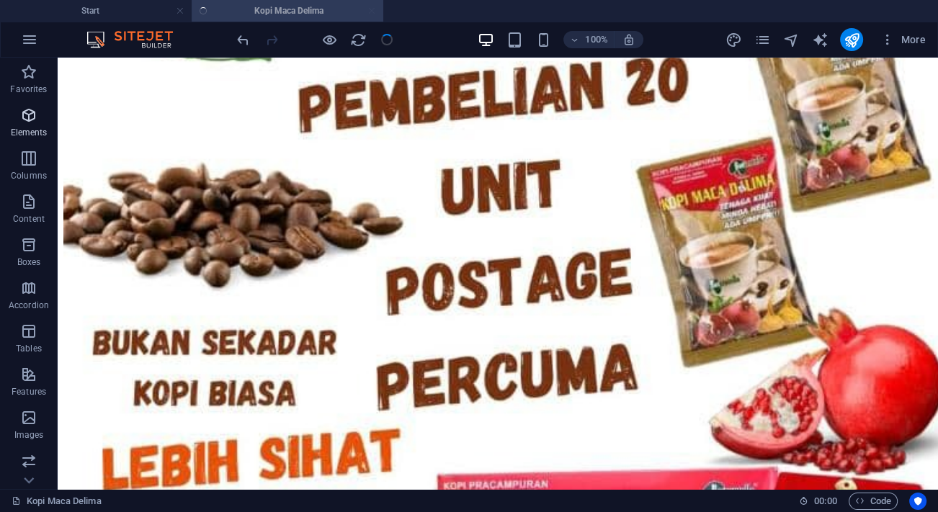
click at [36, 116] on icon "button" at bounding box center [28, 115] width 17 height 17
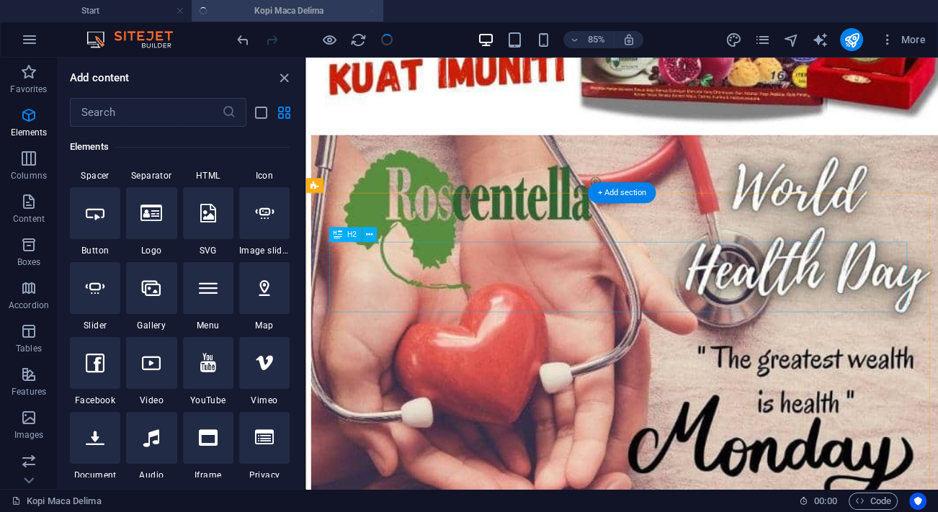
scroll to position [9904, 0]
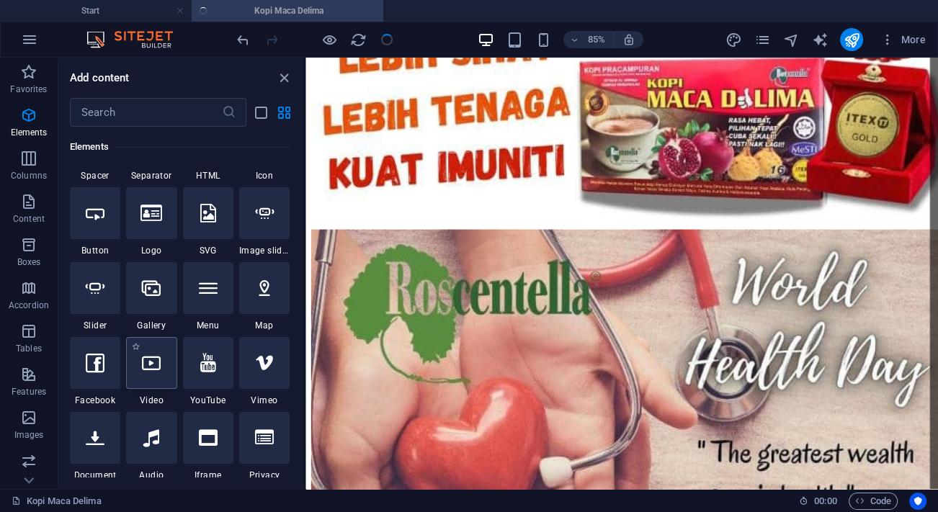
select select "%"
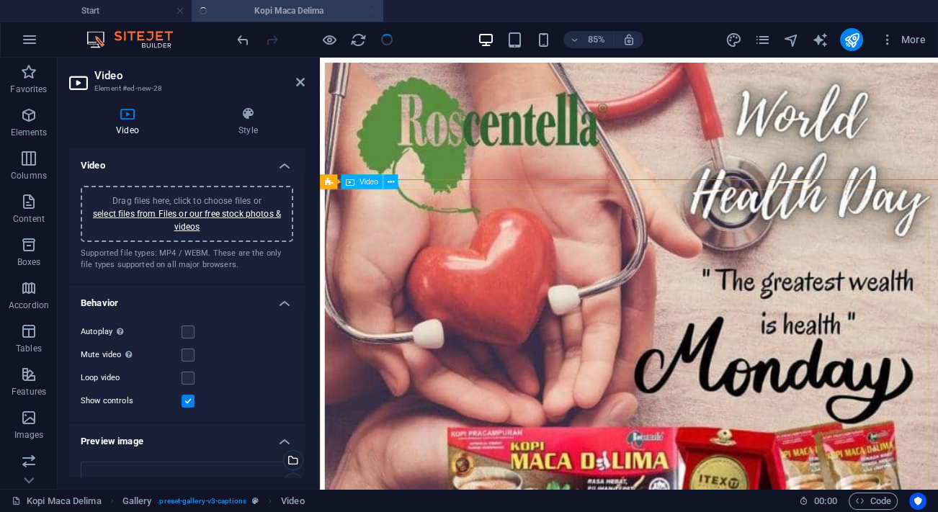
scroll to position [10036, 0]
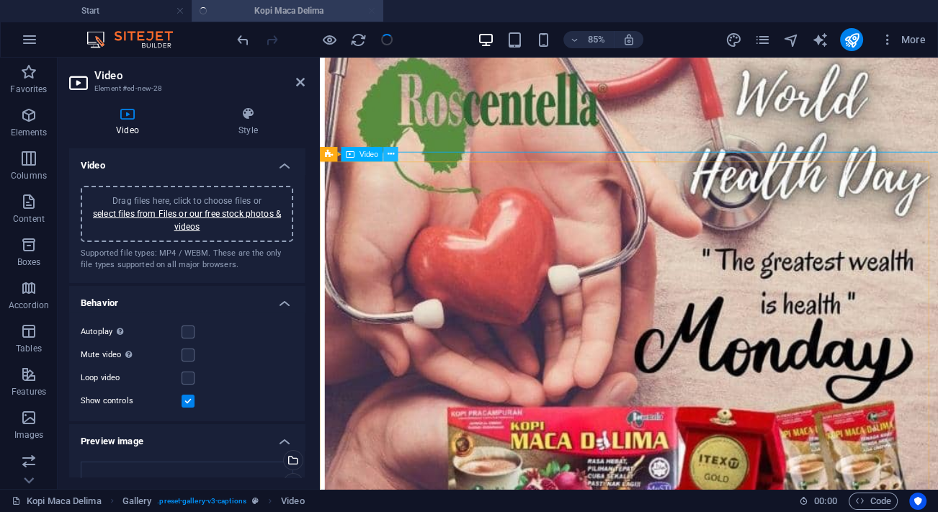
click at [396, 154] on button at bounding box center [391, 154] width 14 height 14
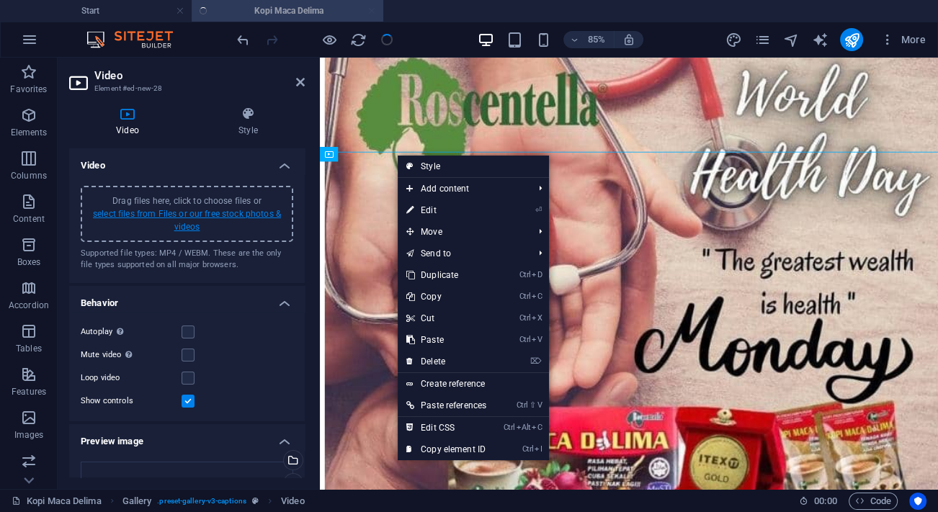
click at [195, 214] on link "select files from Files or our free stock photos & videos" at bounding box center [187, 220] width 188 height 23
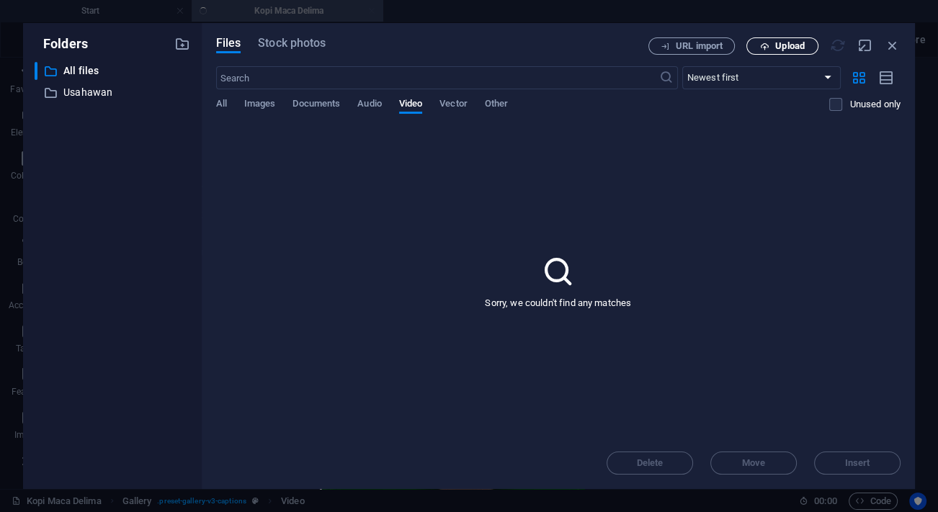
click at [786, 50] on span "Upload" at bounding box center [790, 46] width 30 height 9
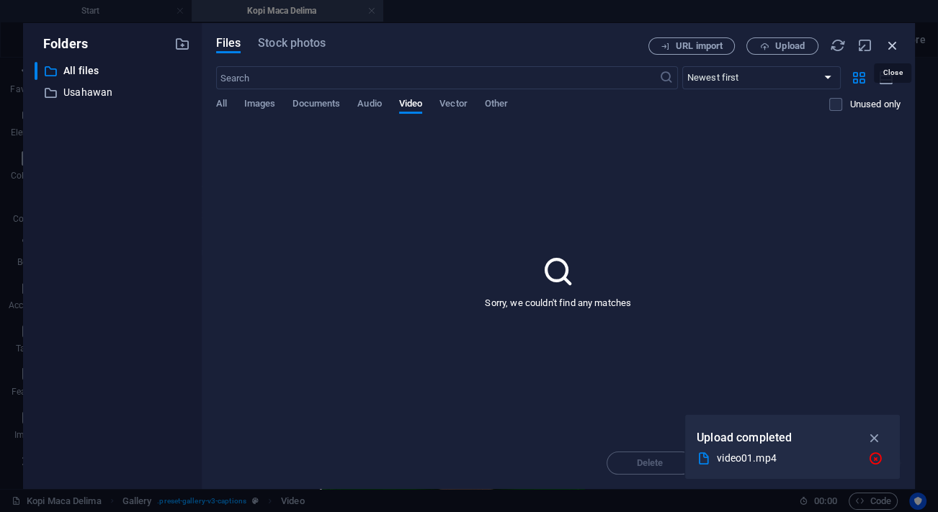
click at [896, 46] on icon "button" at bounding box center [893, 45] width 16 height 16
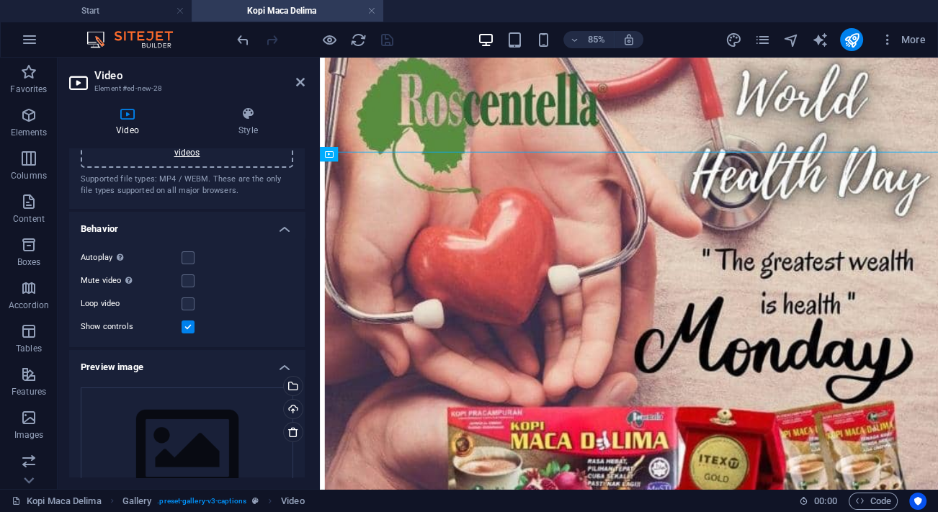
scroll to position [130, 0]
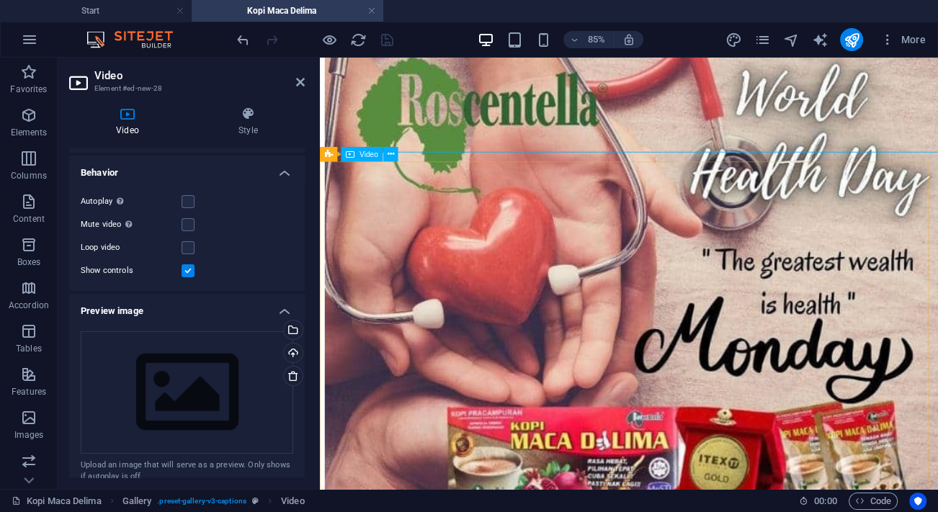
click at [386, 151] on icon at bounding box center [388, 154] width 6 height 13
select select "rem"
select select "preset-gallery-v3-captions"
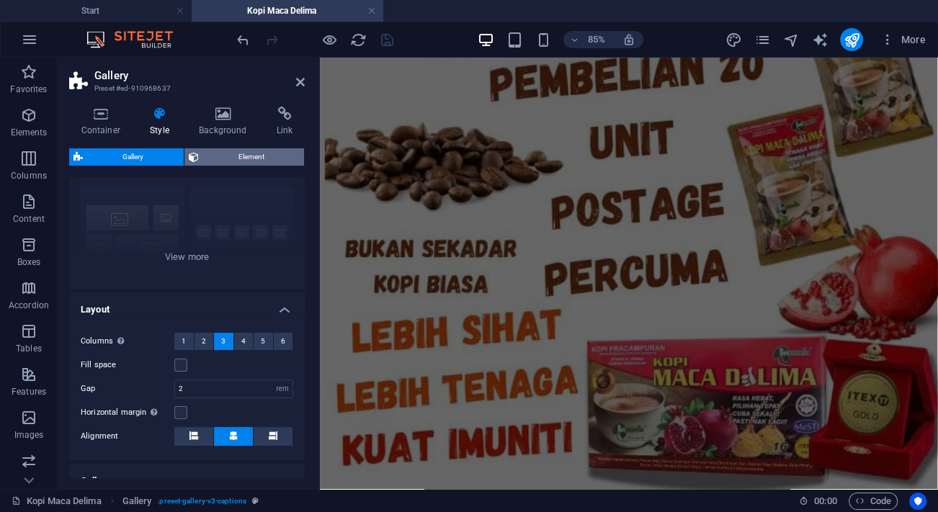
scroll to position [9446, 0]
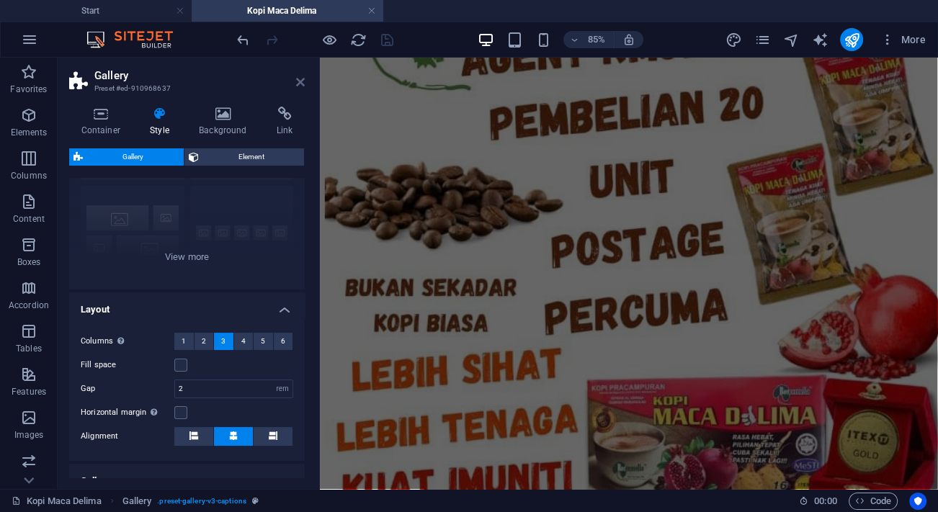
click at [297, 80] on icon at bounding box center [300, 82] width 9 height 12
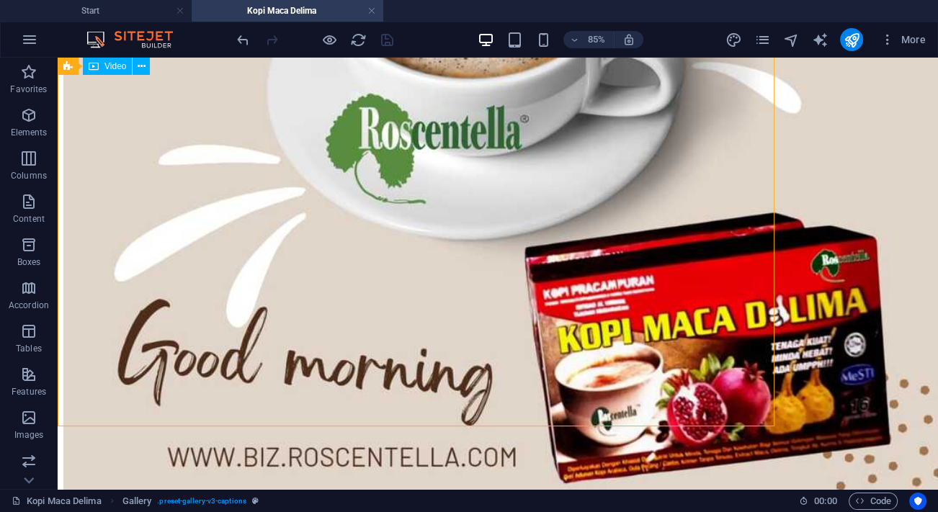
scroll to position [10182, 0]
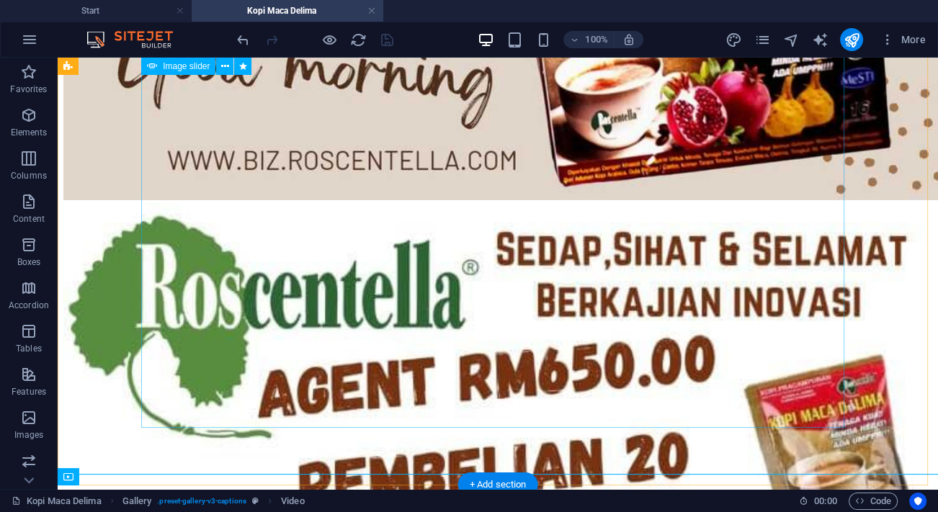
scroll to position [9724, 0]
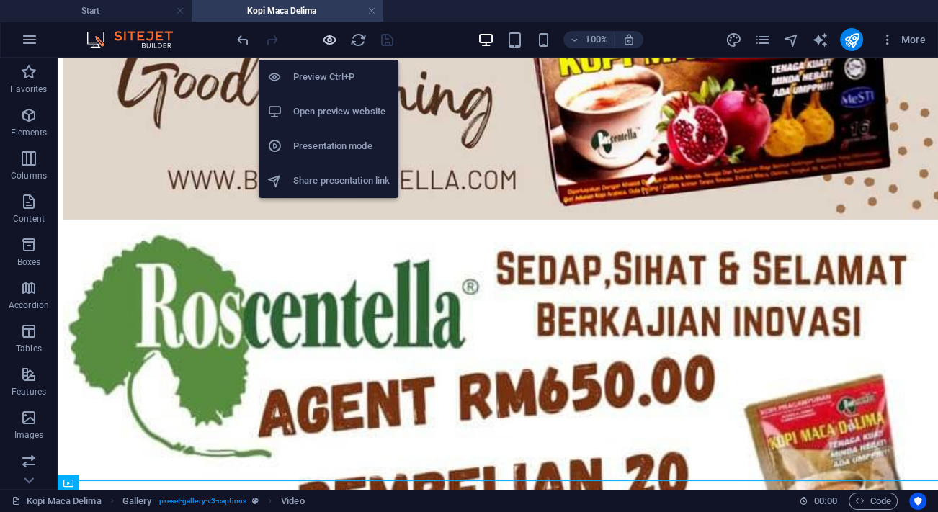
click at [331, 39] on icon "button" at bounding box center [329, 40] width 17 height 17
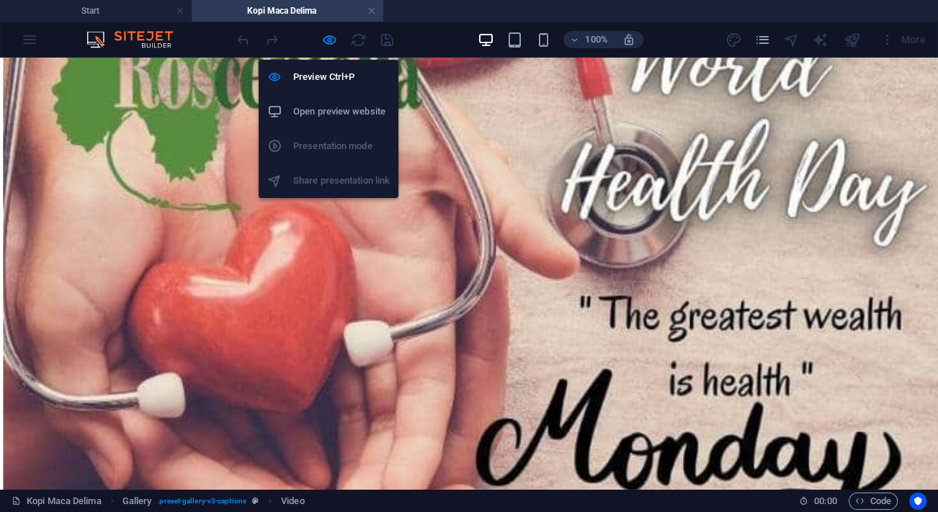
scroll to position [10426, 0]
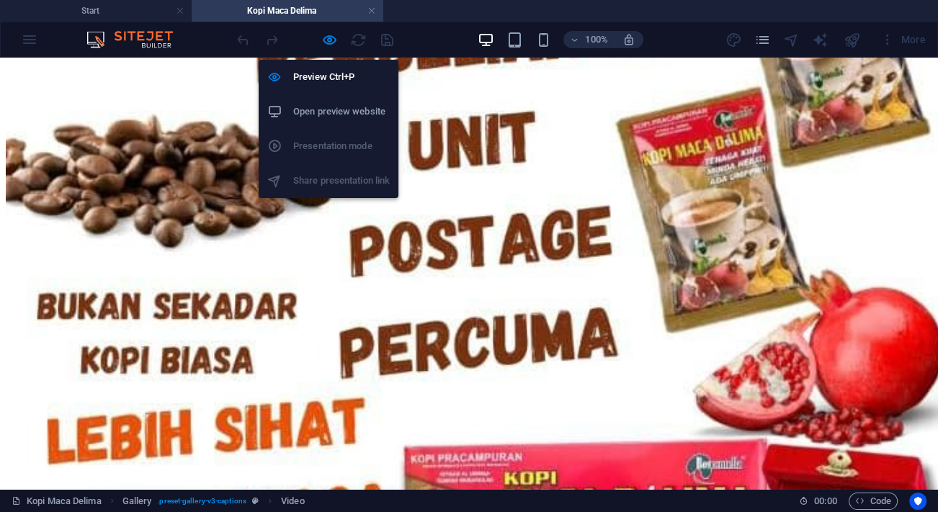
click at [381, 172] on ul "Preview Ctrl+P Open preview website Presentation mode Share presentation link" at bounding box center [329, 129] width 140 height 138
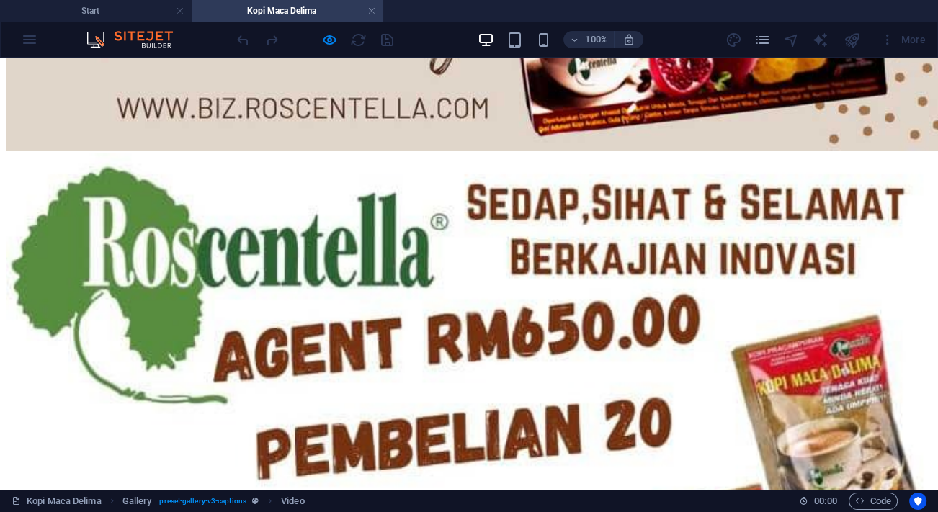
scroll to position [10099, 0]
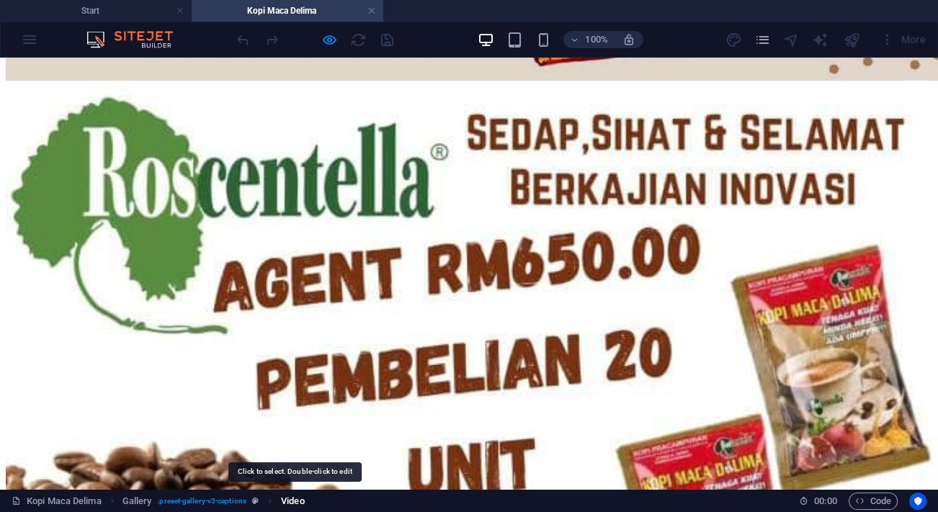
click at [295, 497] on span "Video" at bounding box center [292, 501] width 23 height 17
click at [296, 497] on span "Video" at bounding box center [292, 501] width 23 height 17
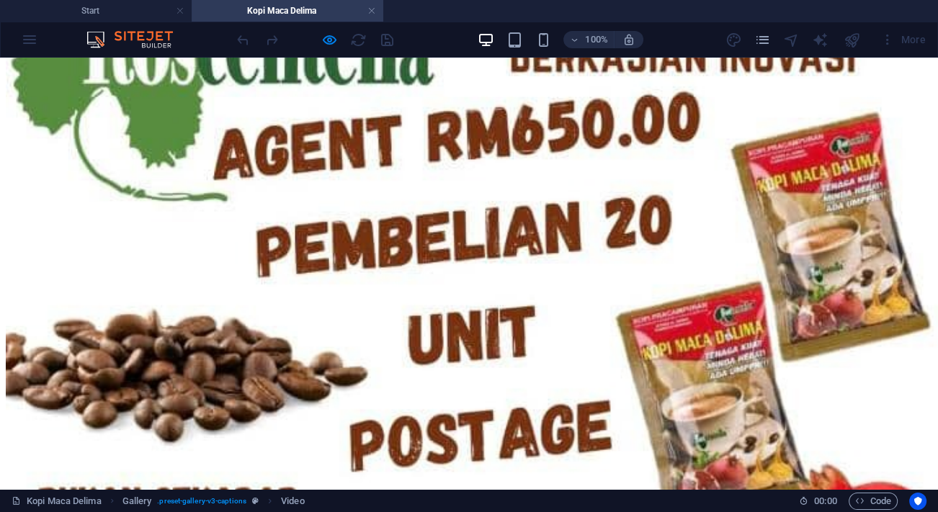
scroll to position [10165, 0]
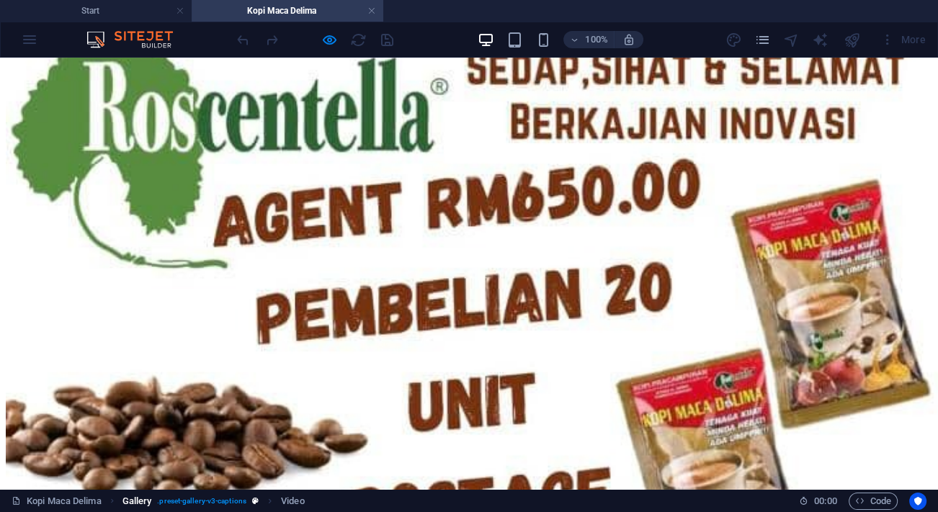
click at [215, 498] on span ". preset-gallery-v3-captions" at bounding box center [201, 501] width 89 height 17
drag, startPoint x: 258, startPoint y: 503, endPoint x: 353, endPoint y: 504, distance: 95.1
click at [353, 504] on div "Kopi Maca [PERSON_NAME] Gallery . preset-gallery-v3-captions" at bounding box center [400, 501] width 776 height 17
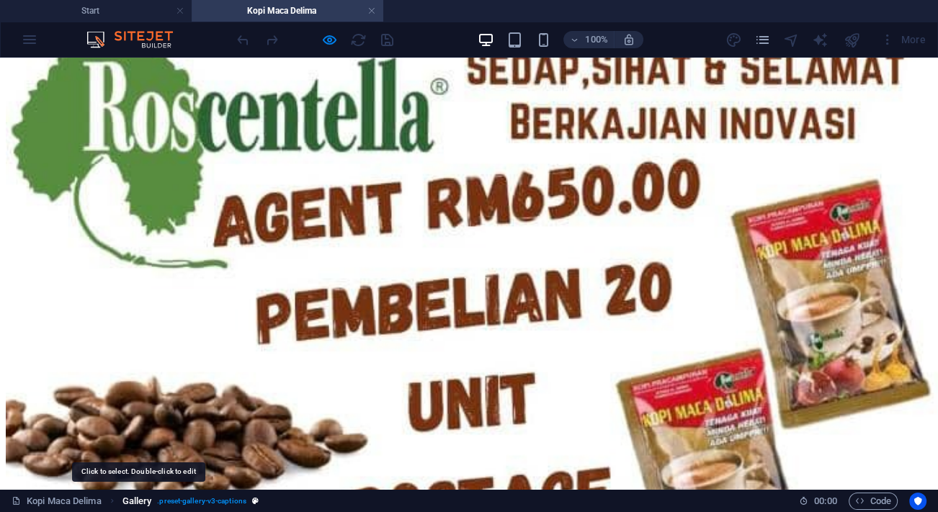
click at [135, 499] on span "Gallery" at bounding box center [137, 501] width 30 height 17
click at [79, 499] on link "Kopi Maca Delima" at bounding box center [57, 501] width 90 height 17
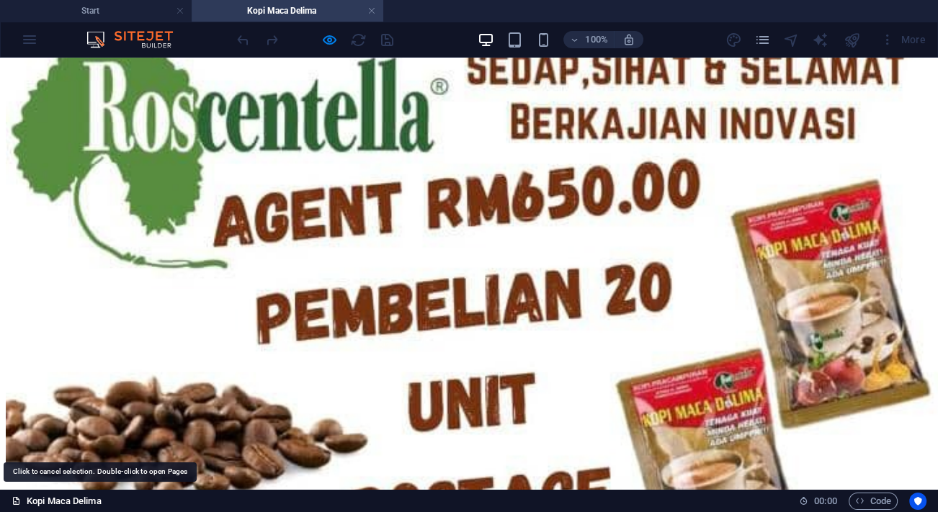
click at [79, 499] on link "Kopi Maca Delima" at bounding box center [57, 501] width 90 height 17
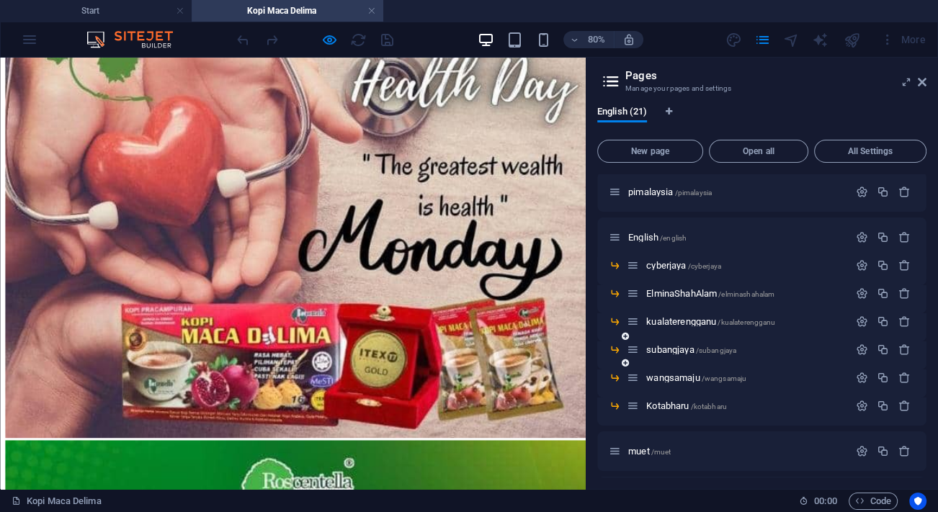
scroll to position [442, 0]
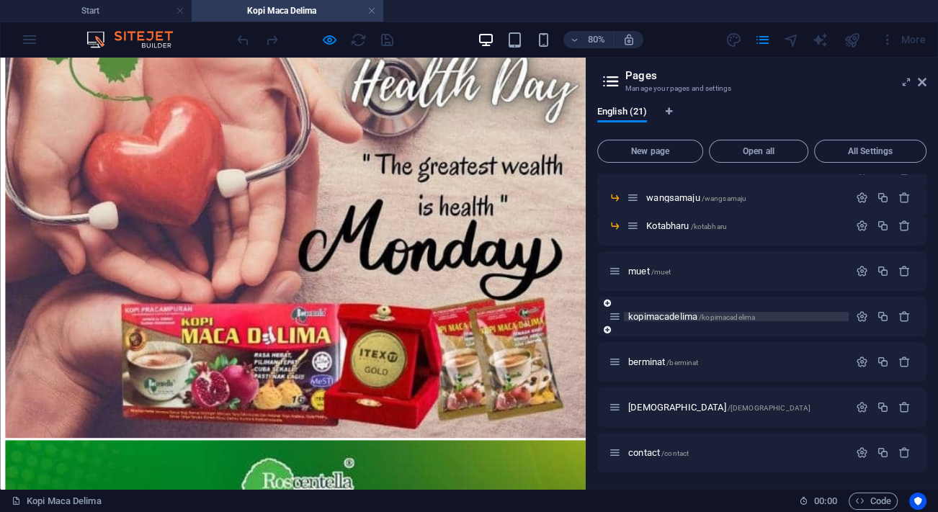
click at [671, 311] on span "kopimacadelima /kopimacadelima" at bounding box center [691, 316] width 127 height 11
click at [856, 311] on icon "button" at bounding box center [862, 317] width 12 height 12
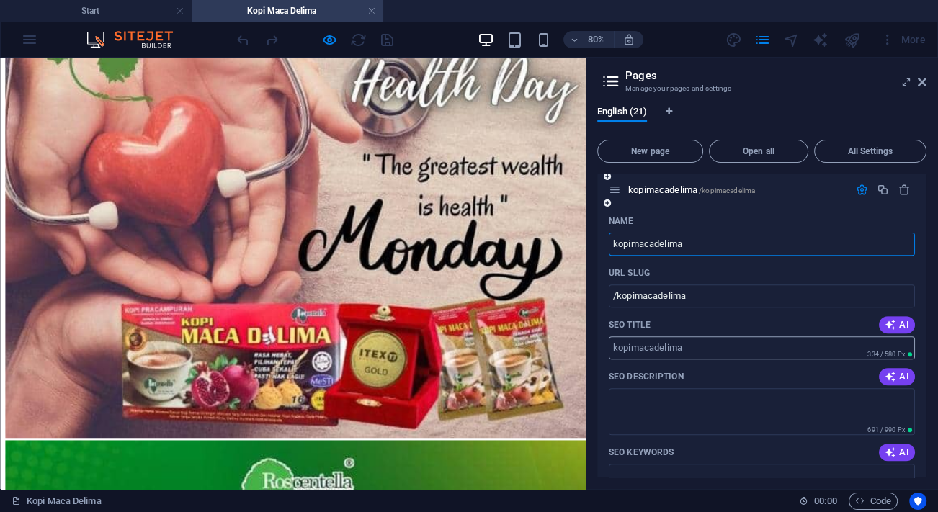
scroll to position [573, 0]
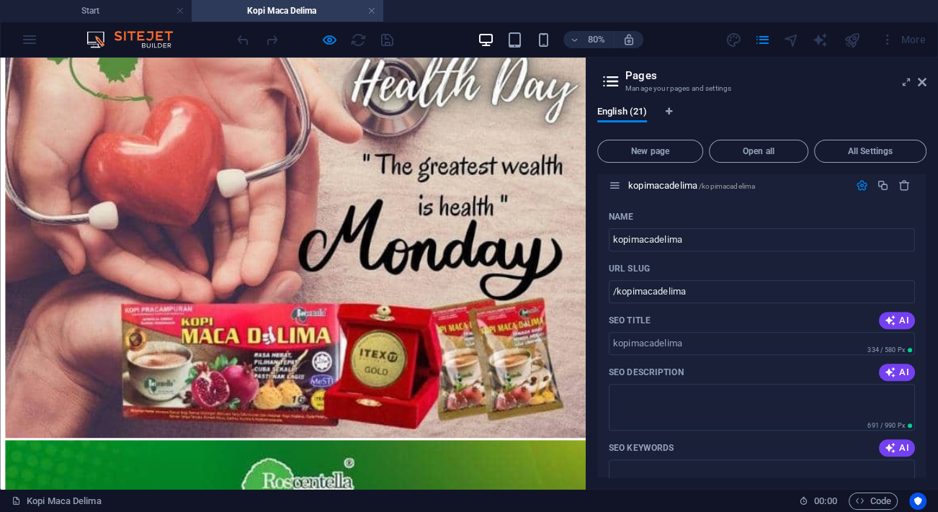
click at [929, 81] on aside "Pages Manage your pages and settings English (21) New page Open all All Setting…" at bounding box center [761, 274] width 353 height 432
drag, startPoint x: 924, startPoint y: 84, endPoint x: 836, endPoint y: 32, distance: 102.1
click at [924, 84] on icon at bounding box center [922, 82] width 9 height 12
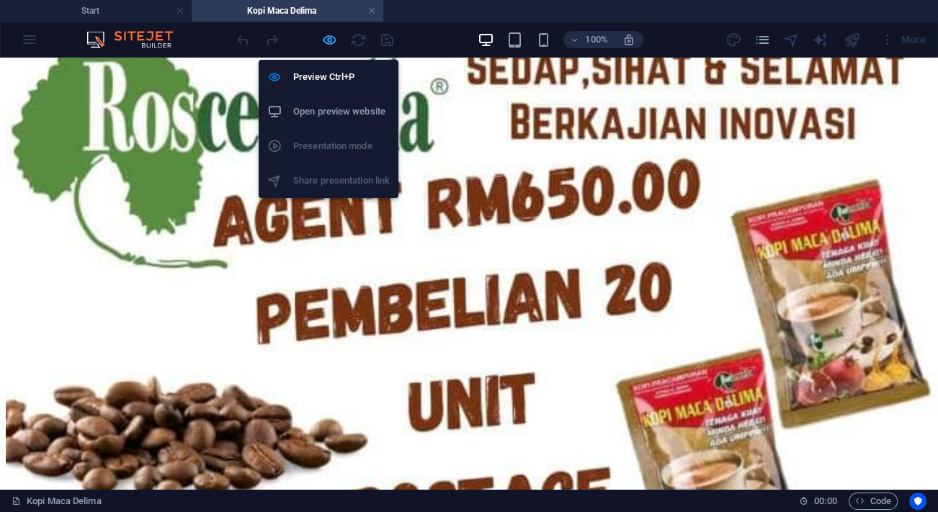
click at [326, 45] on icon "button" at bounding box center [329, 40] width 17 height 17
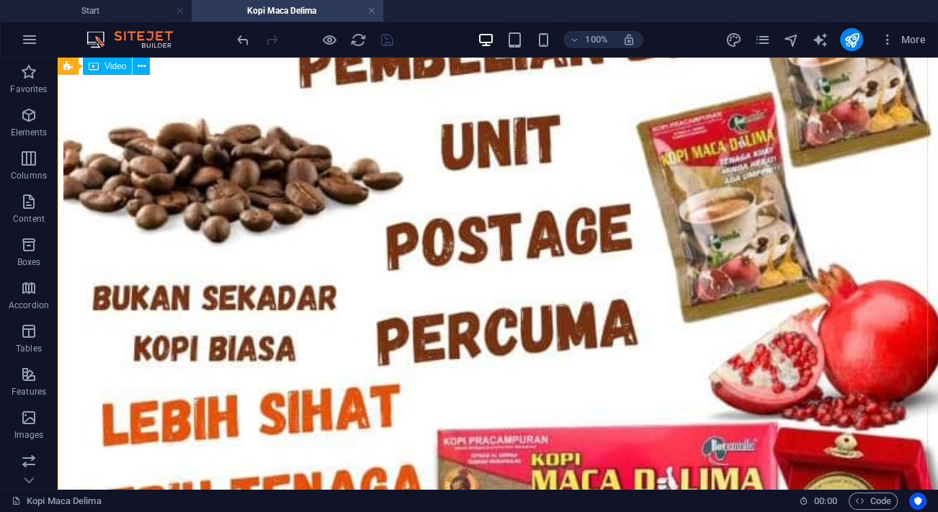
click at [117, 68] on span "Video" at bounding box center [115, 66] width 22 height 9
click at [140, 65] on icon at bounding box center [139, 66] width 8 height 15
select select "rem"
select select "preset-gallery-v3-captions"
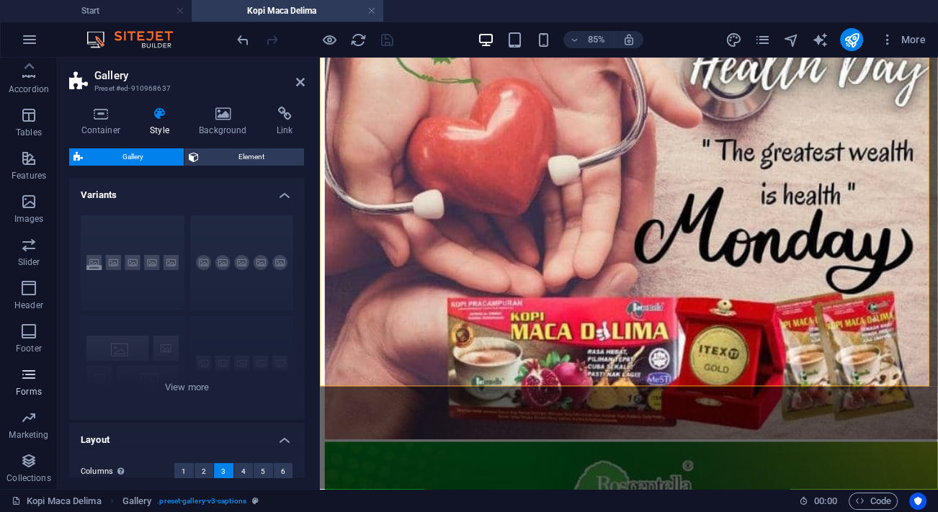
scroll to position [0, 0]
click at [299, 82] on icon at bounding box center [300, 82] width 9 height 12
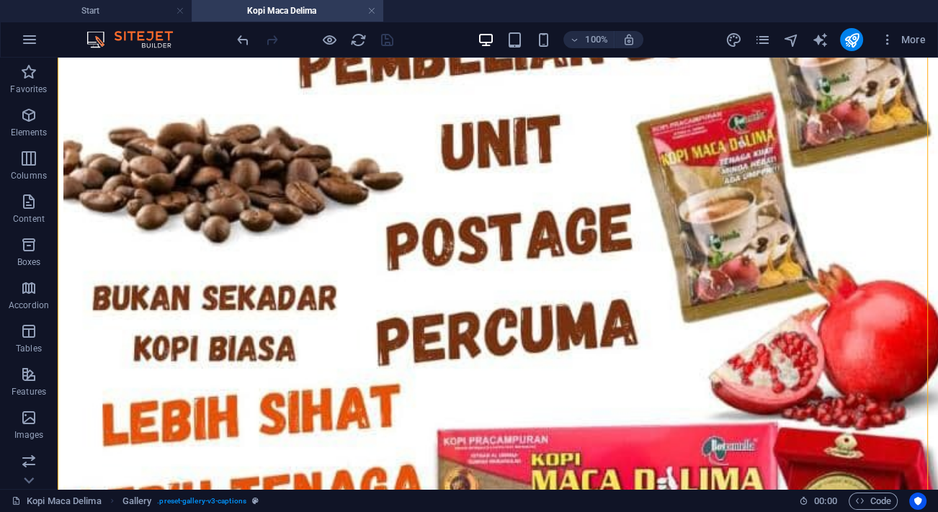
click at [278, 14] on h4 "Kopi Maca Delima" at bounding box center [288, 11] width 192 height 16
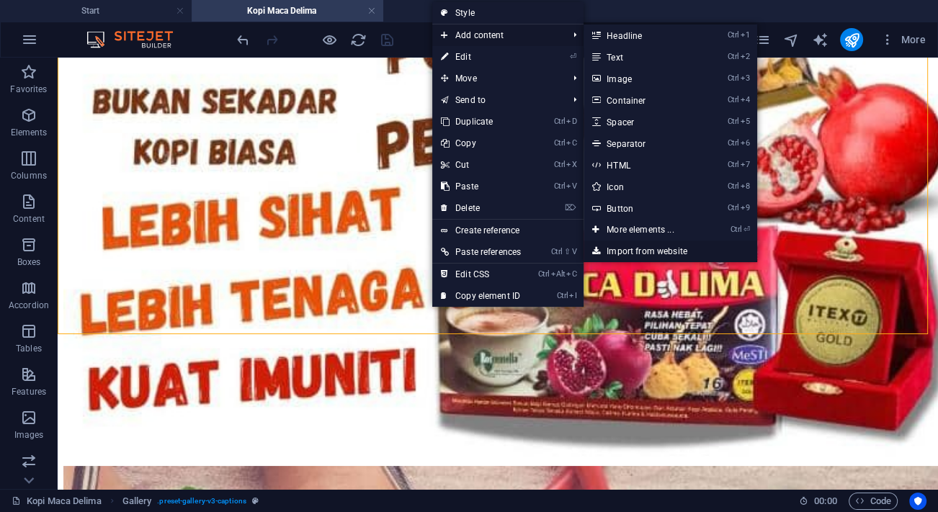
click at [658, 251] on link "Import from website" at bounding box center [670, 252] width 173 height 22
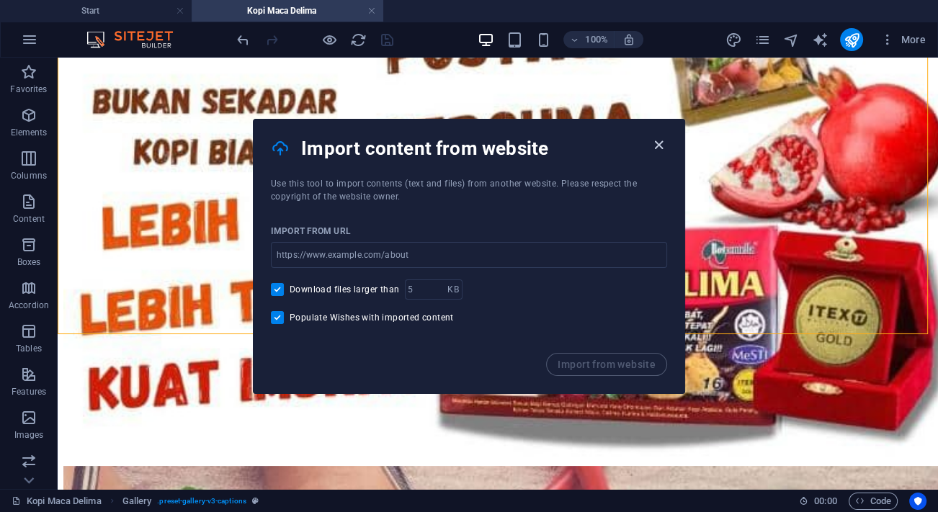
click at [656, 144] on icon "button" at bounding box center [659, 145] width 17 height 17
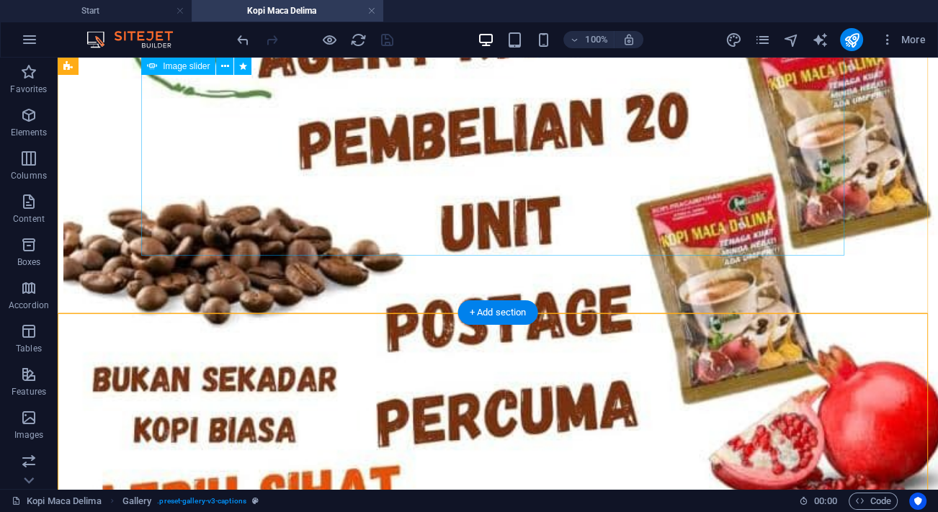
scroll to position [9902, 0]
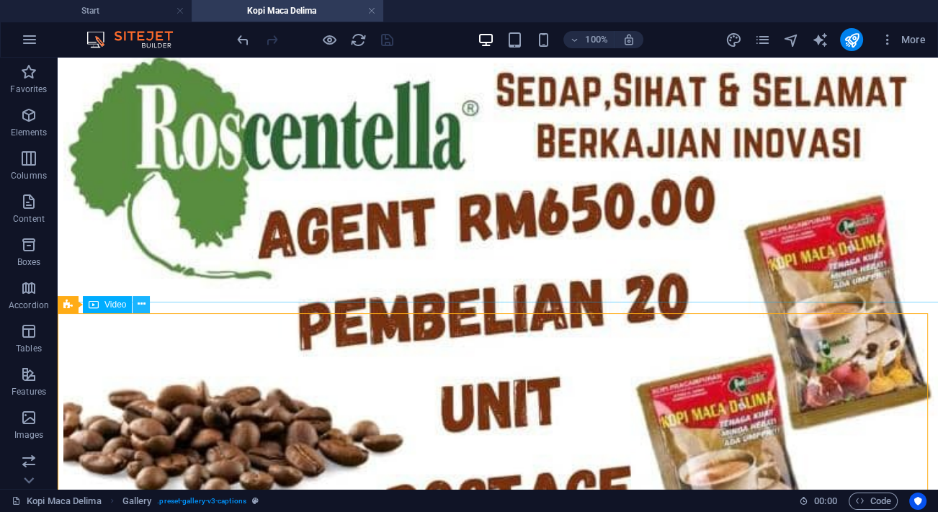
click at [140, 304] on icon at bounding box center [142, 304] width 8 height 15
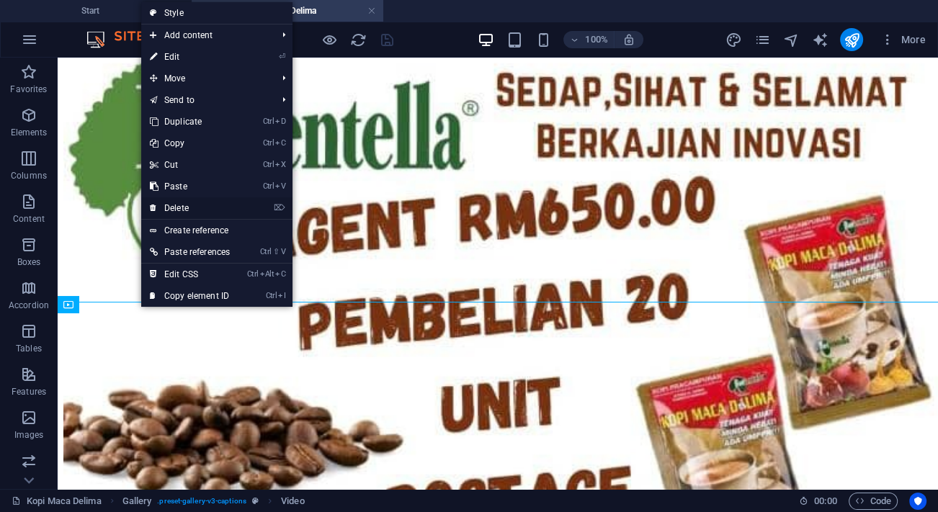
click at [186, 209] on link "⌦ Delete" at bounding box center [189, 208] width 97 height 22
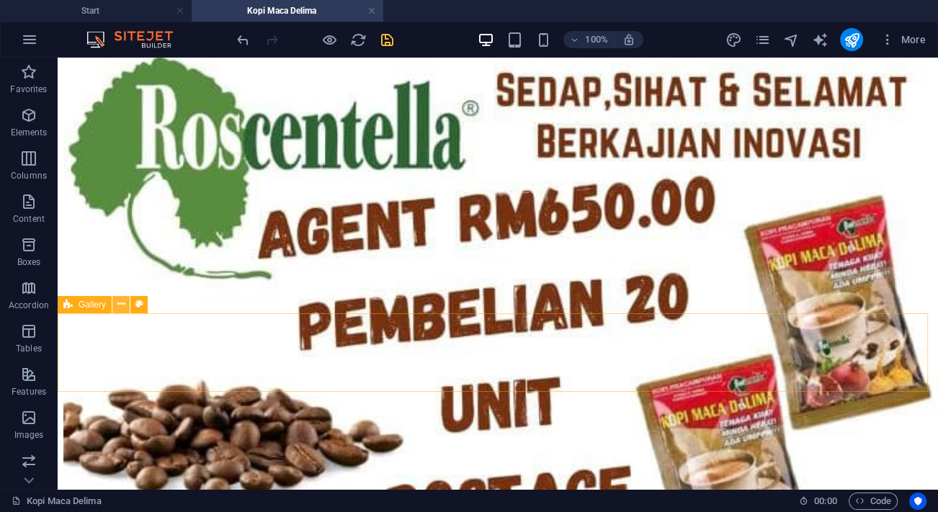
click at [122, 304] on icon at bounding box center [121, 304] width 8 height 15
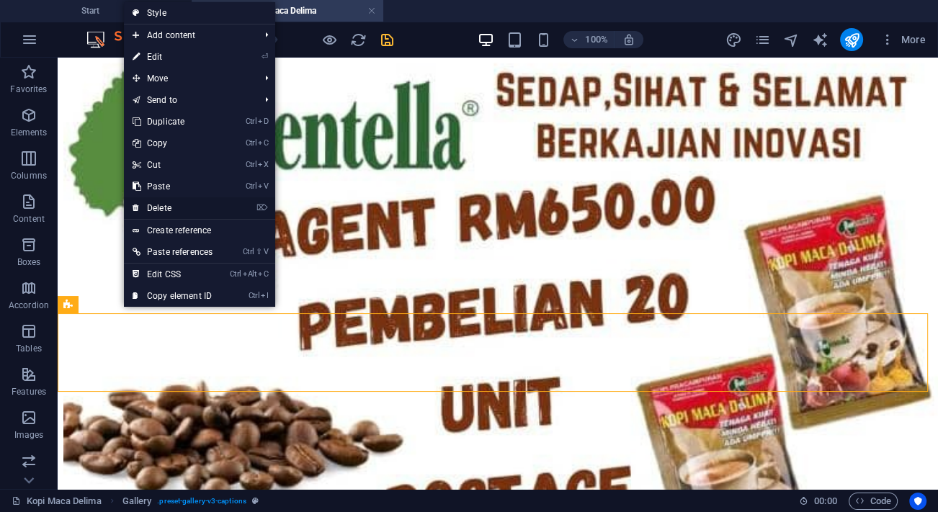
click at [166, 202] on link "⌦ Delete" at bounding box center [172, 208] width 97 height 22
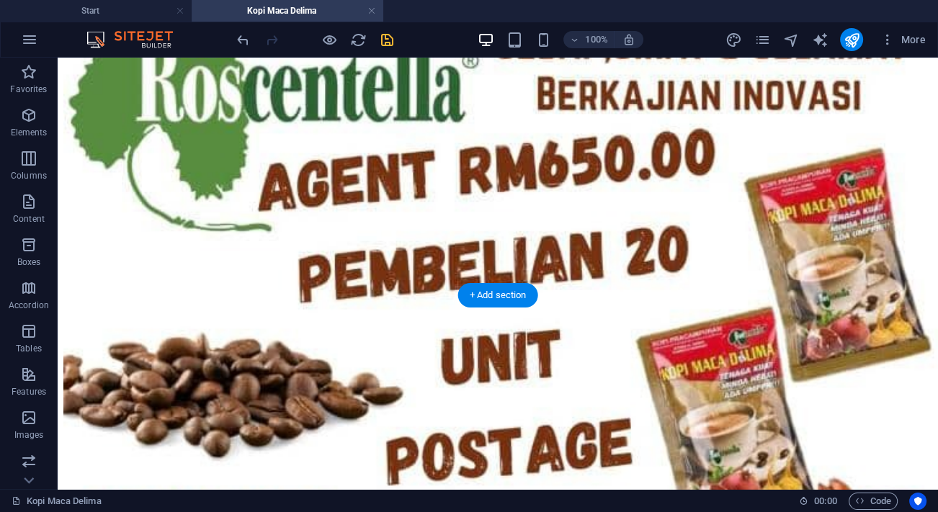
scroll to position [9968, 0]
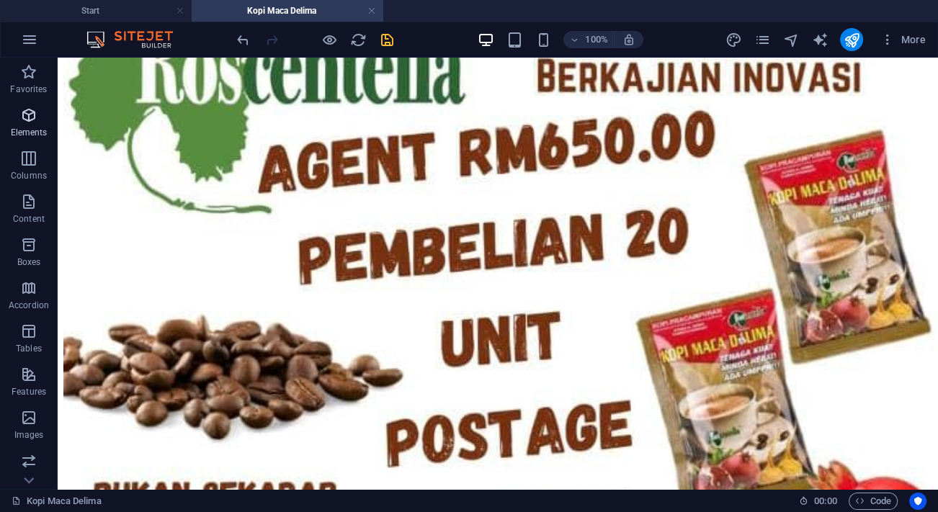
click at [35, 114] on icon "button" at bounding box center [28, 115] width 17 height 17
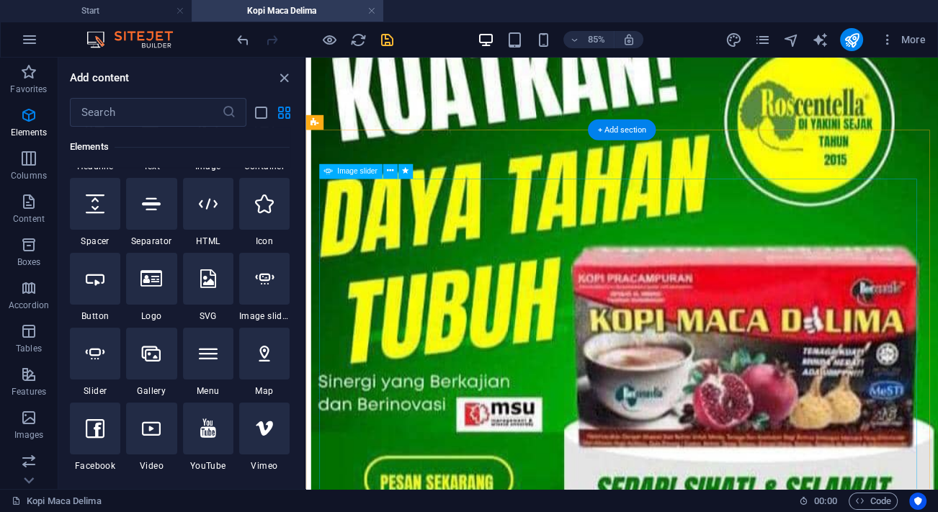
scroll to position [7271, 0]
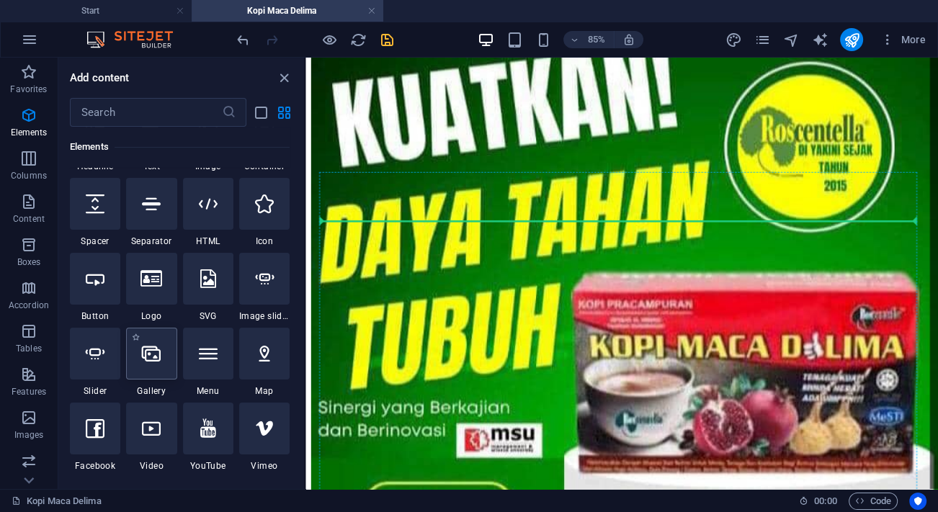
select select "4"
select select "%"
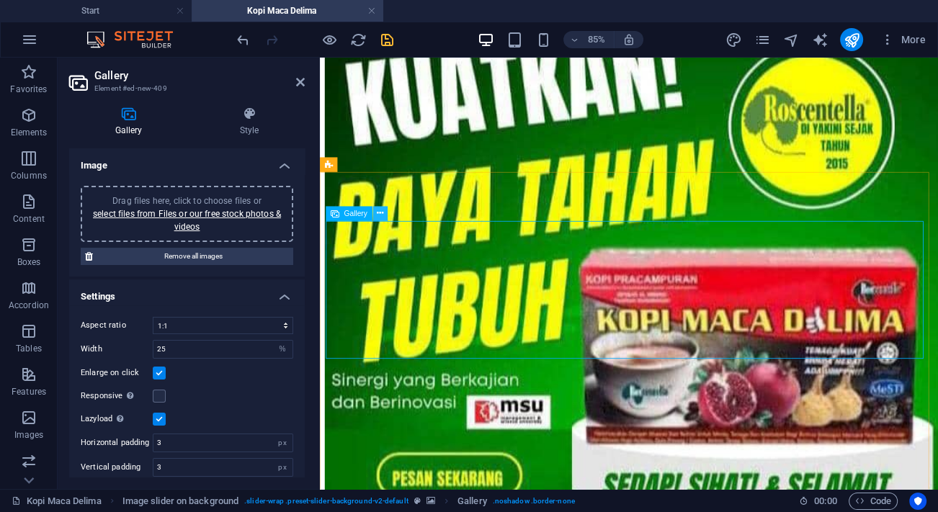
click at [380, 216] on icon at bounding box center [380, 214] width 6 height 13
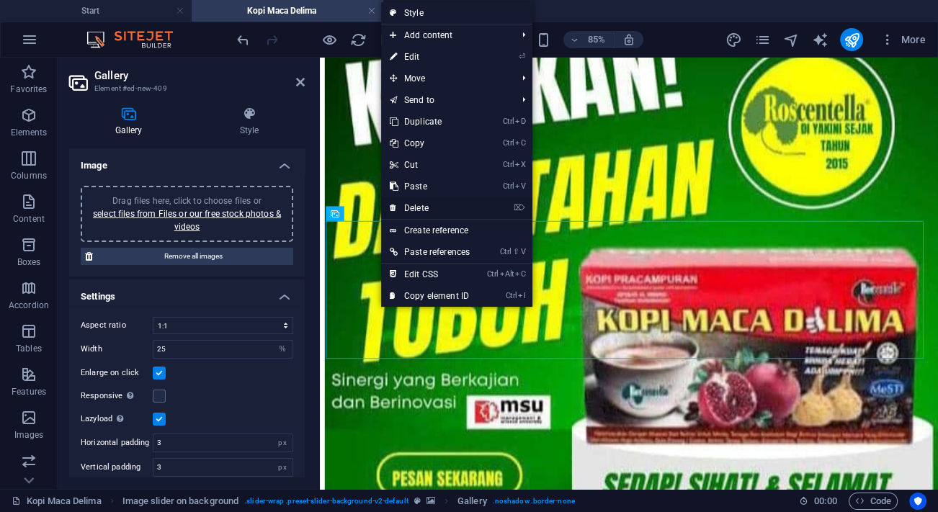
click at [419, 211] on link "⌦ Delete" at bounding box center [429, 208] width 97 height 22
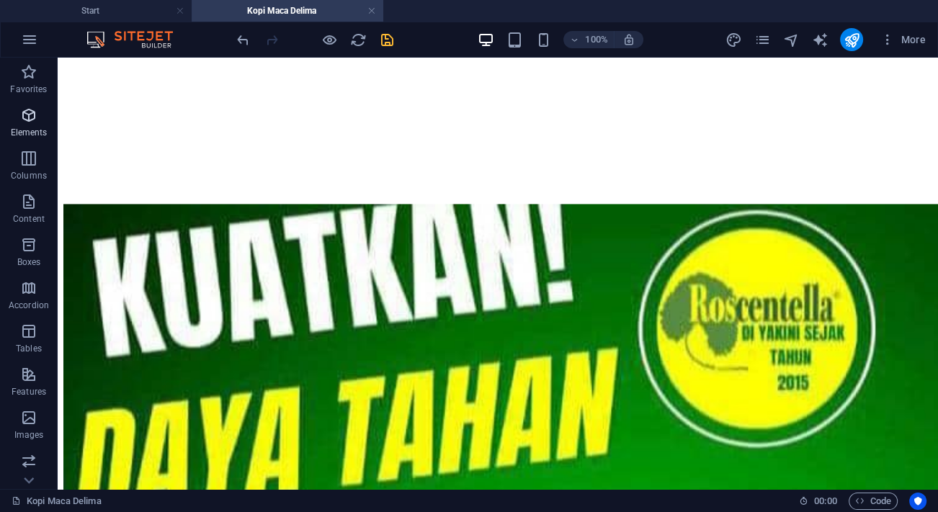
click at [36, 115] on icon "button" at bounding box center [28, 115] width 17 height 17
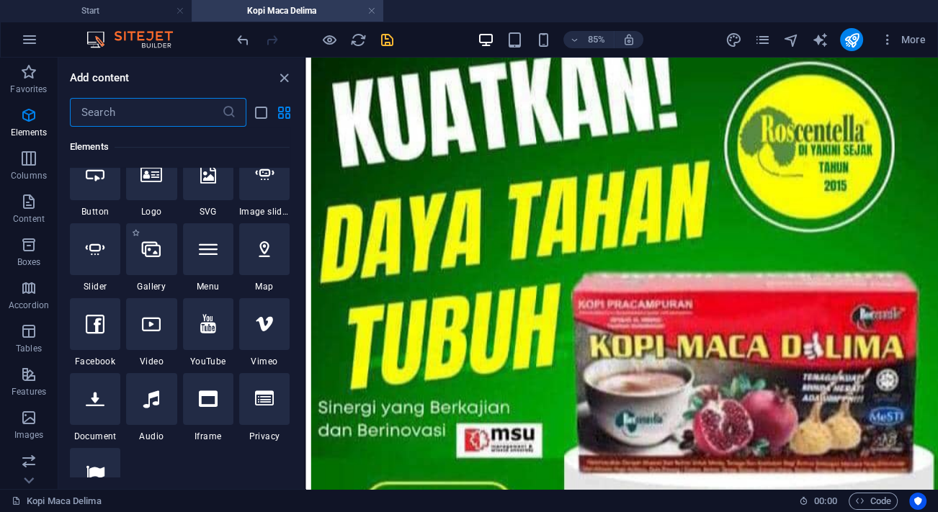
scroll to position [349, 0]
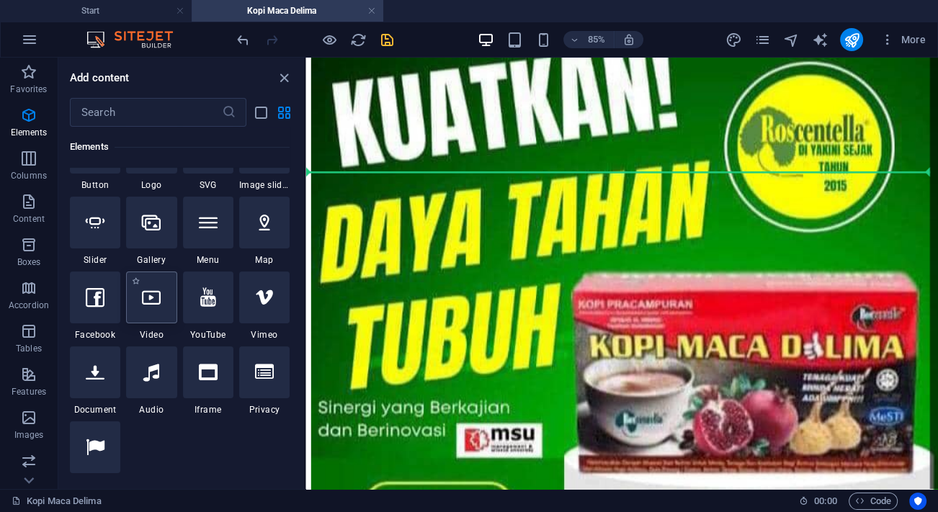
select select "%"
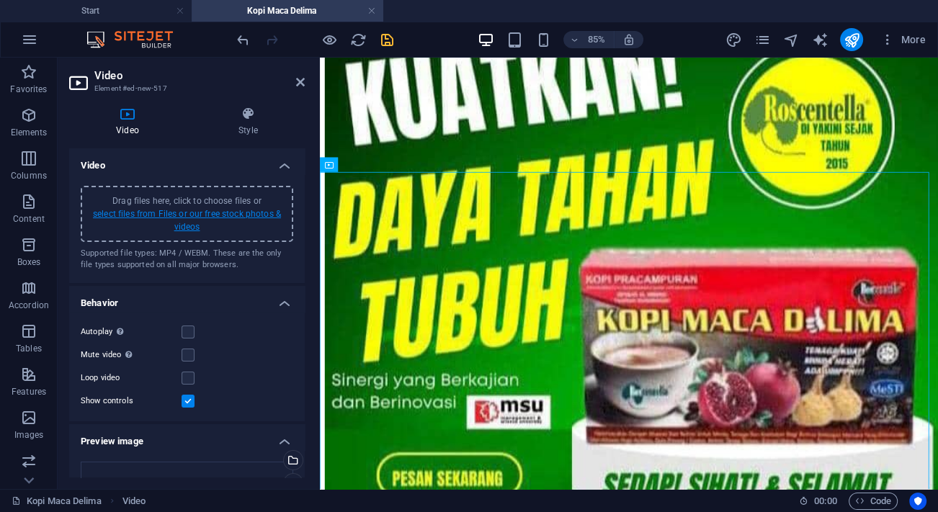
click at [127, 214] on link "select files from Files or our free stock photos & videos" at bounding box center [187, 220] width 188 height 23
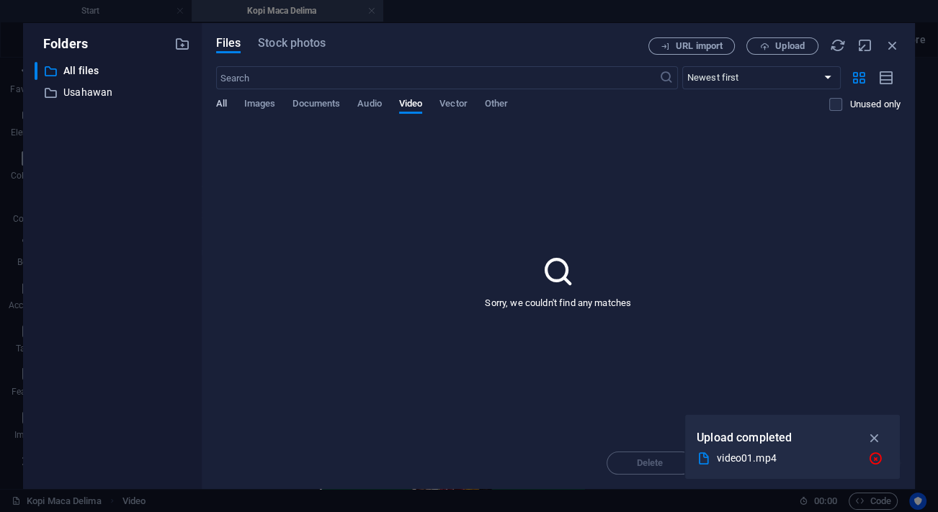
click at [217, 100] on span "All" at bounding box center [221, 105] width 11 height 20
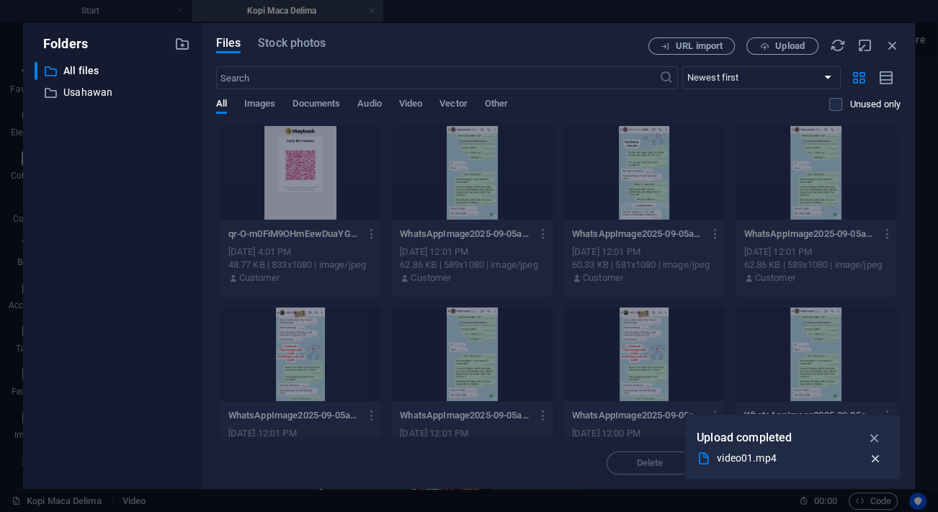
click at [872, 456] on icon "button" at bounding box center [875, 459] width 15 height 14
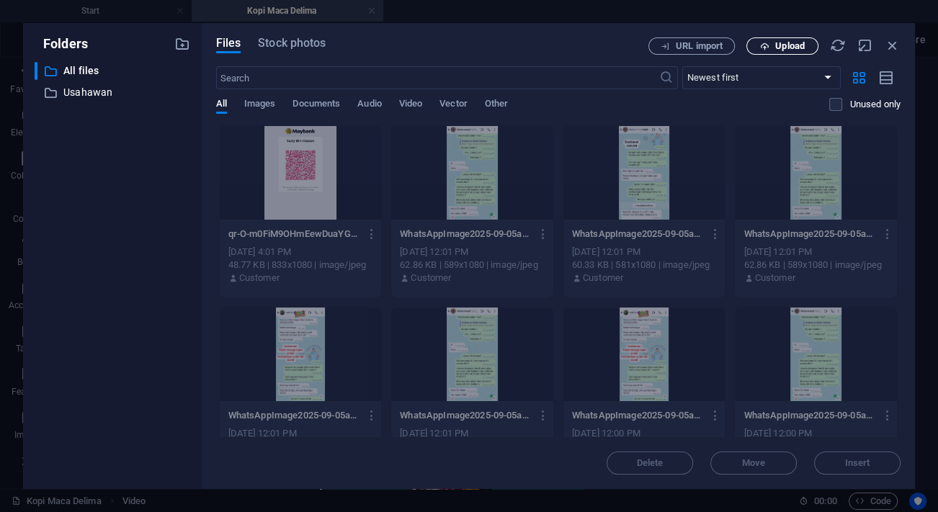
click at [772, 48] on span "Upload" at bounding box center [782, 46] width 59 height 9
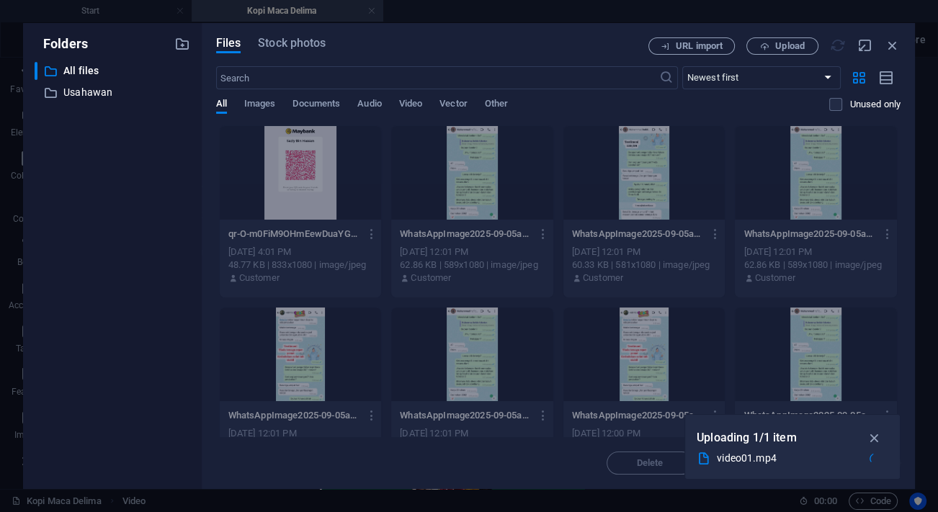
click at [130, 254] on div "​ All files All files ​ [PERSON_NAME]" at bounding box center [113, 270] width 156 height 416
